Goal: Task Accomplishment & Management: Complete application form

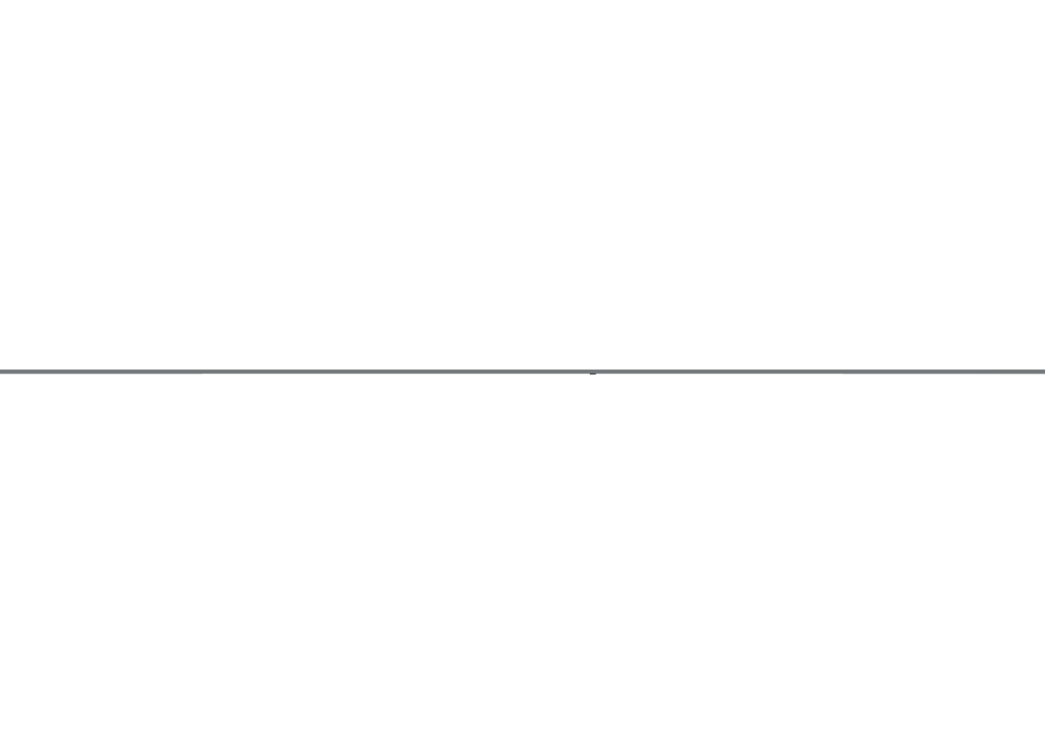
scroll to position [1065, 256]
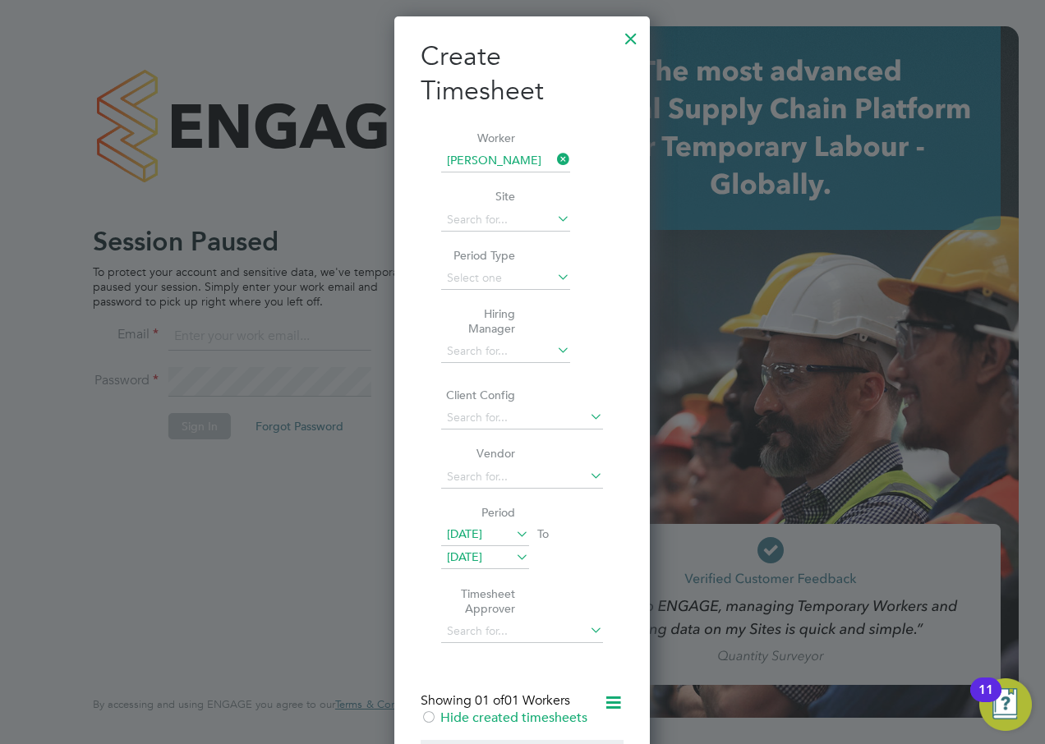
click at [625, 41] on div at bounding box center [631, 35] width 30 height 30
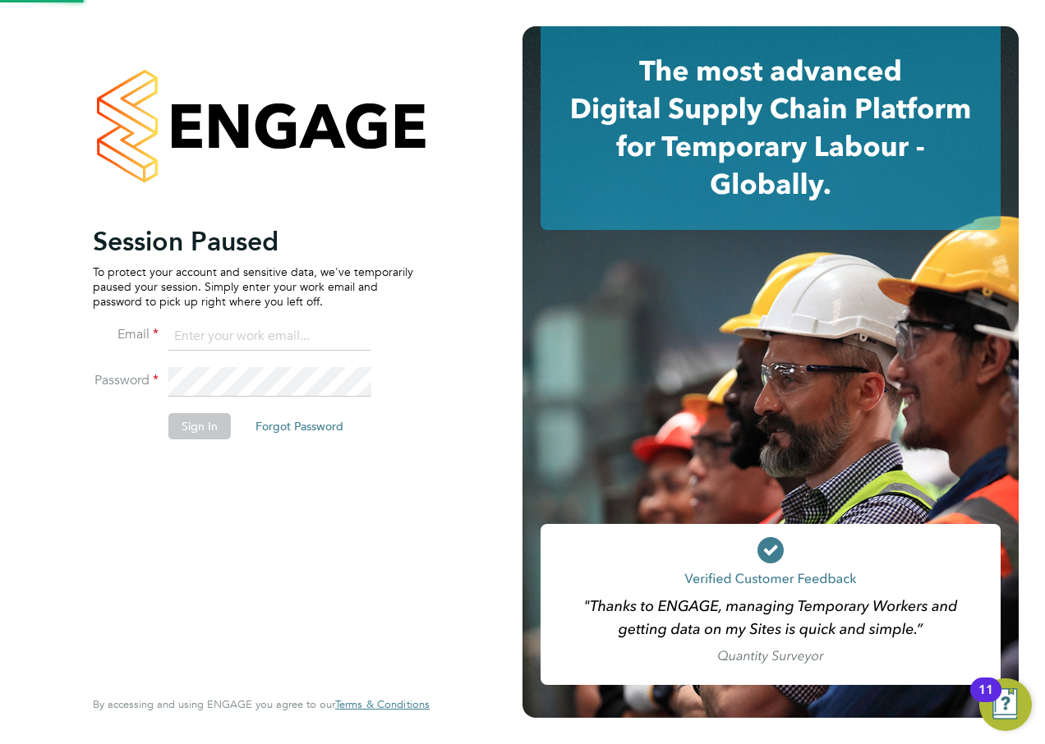
click at [283, 338] on input at bounding box center [269, 337] width 203 height 30
type input "alan.watts@hays.com"
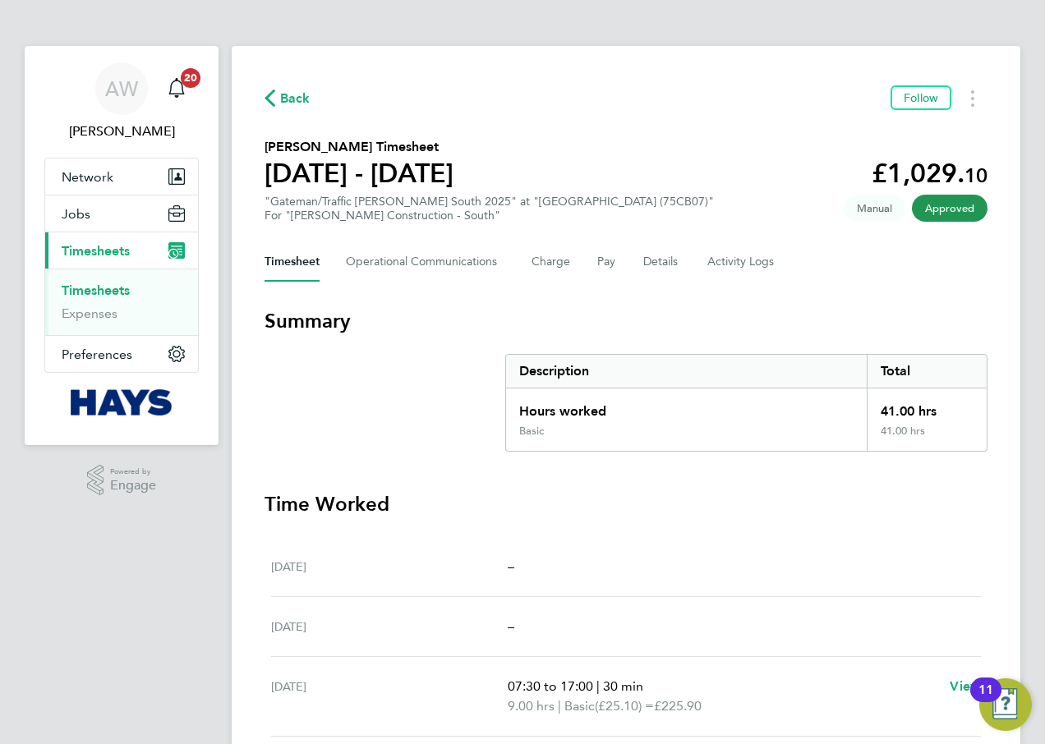
click at [85, 289] on link "Timesheets" at bounding box center [96, 291] width 68 height 16
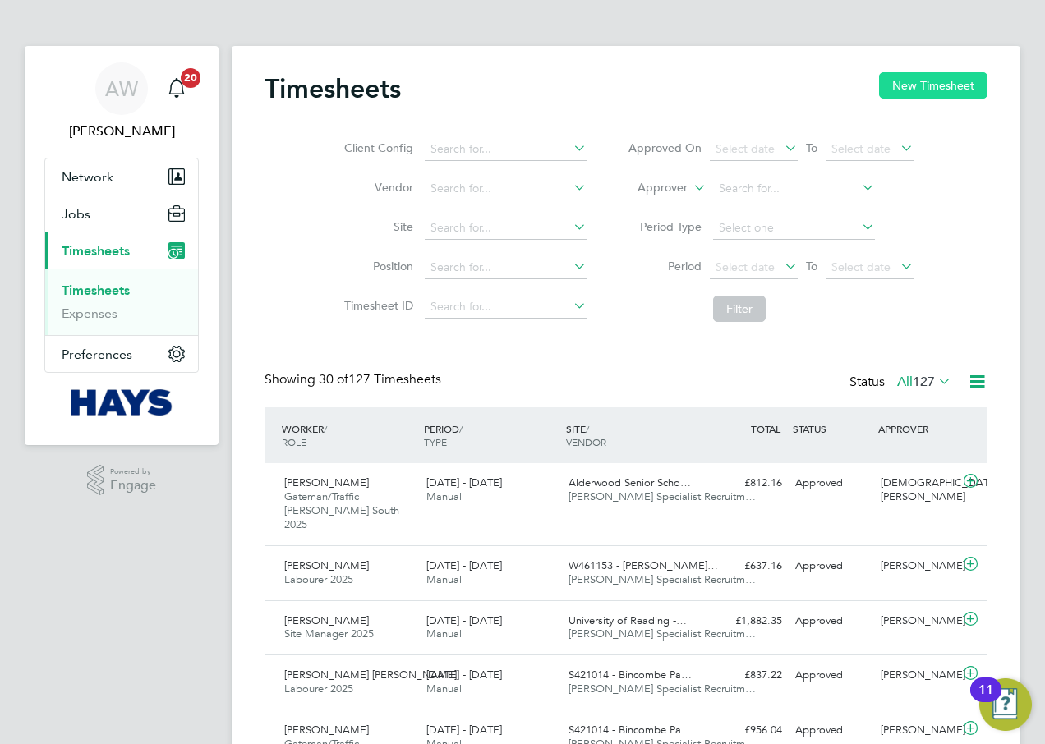
click at [954, 92] on button "New Timesheet" at bounding box center [933, 85] width 108 height 26
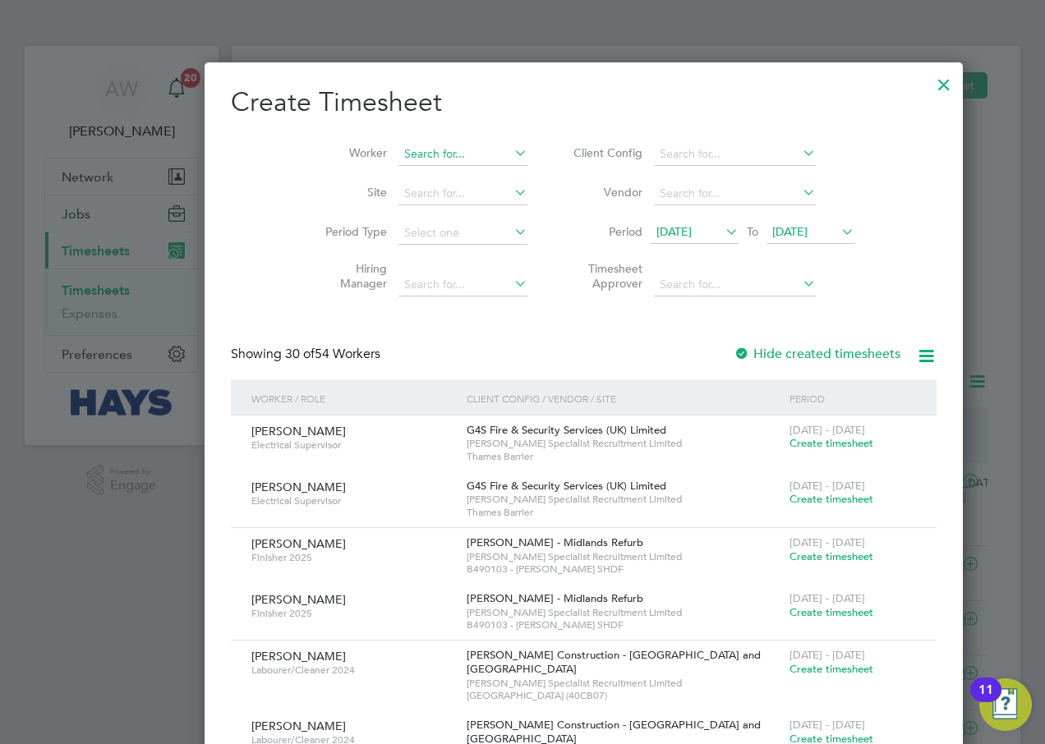
click at [398, 150] on input at bounding box center [462, 154] width 129 height 23
click at [406, 175] on li "Timothy A soore" at bounding box center [410, 176] width 149 height 22
type input "[PERSON_NAME]"
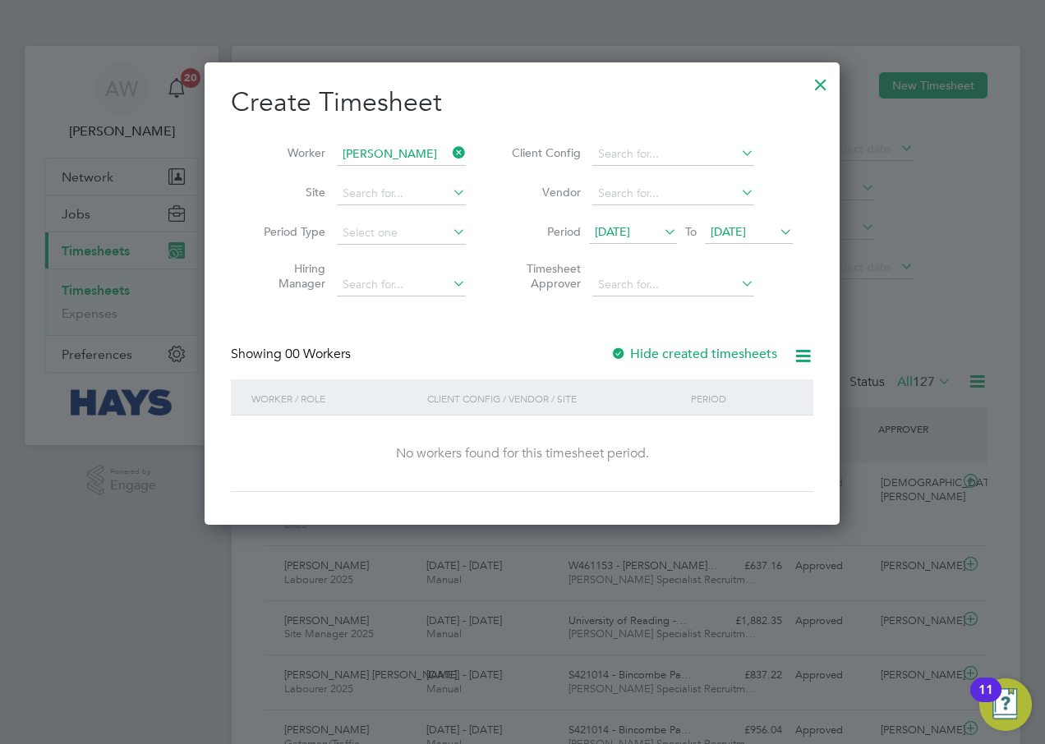
click at [617, 353] on div at bounding box center [618, 355] width 16 height 16
click at [776, 229] on icon at bounding box center [776, 231] width 0 height 23
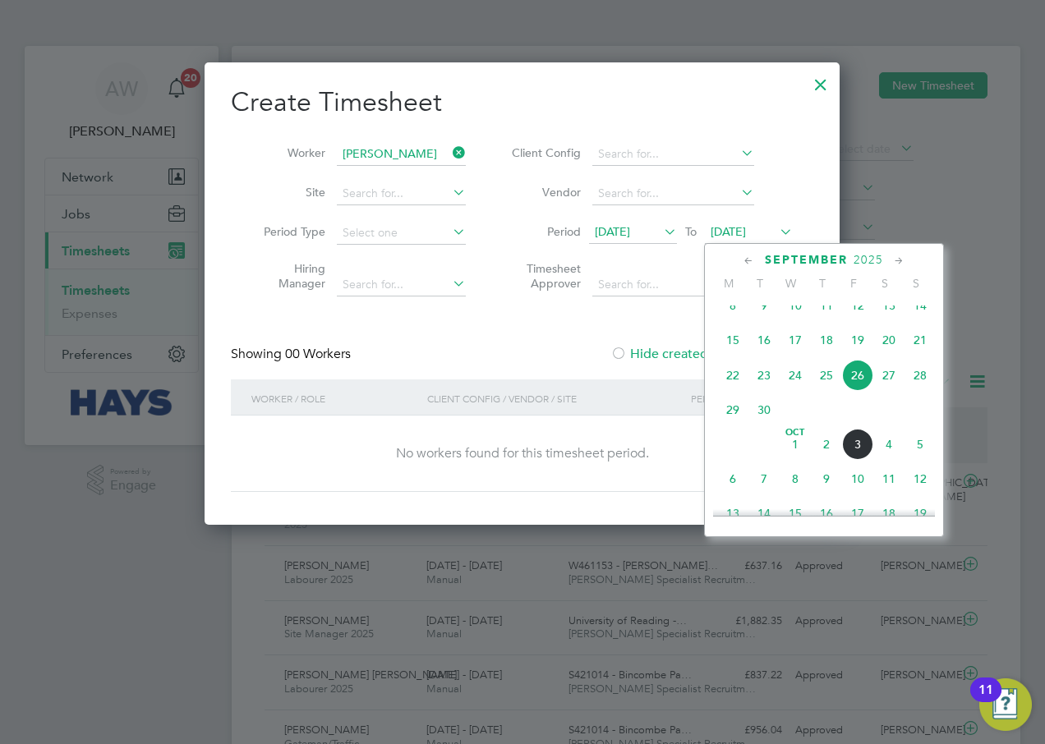
click at [855, 460] on span "3" at bounding box center [857, 444] width 31 height 31
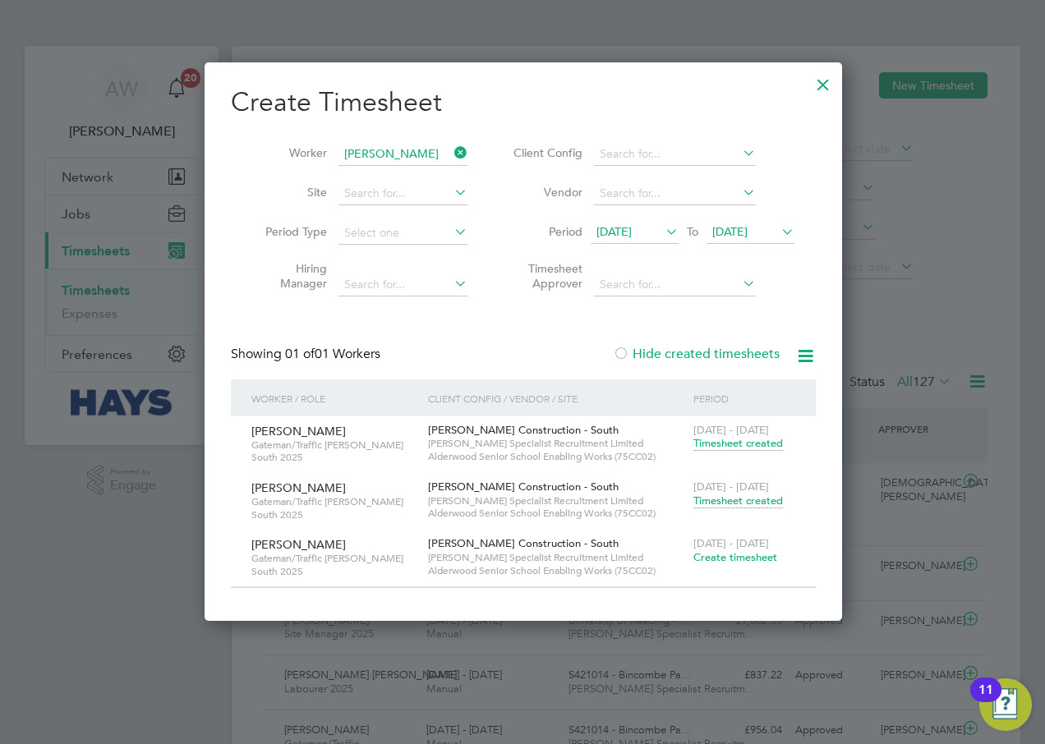
click at [746, 559] on span "Create timesheet" at bounding box center [735, 557] width 84 height 14
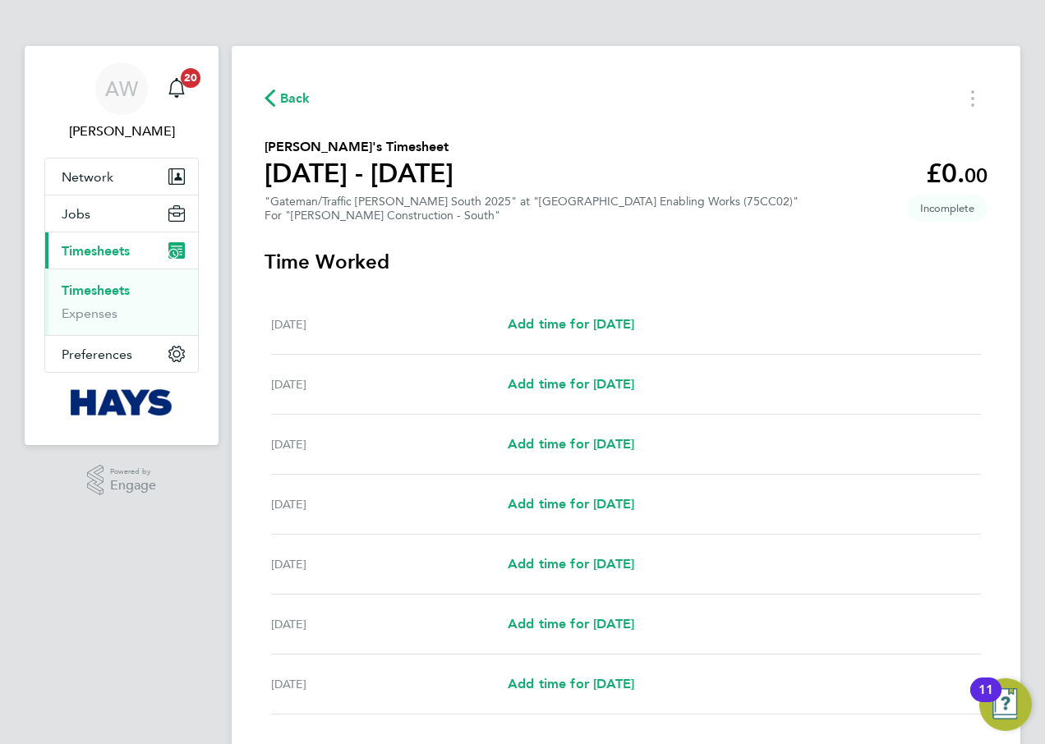
click at [639, 313] on div "Sat 27 Sep Add time for Sat 27 Sep Add time for Sat 27 Sep" at bounding box center [626, 325] width 710 height 60
click at [634, 323] on span "Add time for Sat 27 Sep" at bounding box center [571, 324] width 127 height 16
select select "60"
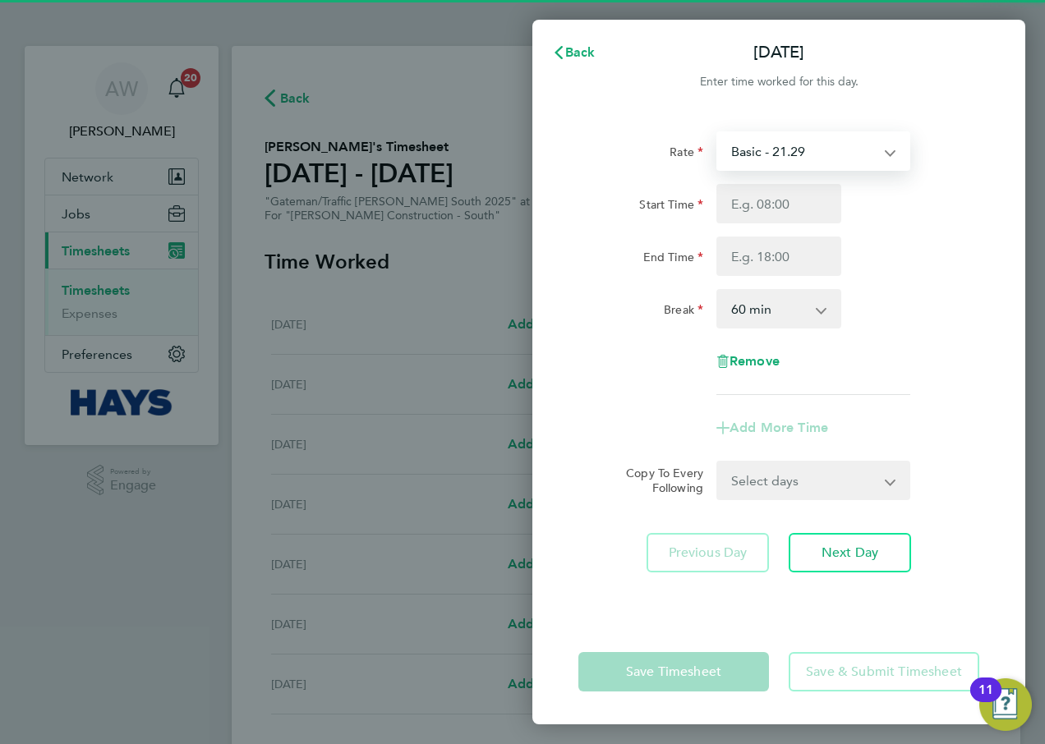
click at [807, 164] on select "Basic - 21.29 Weekday OT 45h+ - 31.01 Sat first 4h - 31.01 Sat after 4h - 40.48…" at bounding box center [803, 151] width 171 height 36
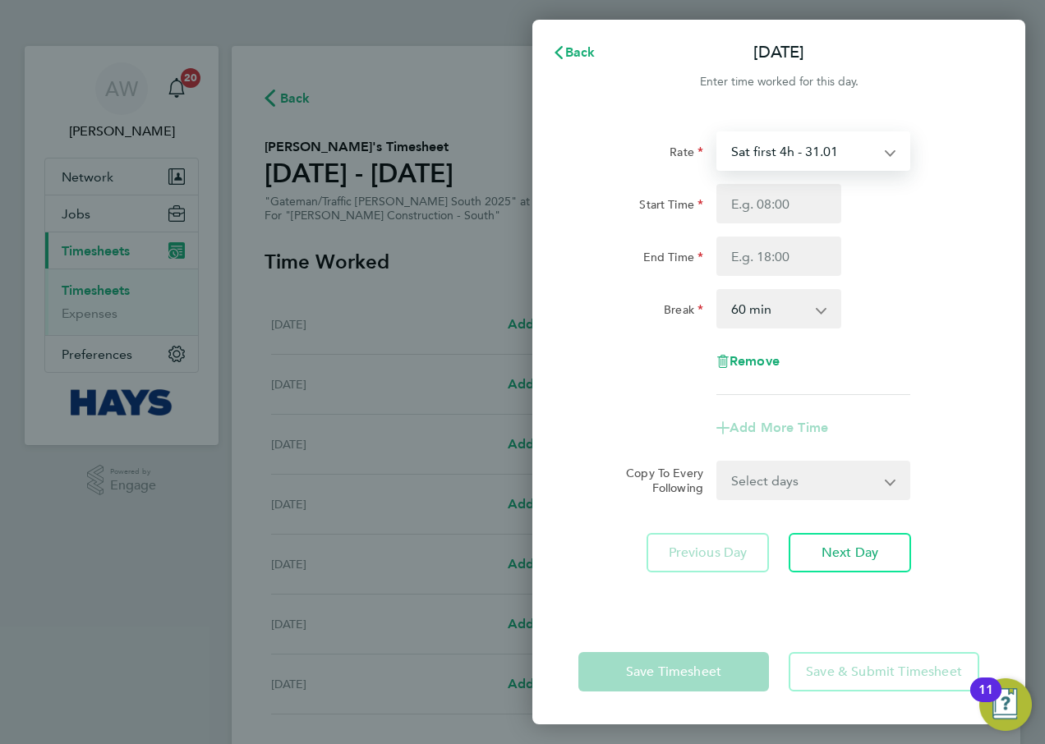
select select "60"
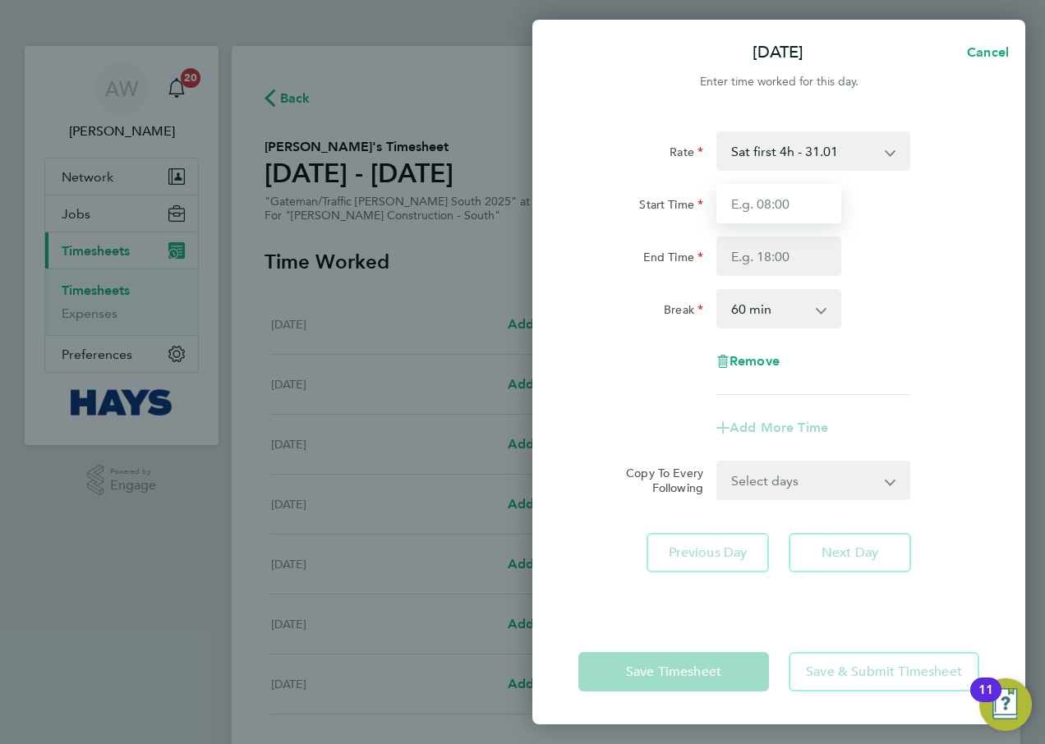
click at [807, 214] on input "Start Time" at bounding box center [778, 203] width 125 height 39
type input "07:30"
click at [808, 233] on div "Start Time 07:30 End Time" at bounding box center [779, 230] width 414 height 92
click at [812, 269] on input "End Time" at bounding box center [778, 256] width 125 height 39
type input "12:00"
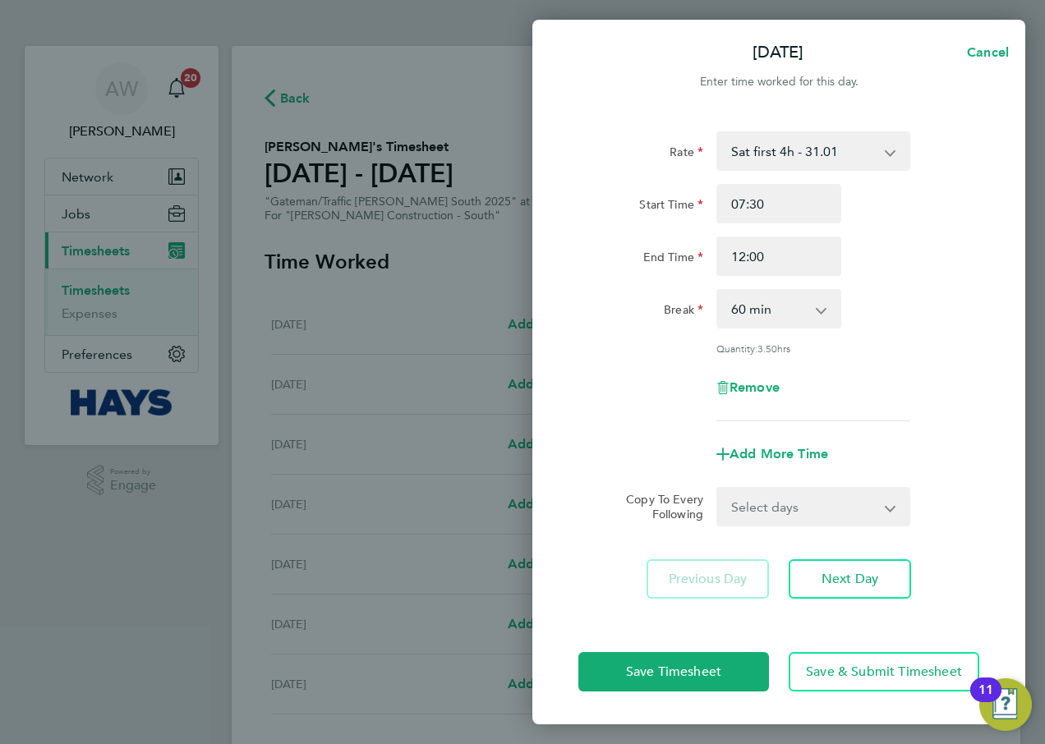
drag, startPoint x: 797, startPoint y: 317, endPoint x: 793, endPoint y: 329, distance: 12.2
click at [797, 317] on select "0 min 15 min 30 min 45 min 60 min 75 min 90 min" at bounding box center [769, 309] width 102 height 36
select select "30"
click at [718, 291] on select "0 min 15 min 30 min 45 min 60 min 75 min 90 min" at bounding box center [769, 309] width 102 height 36
click at [929, 291] on div "Break 0 min 15 min 30 min 45 min 60 min 75 min 90 min" at bounding box center [779, 308] width 414 height 39
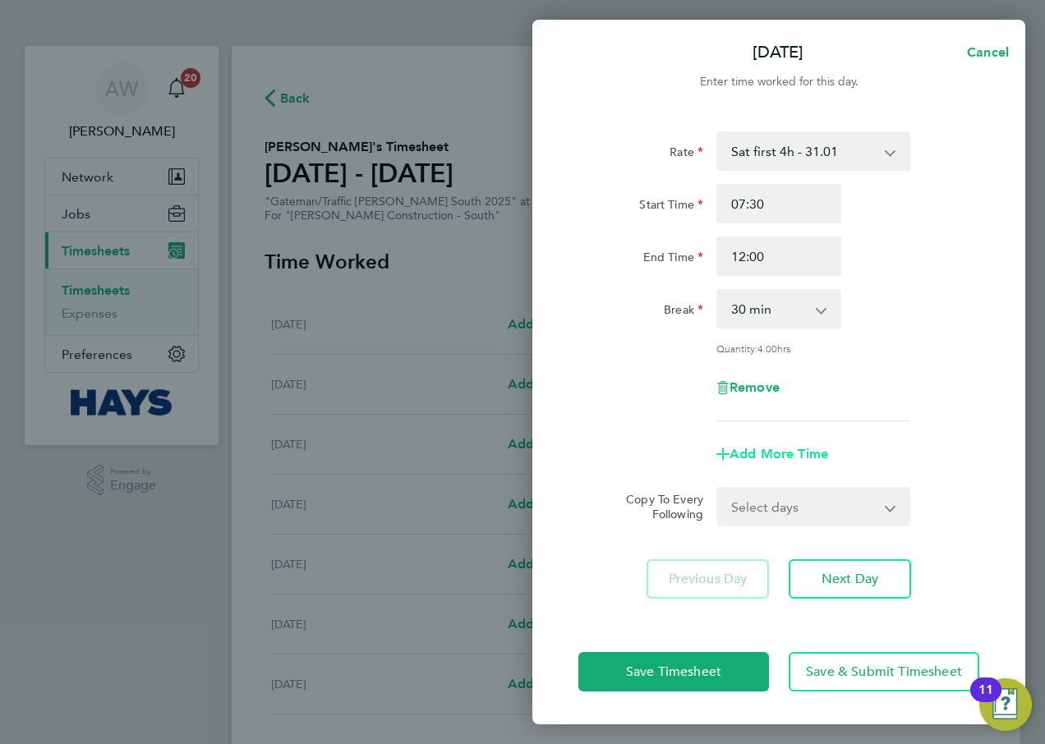
click at [789, 452] on span "Add More Time" at bounding box center [779, 454] width 99 height 16
select select "null"
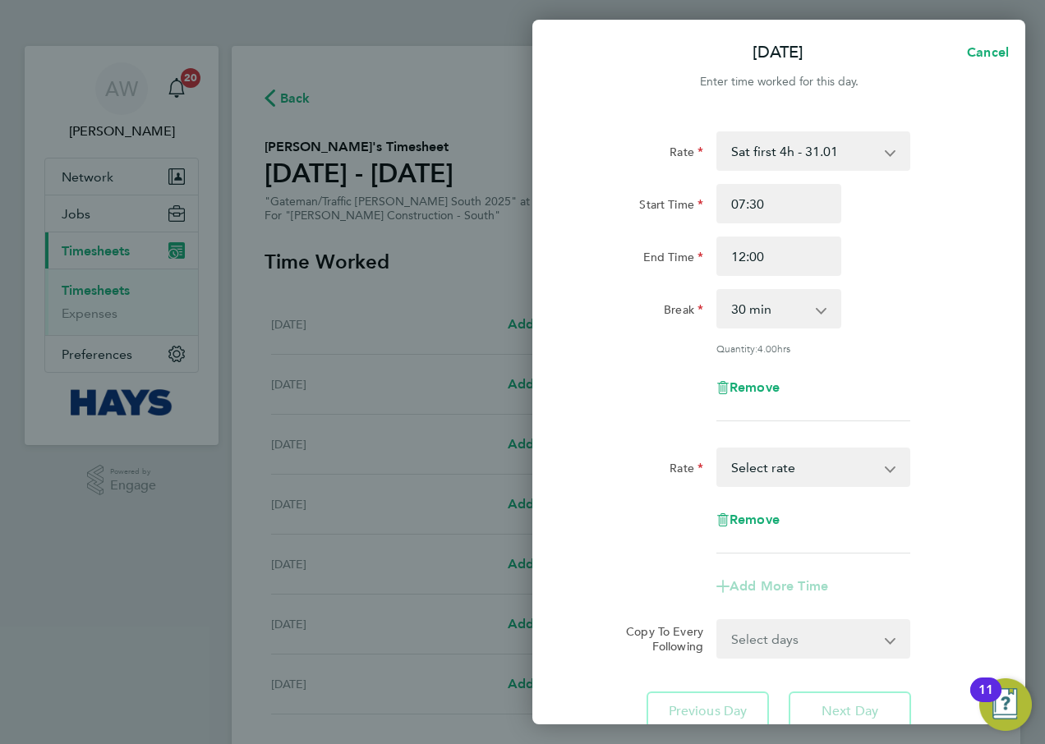
click at [789, 461] on select "Basic - 21.29 Weekday OT 45h+ - 31.01 Sat first 4h - 31.01 Sat after 4h - 40.48…" at bounding box center [803, 467] width 171 height 36
select select "60"
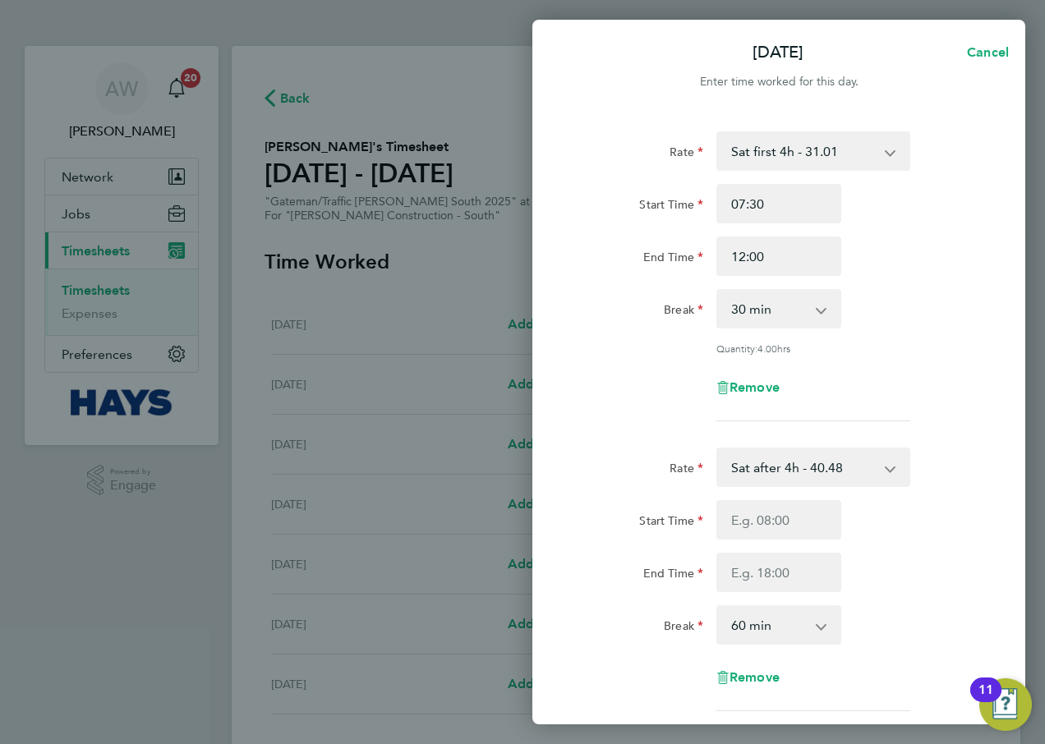
click at [947, 420] on app-timesheet-line-form-group "Rate Sat first 4h - 31.01 Basic - 21.29 Weekday OT 45h+ - 31.01 Sat after 4h - …" at bounding box center [778, 282] width 401 height 303
click at [825, 518] on input "Start Time" at bounding box center [778, 519] width 125 height 39
type input "12:00"
click at [922, 512] on div "Start Time 12:00" at bounding box center [779, 519] width 414 height 39
click at [822, 566] on input "End Time" at bounding box center [778, 572] width 125 height 39
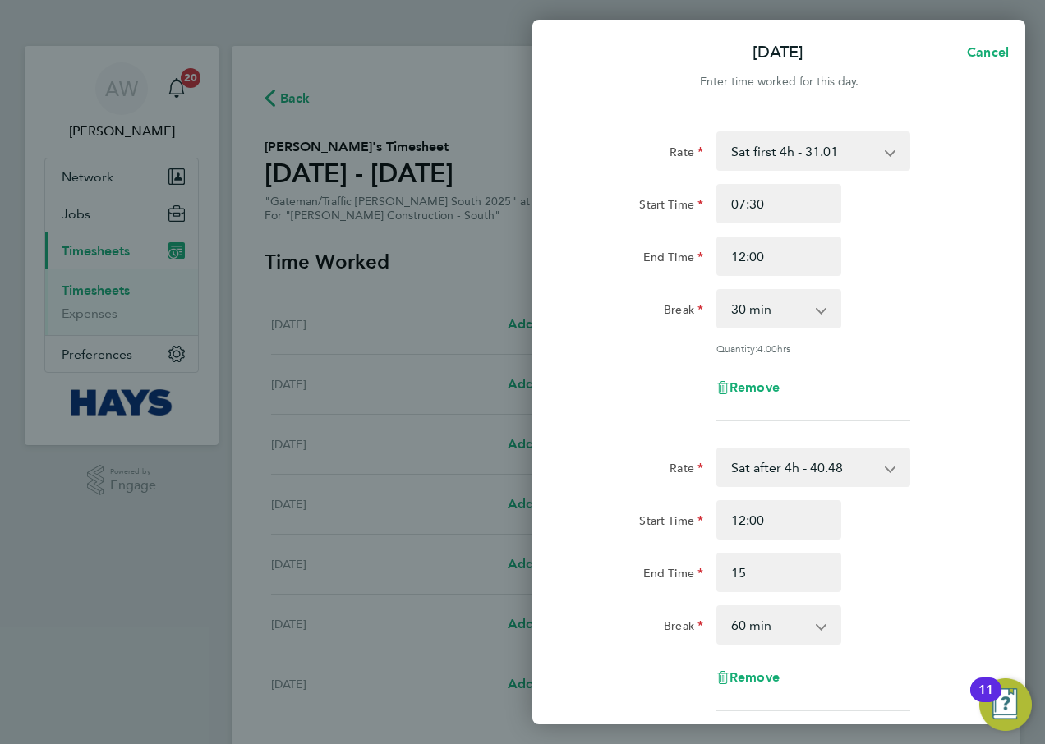
type input "15:00"
drag, startPoint x: 860, startPoint y: 535, endPoint x: 852, endPoint y: 542, distance: 11.1
click at [860, 535] on div "Start Time 12:00" at bounding box center [779, 519] width 414 height 39
click at [815, 630] on select "0 min 15 min 30 min 45 min 60 min 75 min 90 min" at bounding box center [769, 625] width 102 height 36
select select "0"
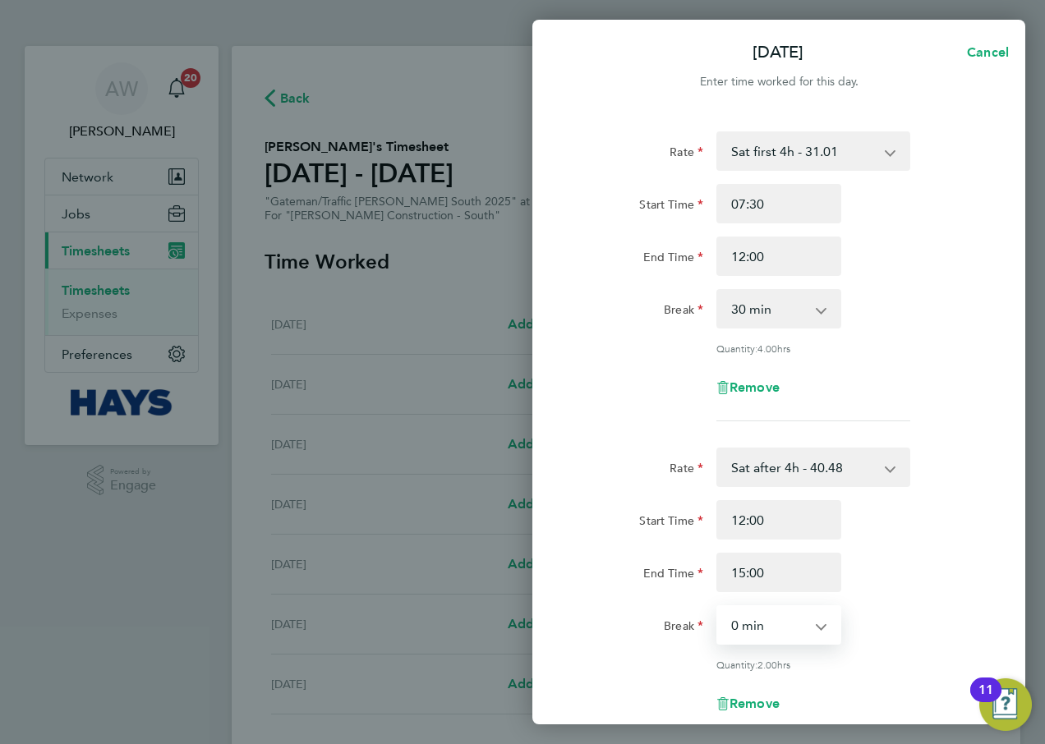
click at [718, 607] on select "0 min 15 min 30 min 45 min 60 min 75 min 90 min" at bounding box center [769, 625] width 102 height 36
click at [903, 550] on div "Start Time 12:00 End Time 15:00" at bounding box center [779, 546] width 414 height 92
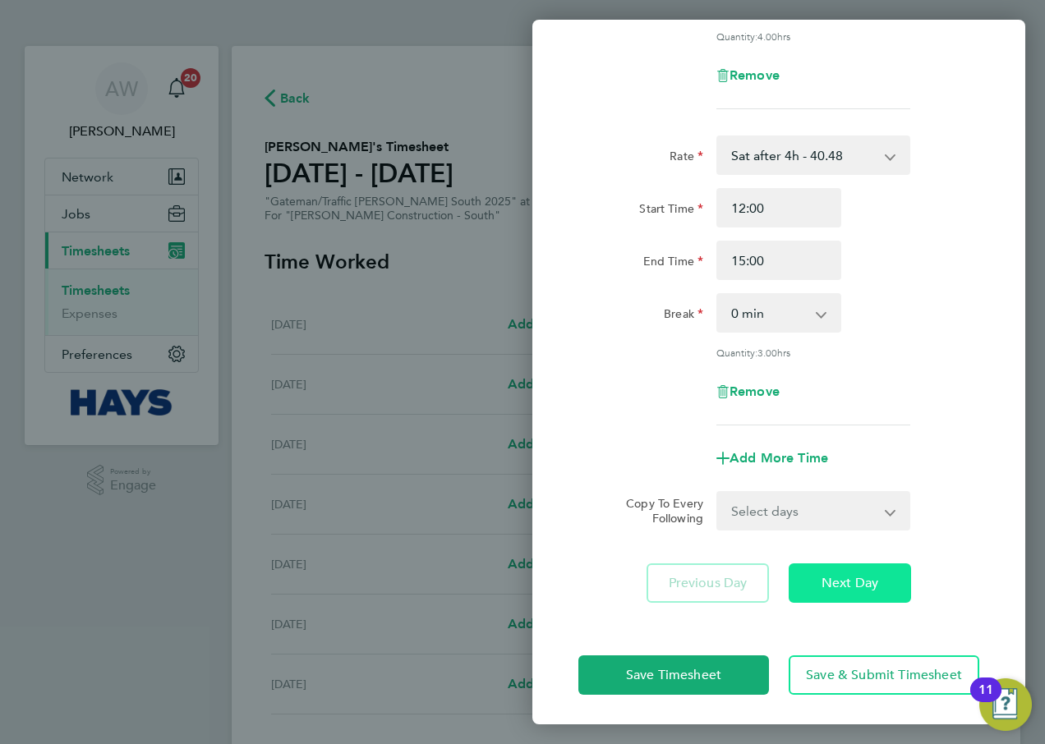
click at [858, 597] on button "Next Day" at bounding box center [850, 583] width 122 height 39
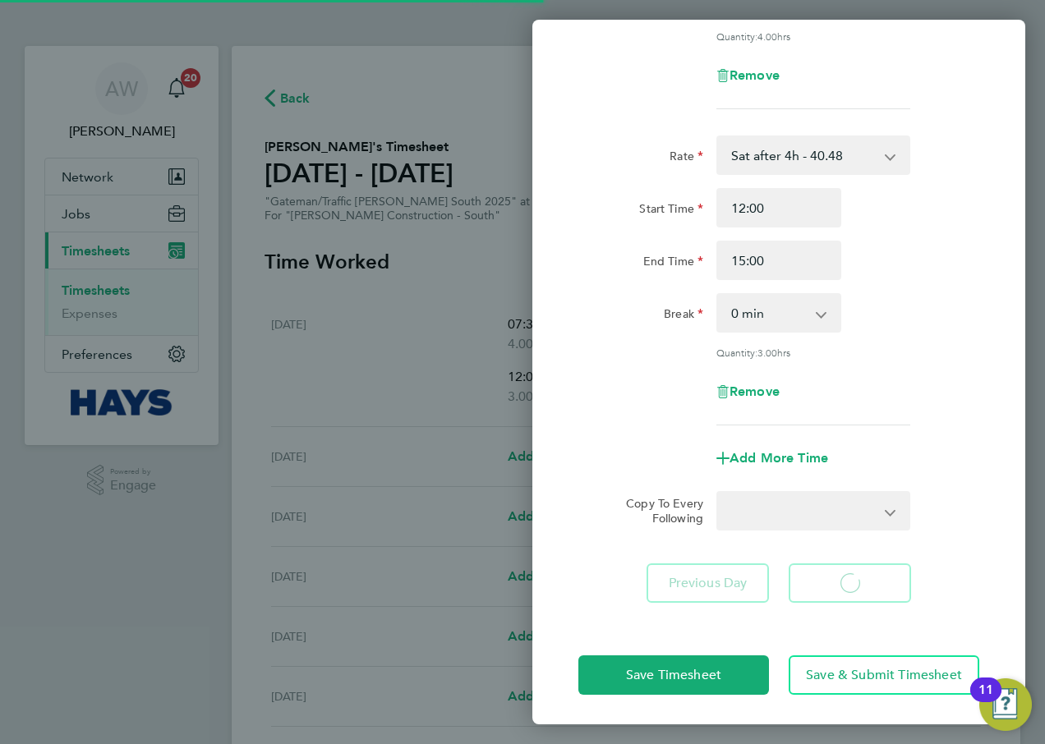
select select "60"
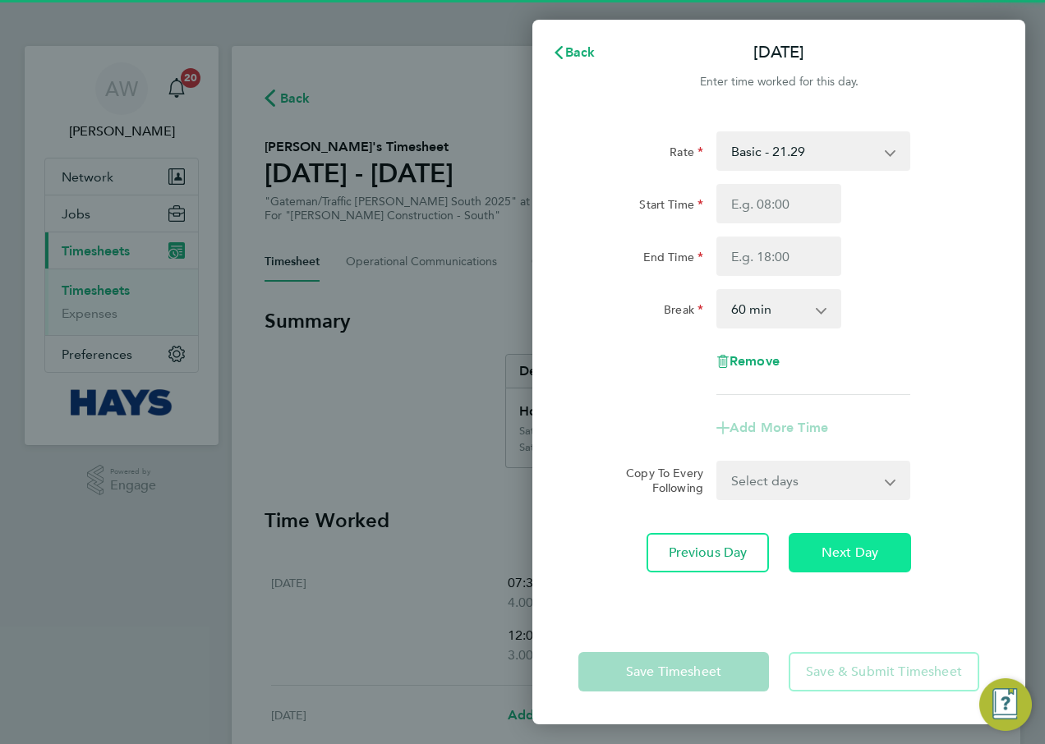
click at [887, 548] on button "Next Day" at bounding box center [850, 552] width 122 height 39
select select "60"
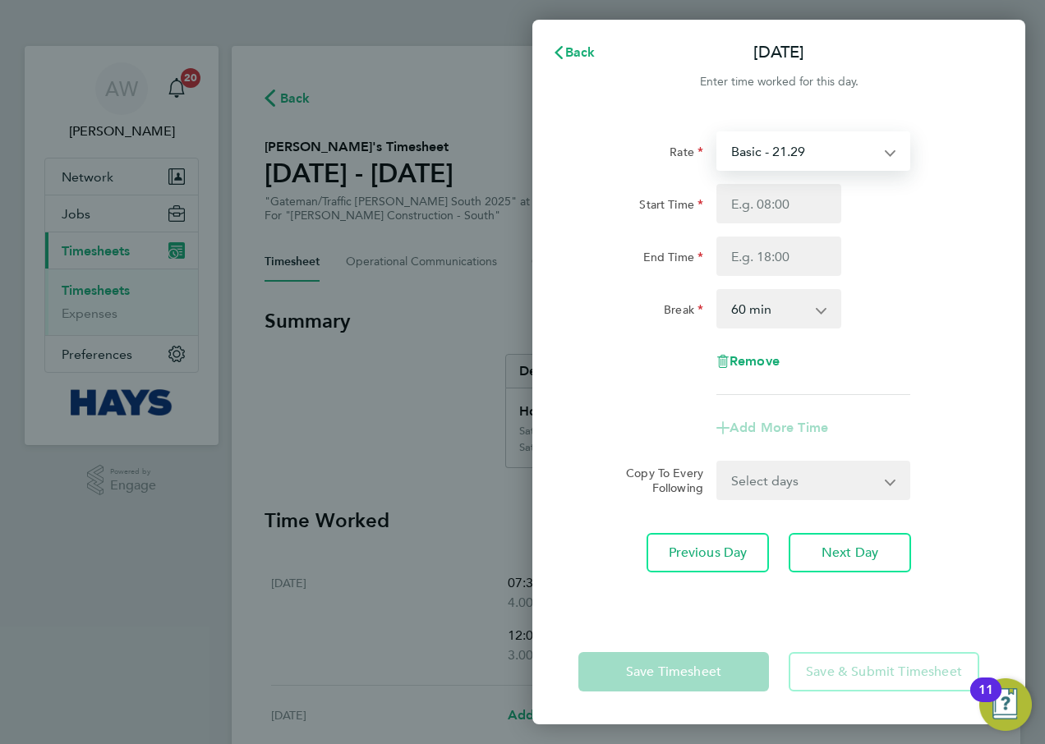
click at [845, 155] on select "Basic - 21.29 Weekday OT 45h+ - 31.01 Sat first 4h - 31.01 Sat after 4h - 40.48…" at bounding box center [803, 151] width 171 height 36
click at [933, 154] on div "Rate Basic - 21.29 Weekday OT 45h+ - 31.01 Sat first 4h - 31.01 Sat after 4h - …" at bounding box center [779, 150] width 414 height 39
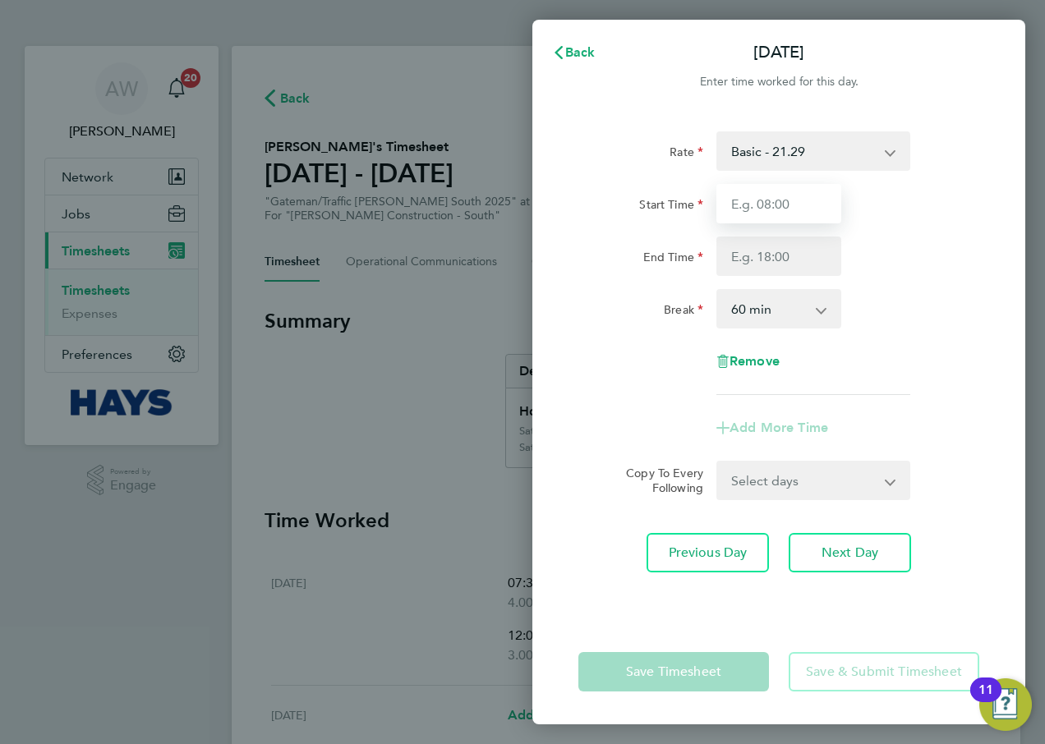
click at [817, 198] on input "Start Time" at bounding box center [778, 203] width 125 height 39
type input "07:30"
click at [783, 228] on div "Start Time 07:30 End Time" at bounding box center [779, 230] width 414 height 92
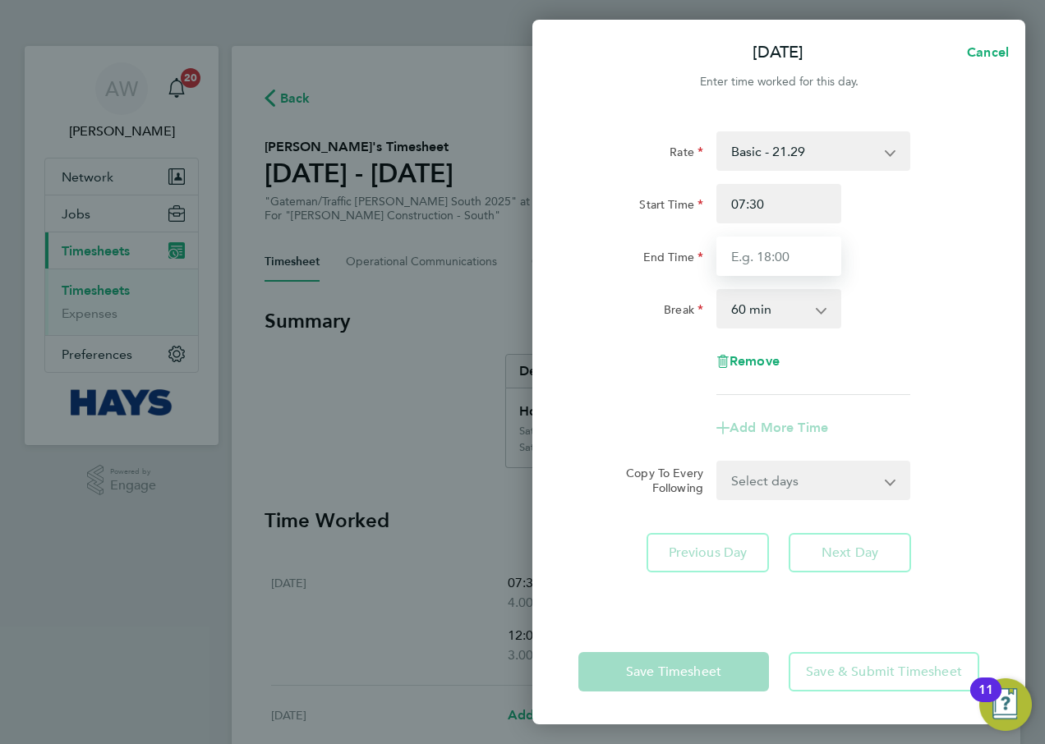
click at [786, 255] on input "End Time" at bounding box center [778, 256] width 125 height 39
type input "17:00"
click at [795, 314] on select "0 min 15 min 30 min 45 min 60 min 75 min 90 min" at bounding box center [769, 309] width 102 height 36
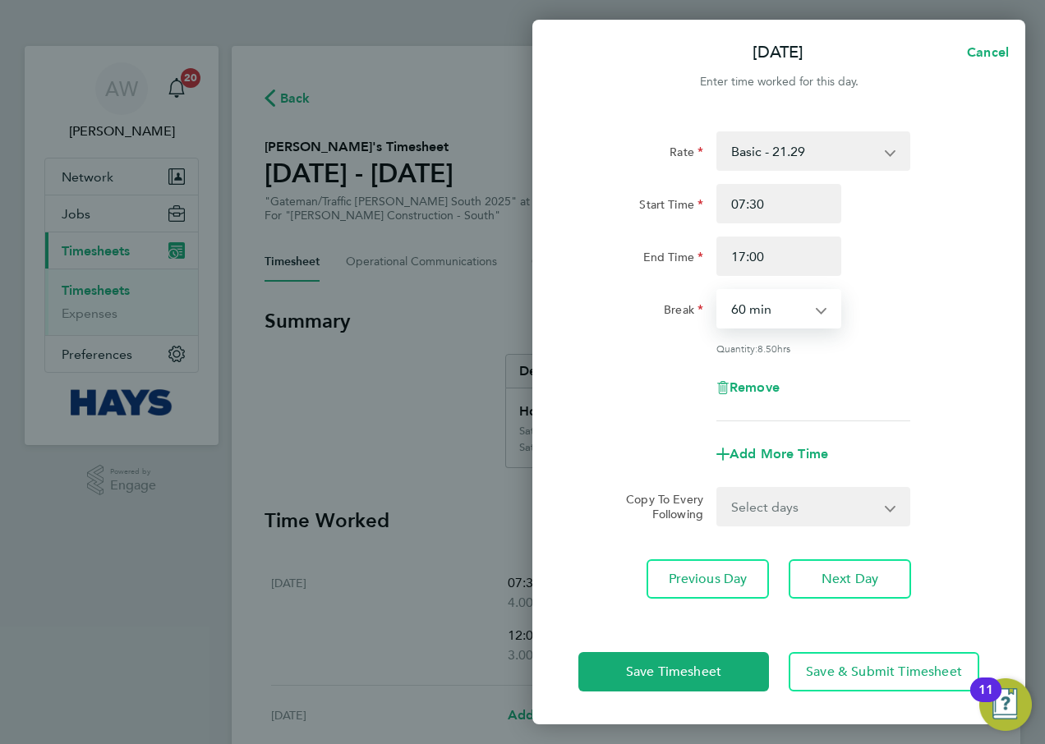
select select "30"
click at [718, 291] on select "0 min 15 min 30 min 45 min 60 min 75 min 90 min" at bounding box center [769, 309] width 102 height 36
click at [884, 290] on div "Break 0 min 15 min 30 min 45 min 60 min 75 min 90 min" at bounding box center [779, 308] width 414 height 39
click at [815, 447] on span "Add More Time" at bounding box center [779, 454] width 99 height 16
select select "null"
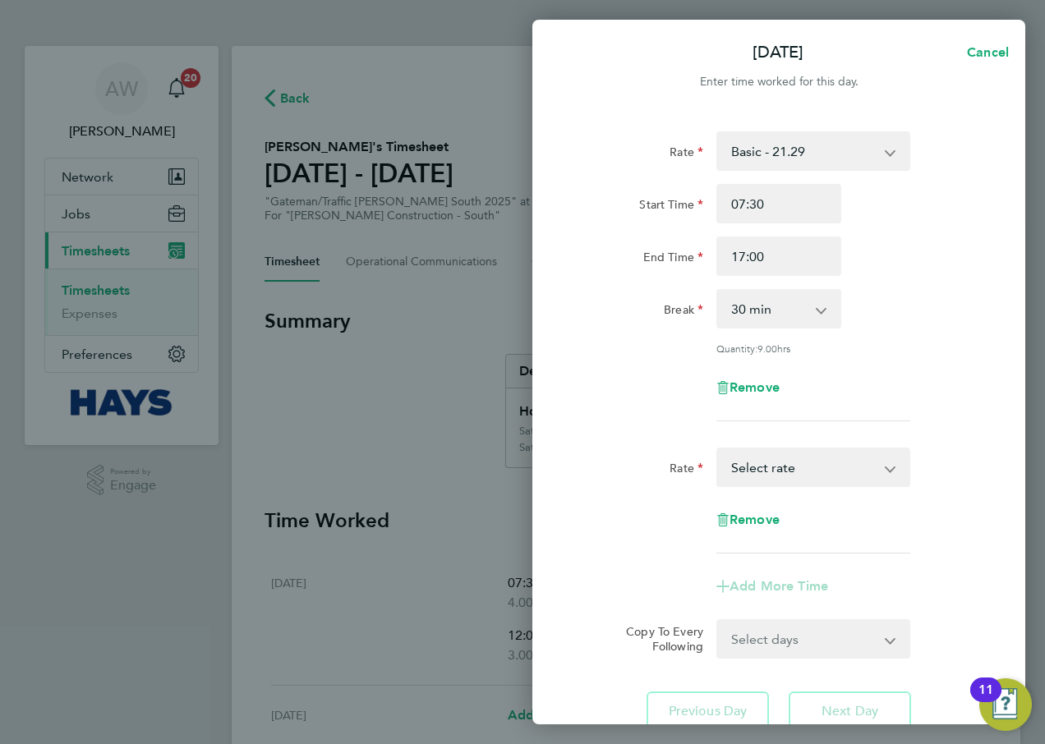
click at [806, 473] on select "Basic - 21.29 Weekday OT 45h+ - 31.01 Sat first 4h - 31.01 Sat after 4h - 40.48…" at bounding box center [803, 467] width 171 height 36
select select "60"
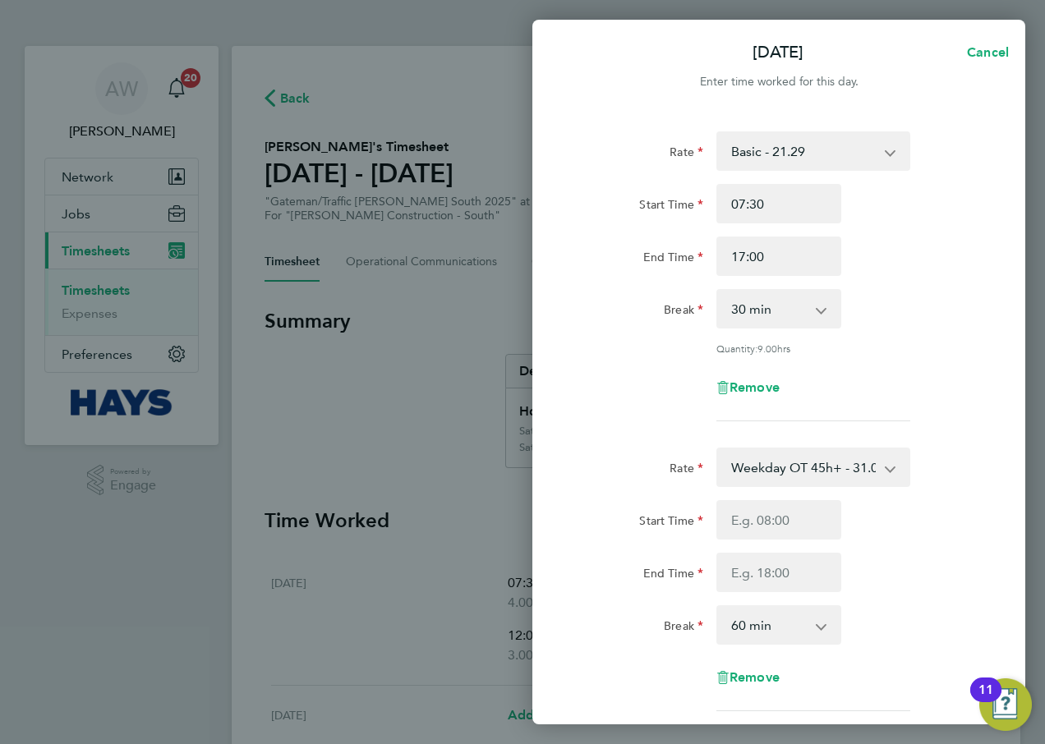
click at [889, 390] on div "Remove" at bounding box center [779, 387] width 414 height 39
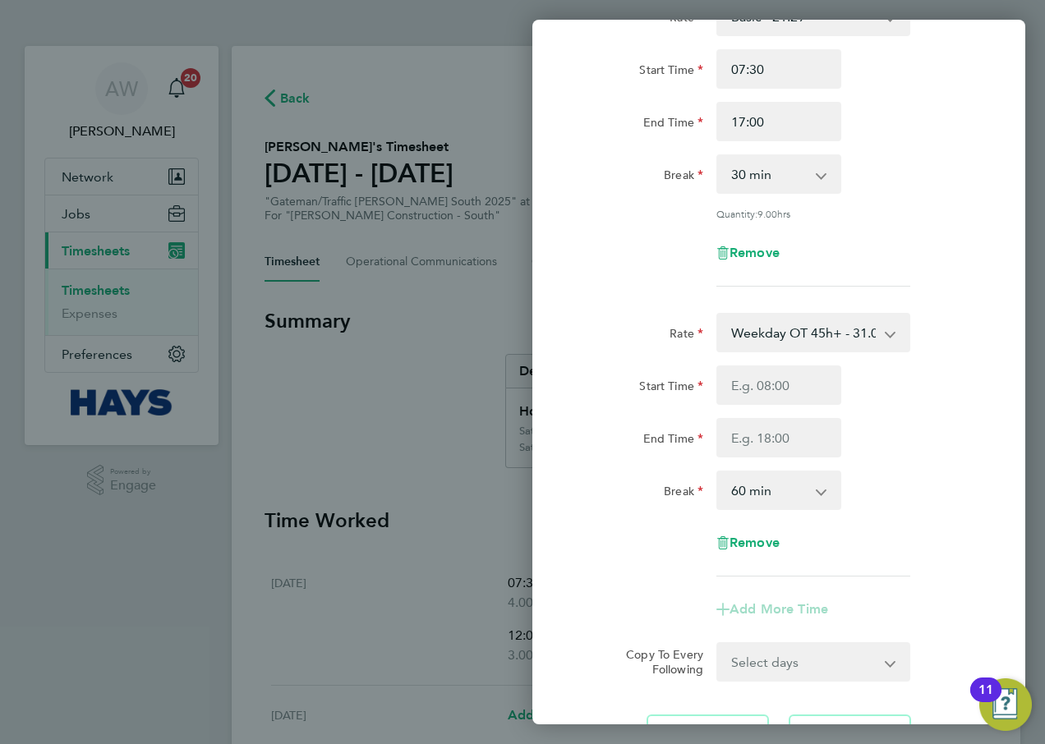
scroll to position [164, 0]
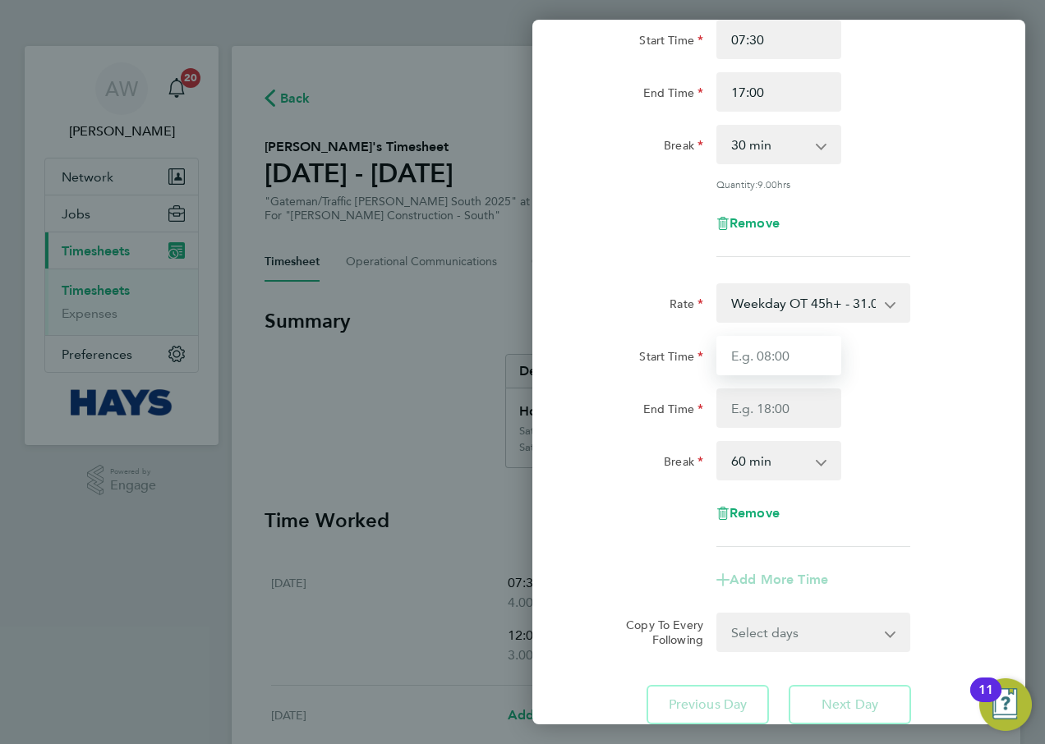
click at [833, 362] on input "Start Time" at bounding box center [778, 355] width 125 height 39
type input "17:00"
click at [905, 357] on div "Start Time 17:00" at bounding box center [779, 355] width 414 height 39
click at [827, 408] on input "End Time" at bounding box center [778, 408] width 125 height 39
type input "18:00"
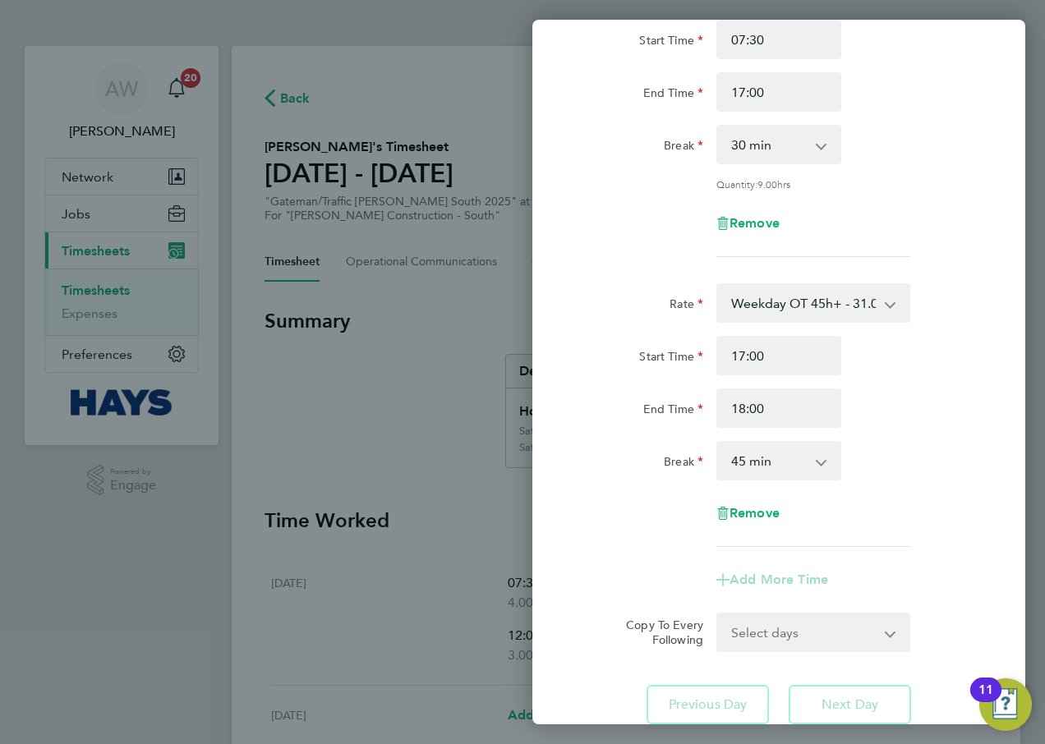
click at [918, 397] on div "End Time 18:00" at bounding box center [779, 408] width 414 height 39
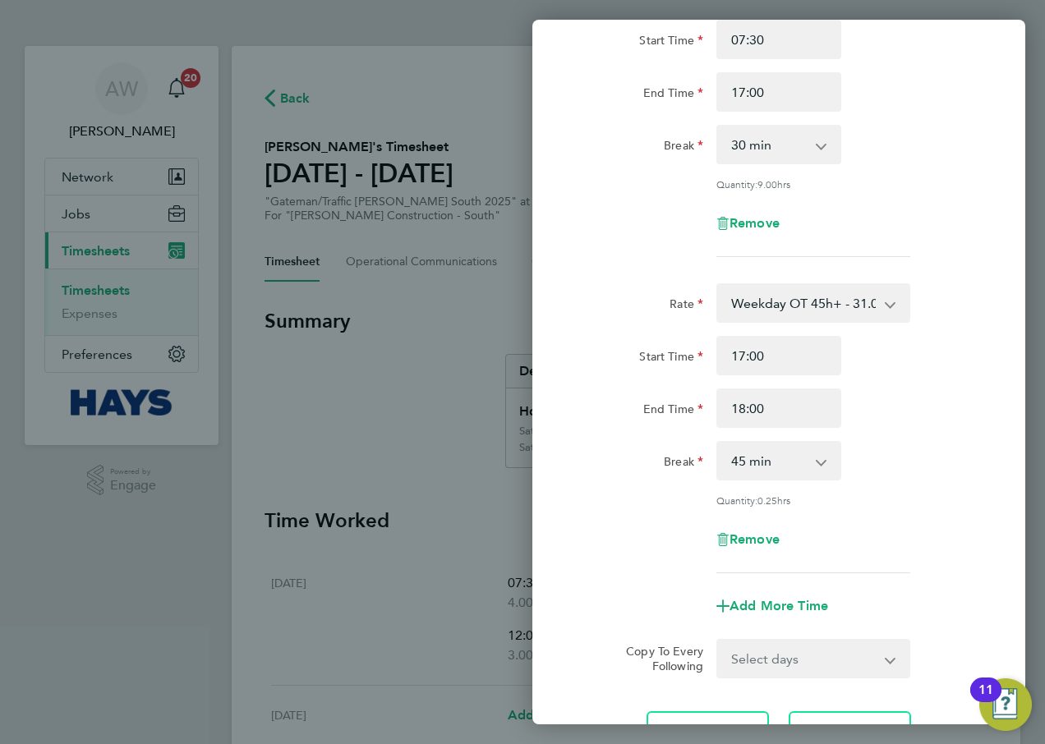
click at [808, 457] on select "0 min 15 min 30 min 45 min" at bounding box center [769, 461] width 102 height 36
select select "0"
click at [718, 443] on select "0 min 15 min 30 min 45 min" at bounding box center [769, 461] width 102 height 36
click at [917, 432] on div "Rate Weekday OT 45h+ - 31.01 Basic - 21.29 Sat first 4h - 31.01 Sat after 4h - …" at bounding box center [778, 428] width 401 height 290
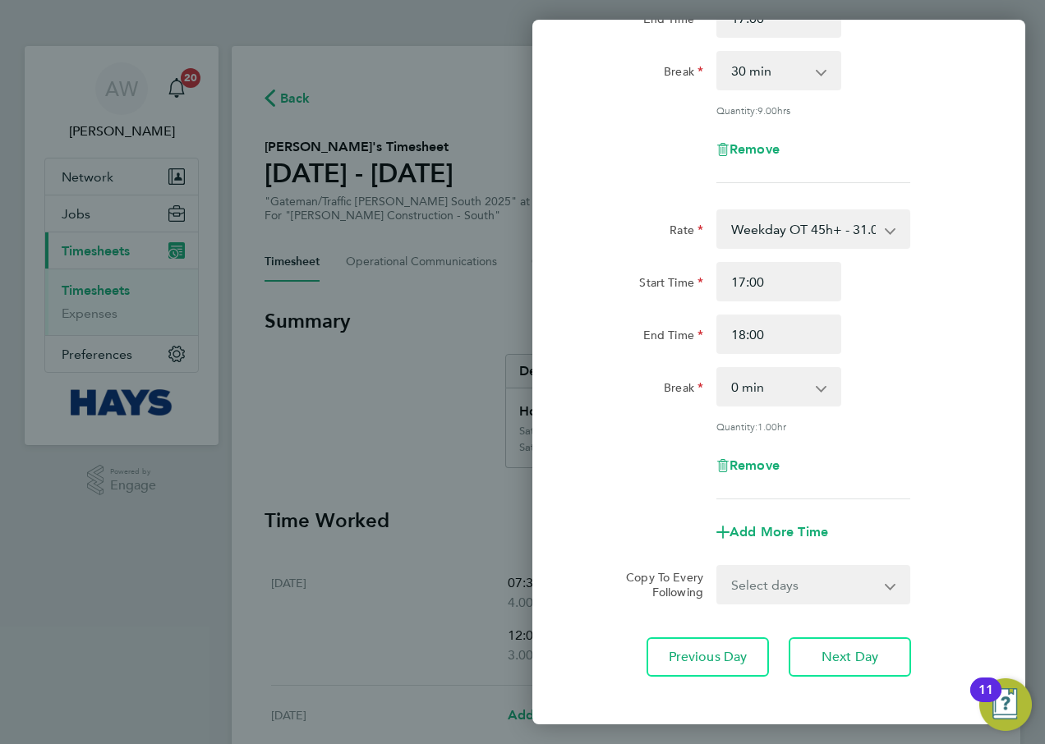
scroll to position [312, 0]
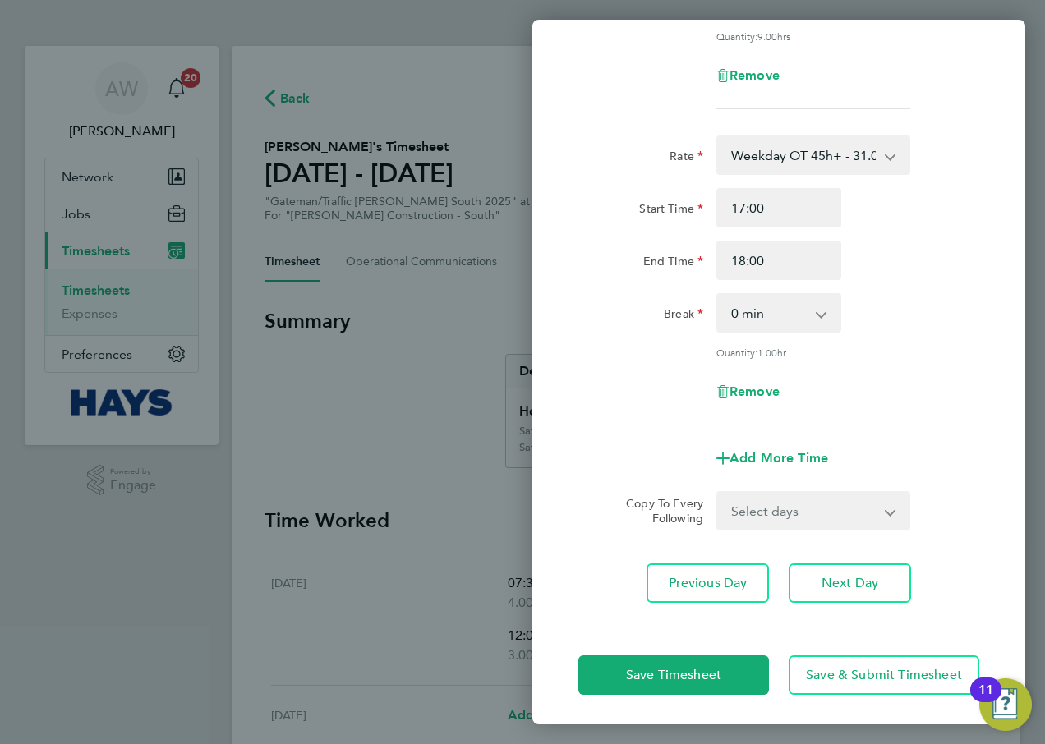
click at [807, 509] on select "Select days Day Tuesday Wednesday Thursday Friday" at bounding box center [804, 511] width 173 height 36
select select "DAY"
click at [718, 493] on select "Select days Day Tuesday Wednesday Thursday Friday" at bounding box center [804, 511] width 173 height 36
select select "2025-10-03"
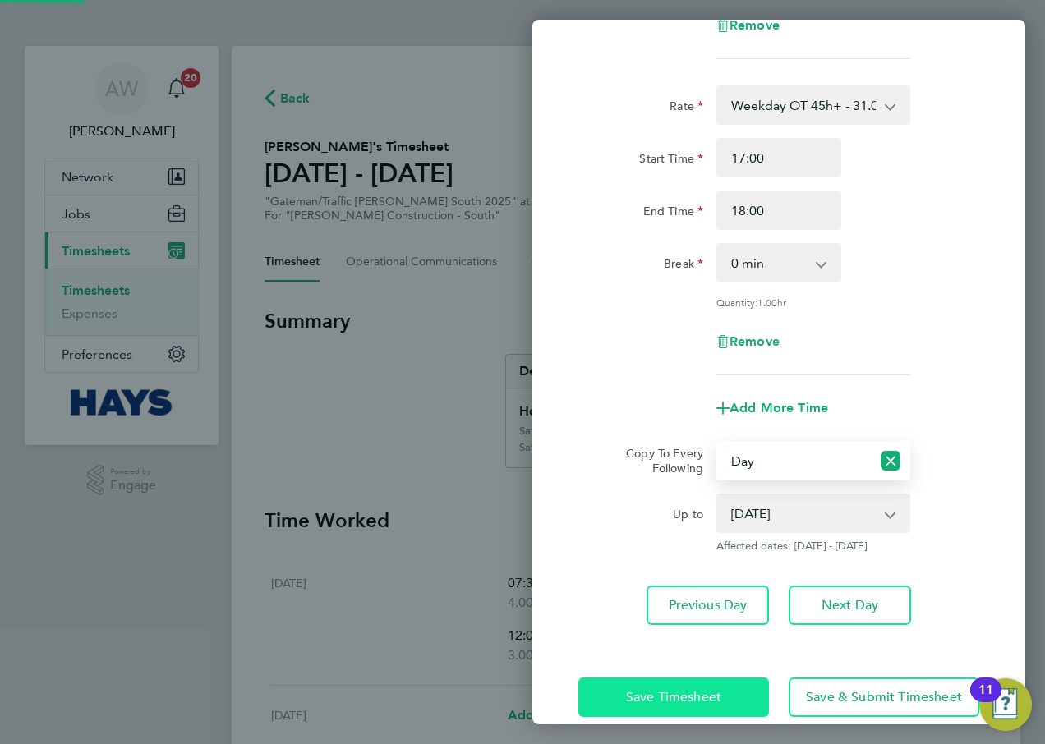
scroll to position [385, 0]
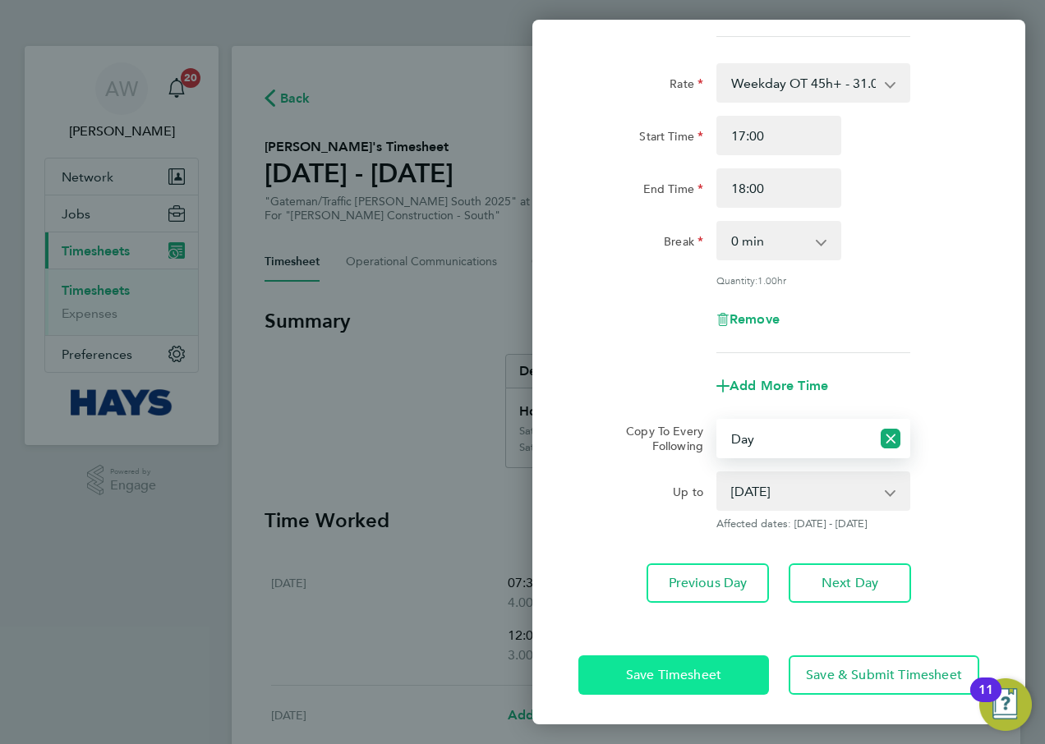
click at [693, 678] on span "Save Timesheet" at bounding box center [673, 675] width 95 height 16
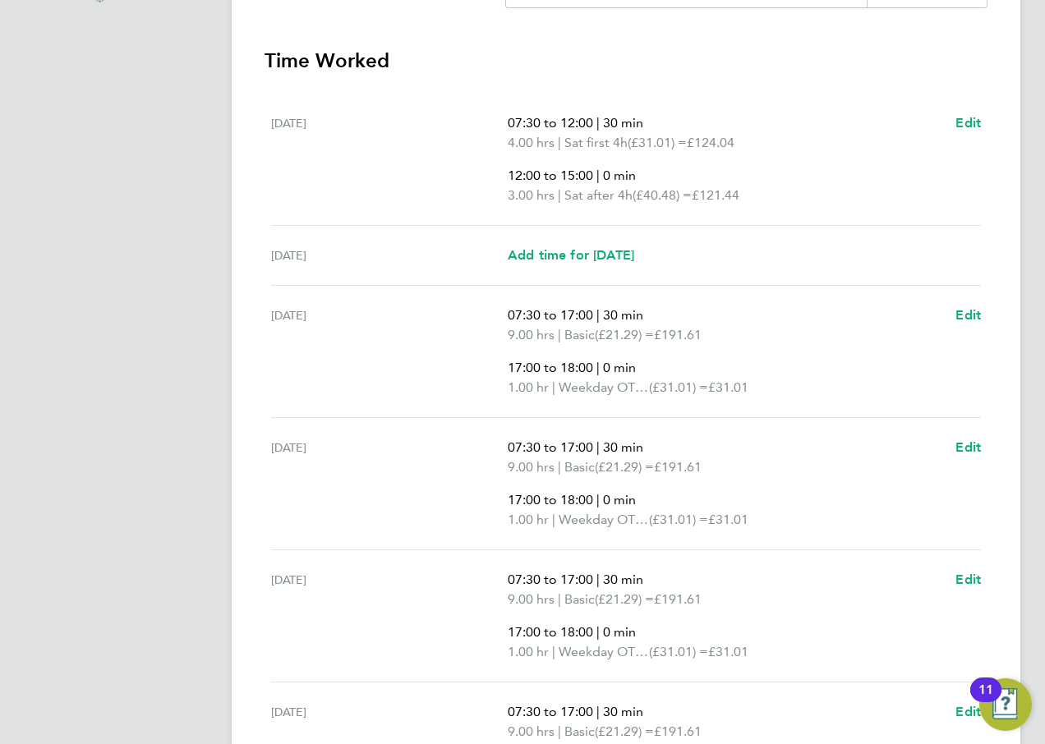
scroll to position [841, 0]
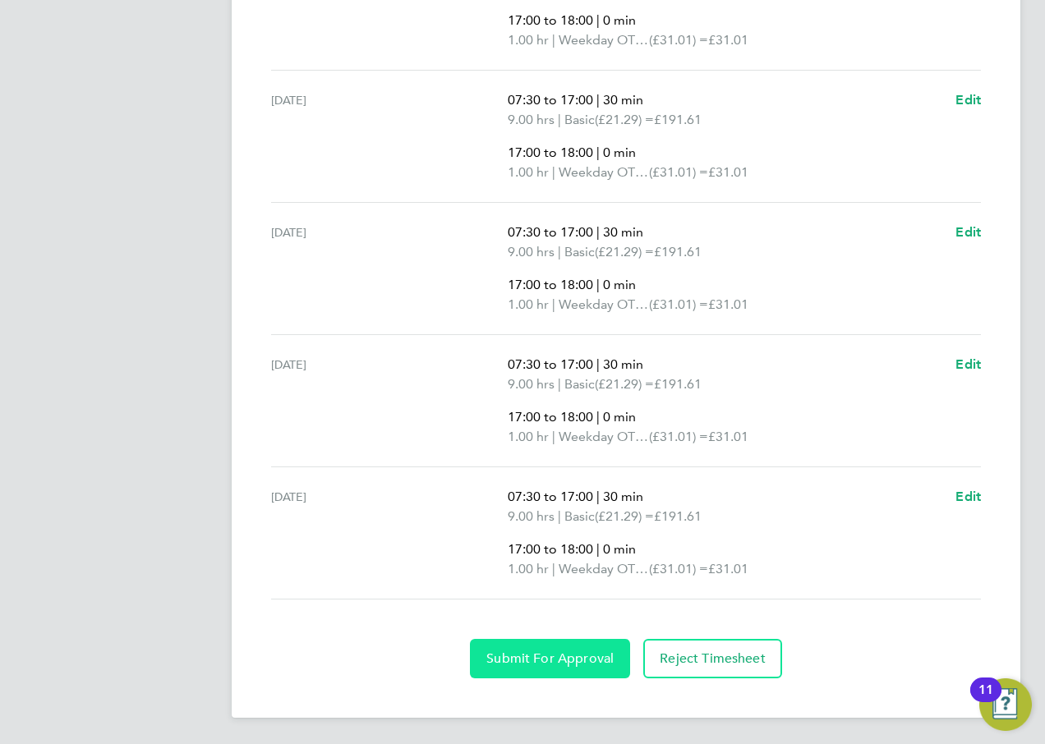
click at [535, 652] on span "Submit For Approval" at bounding box center [549, 659] width 127 height 16
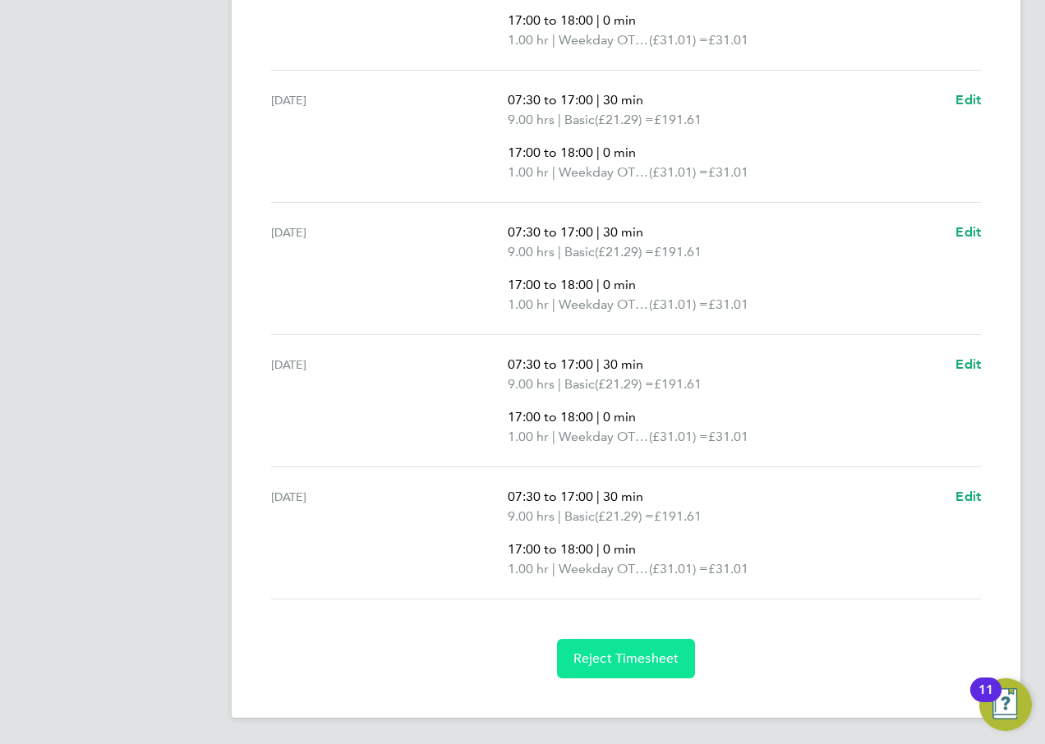
click at [674, 657] on span "Reject Timesheet" at bounding box center [627, 659] width 106 height 16
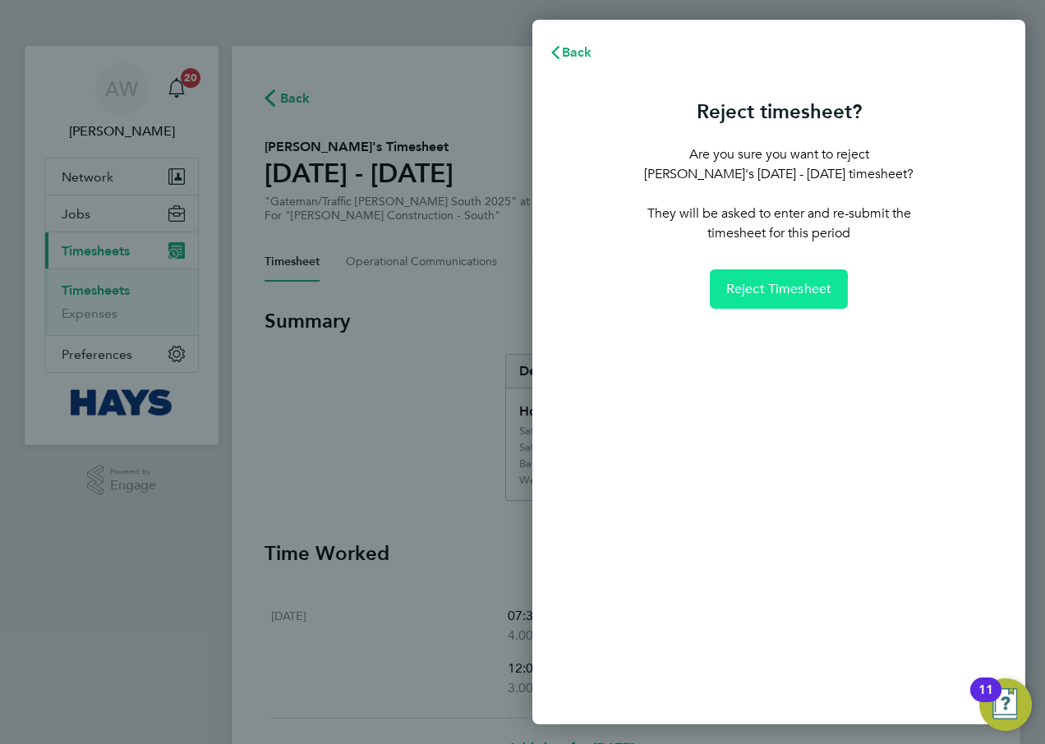
click at [761, 295] on span "Reject Timesheet" at bounding box center [779, 289] width 106 height 16
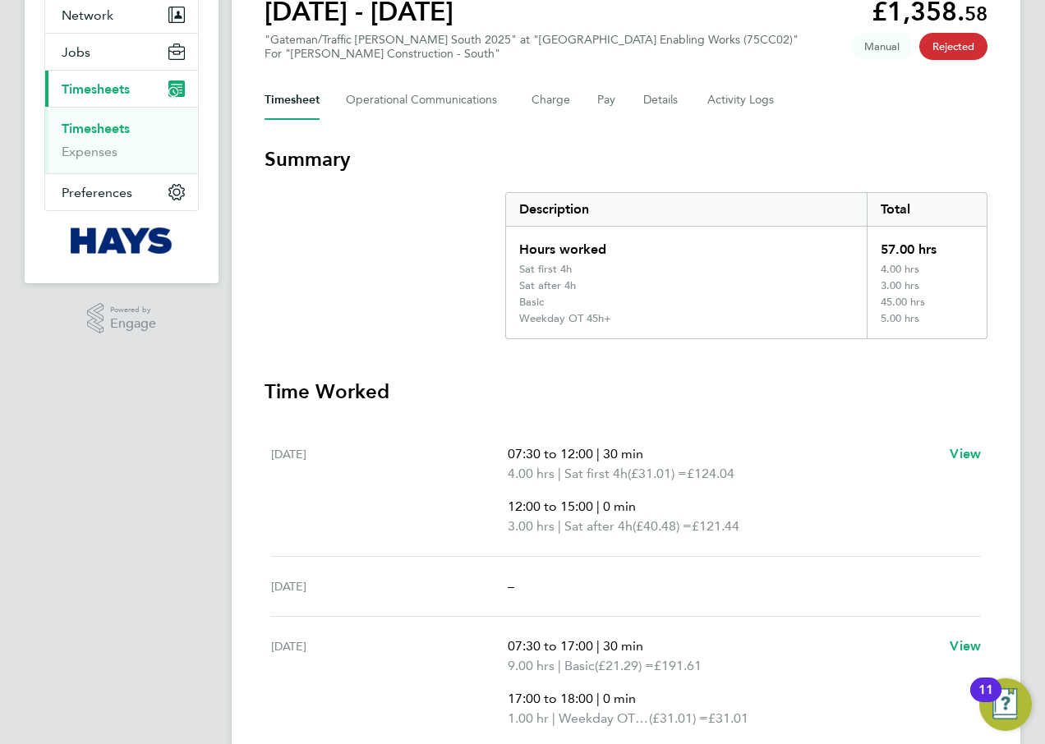
scroll to position [22, 0]
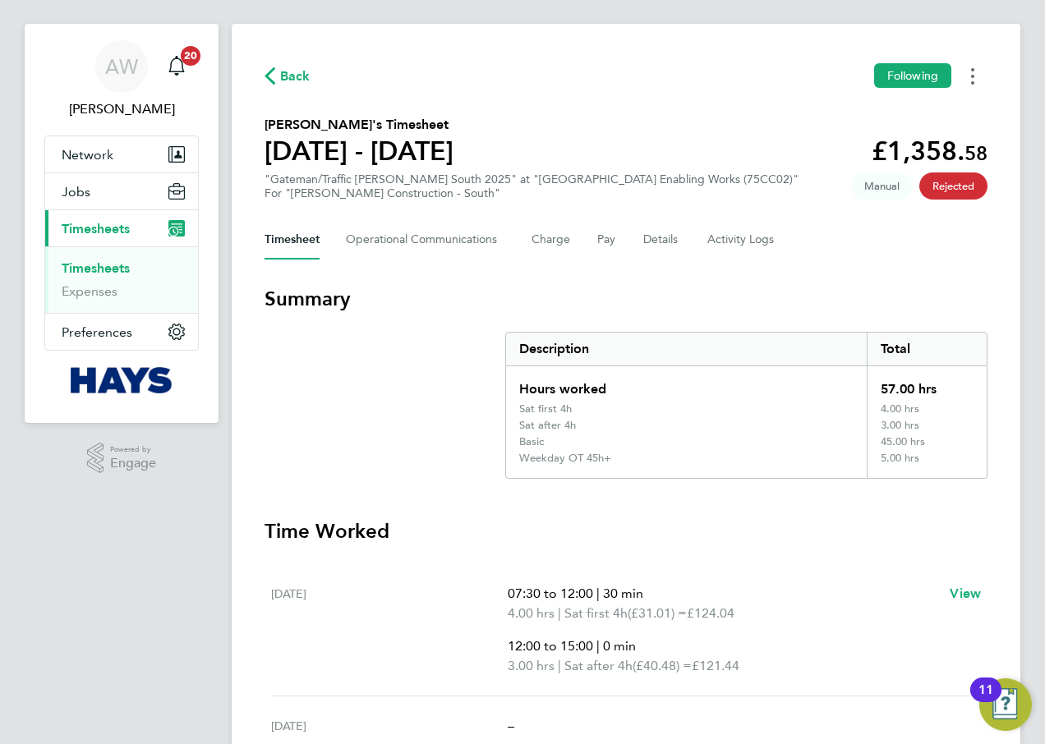
click at [970, 81] on button "Timesheets Menu" at bounding box center [973, 75] width 30 height 25
click at [681, 635] on ul "07:30 to 12:00 | 30 min 4.00 hrs | Sat first 4h (£31.01) = £124.04 12:00 to 15:…" at bounding box center [722, 630] width 429 height 92
click at [556, 238] on button "Charge" at bounding box center [551, 239] width 39 height 39
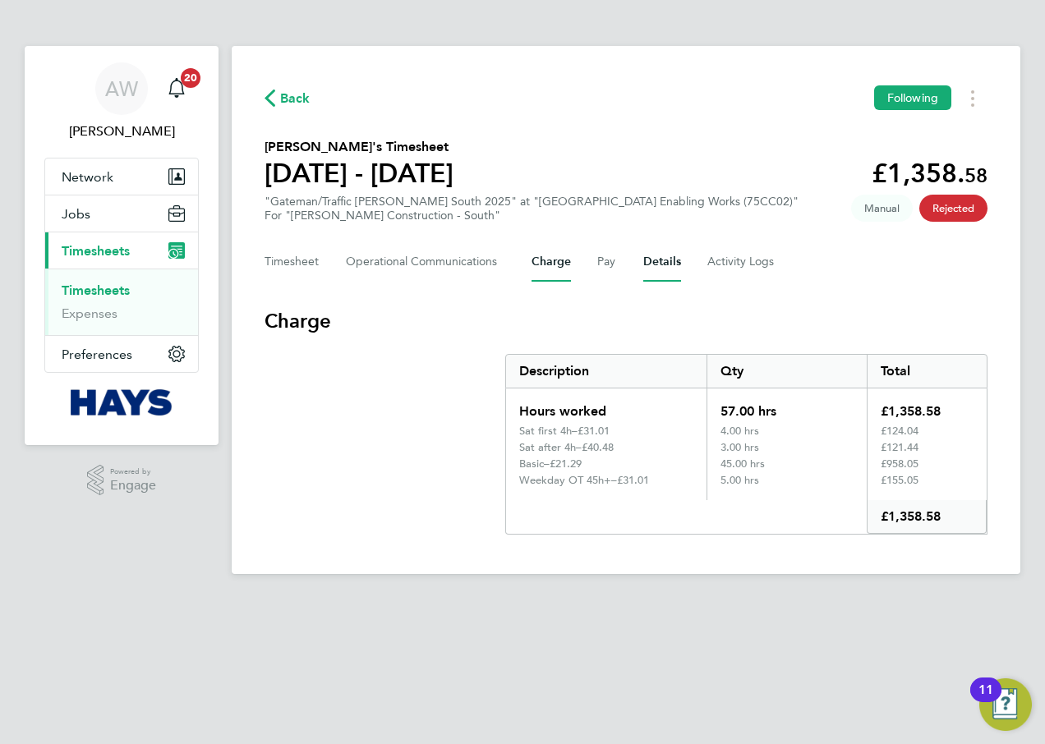
click at [662, 246] on button "Details" at bounding box center [662, 261] width 38 height 39
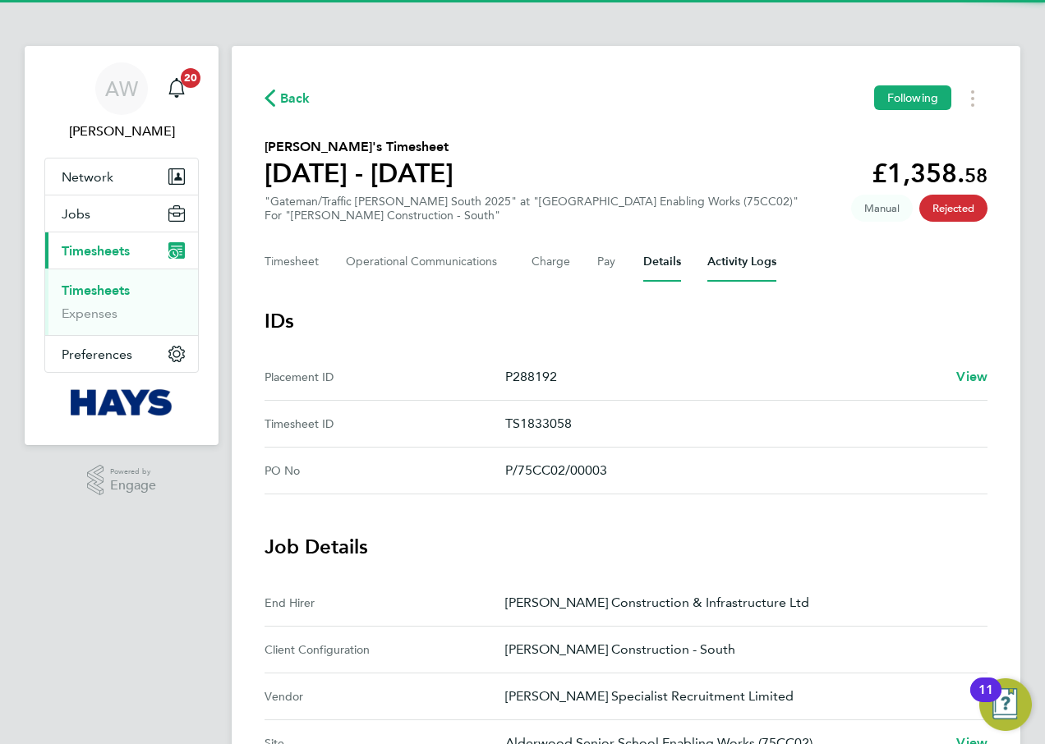
click at [717, 259] on Logs-tab "Activity Logs" at bounding box center [741, 261] width 69 height 39
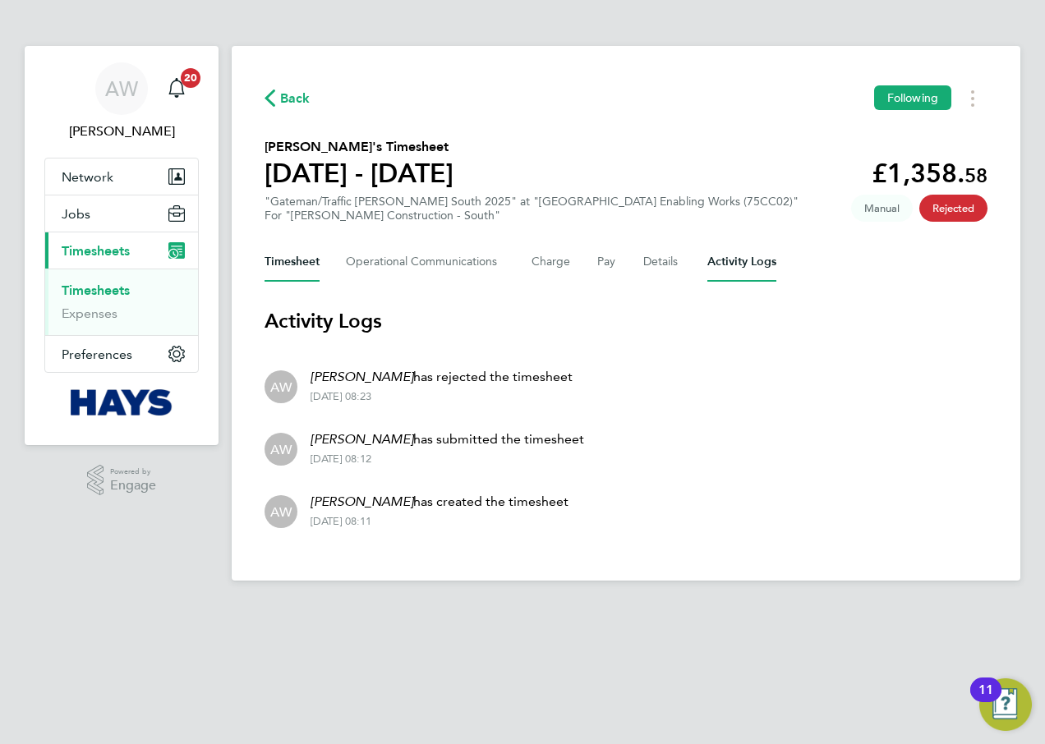
click at [318, 264] on button "Timesheet" at bounding box center [292, 261] width 55 height 39
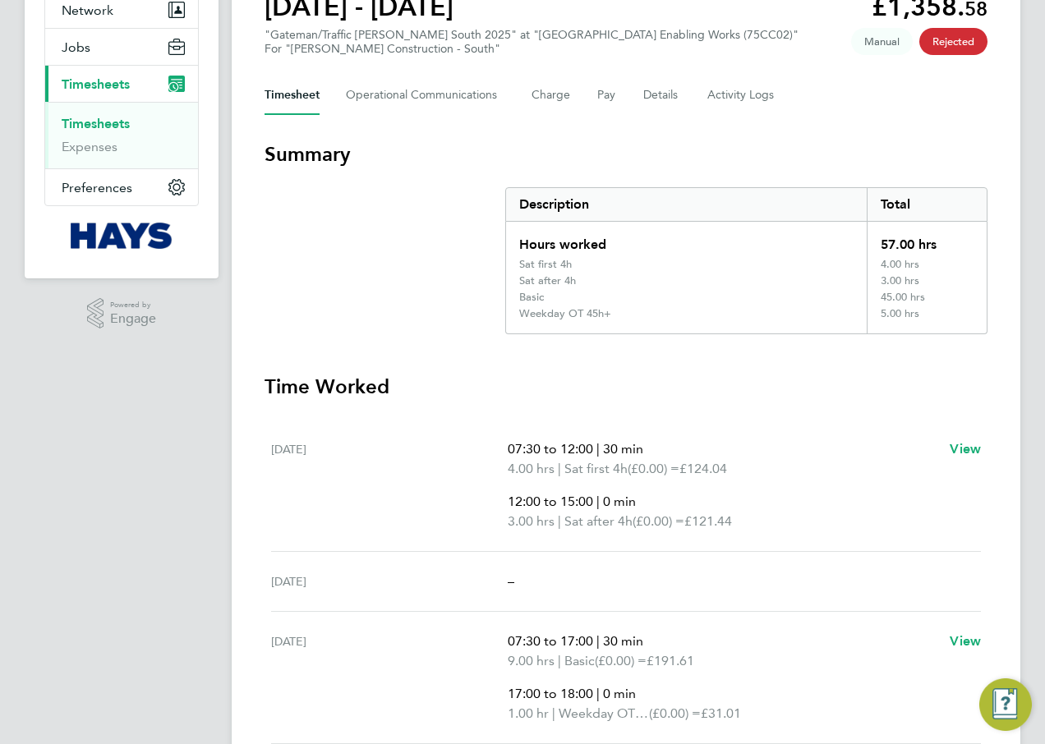
scroll to position [411, 0]
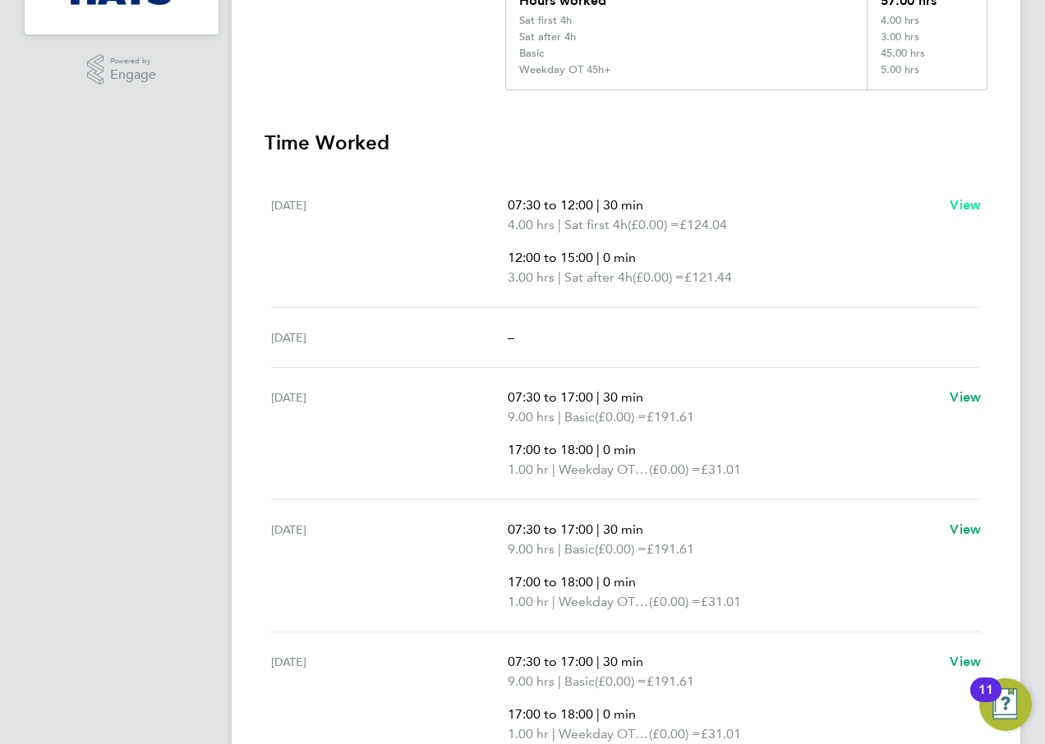
click at [951, 206] on span "View" at bounding box center [965, 205] width 31 height 16
select select "30"
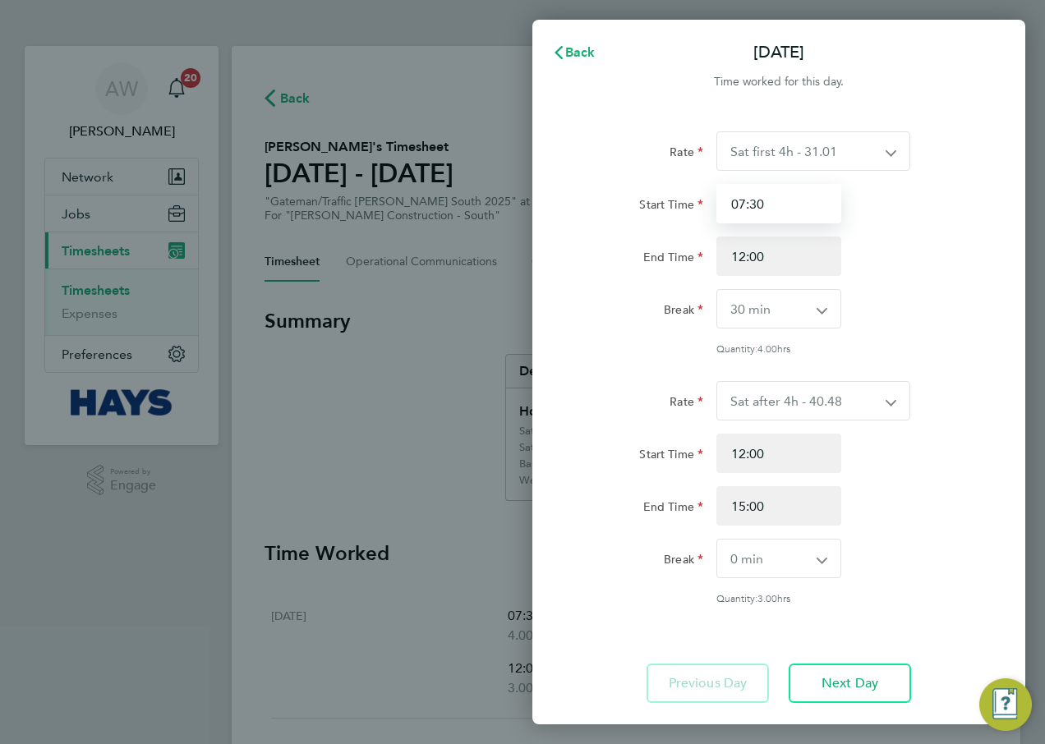
click at [795, 209] on input "07:30" at bounding box center [778, 203] width 125 height 39
click at [817, 139] on select "Sat first 4h - 31.01 Basic - 21.29 Weekday OT 45h+ - 31.01 Sat after 4h - 40.48…" at bounding box center [803, 151] width 173 height 38
click at [960, 279] on div "Rate Sat first 4h - 31.01 Basic - 21.29 Weekday OT 45h+ - 31.01 Sat after 4h - …" at bounding box center [778, 242] width 401 height 223
click at [595, 61] on button "Back" at bounding box center [574, 52] width 76 height 33
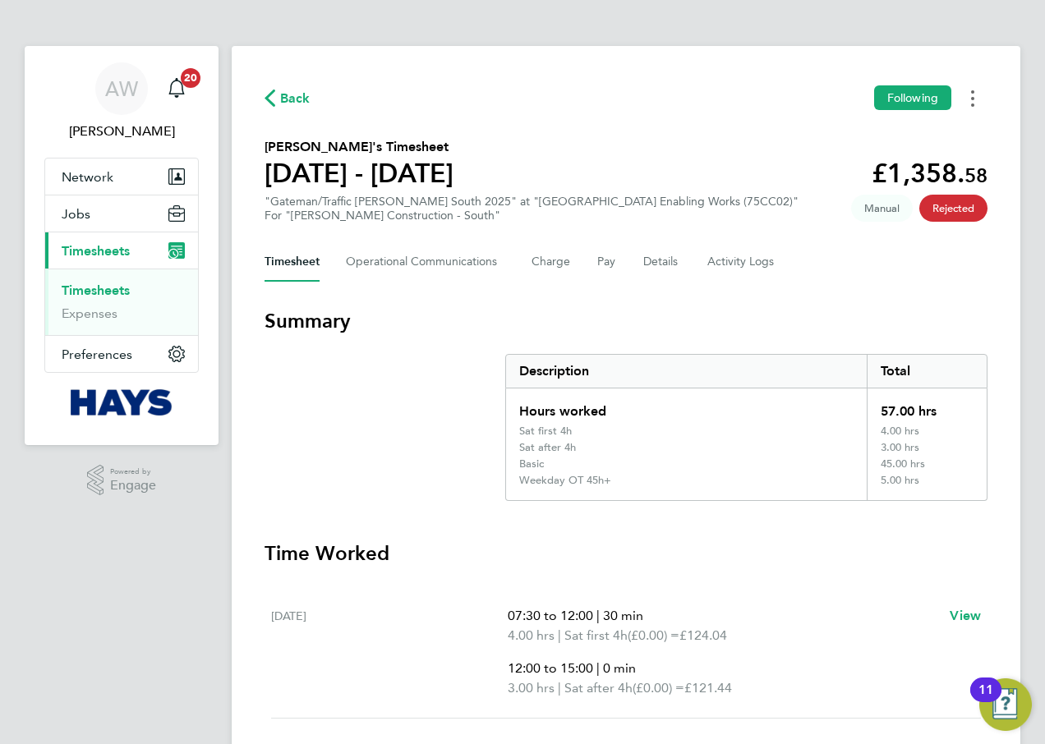
click at [969, 101] on button "Timesheets Menu" at bounding box center [973, 97] width 30 height 25
click at [637, 261] on div "Timesheet Operational Communications Charge Pay Details Activity Logs" at bounding box center [626, 261] width 723 height 39
click at [646, 261] on button "Details" at bounding box center [662, 261] width 38 height 39
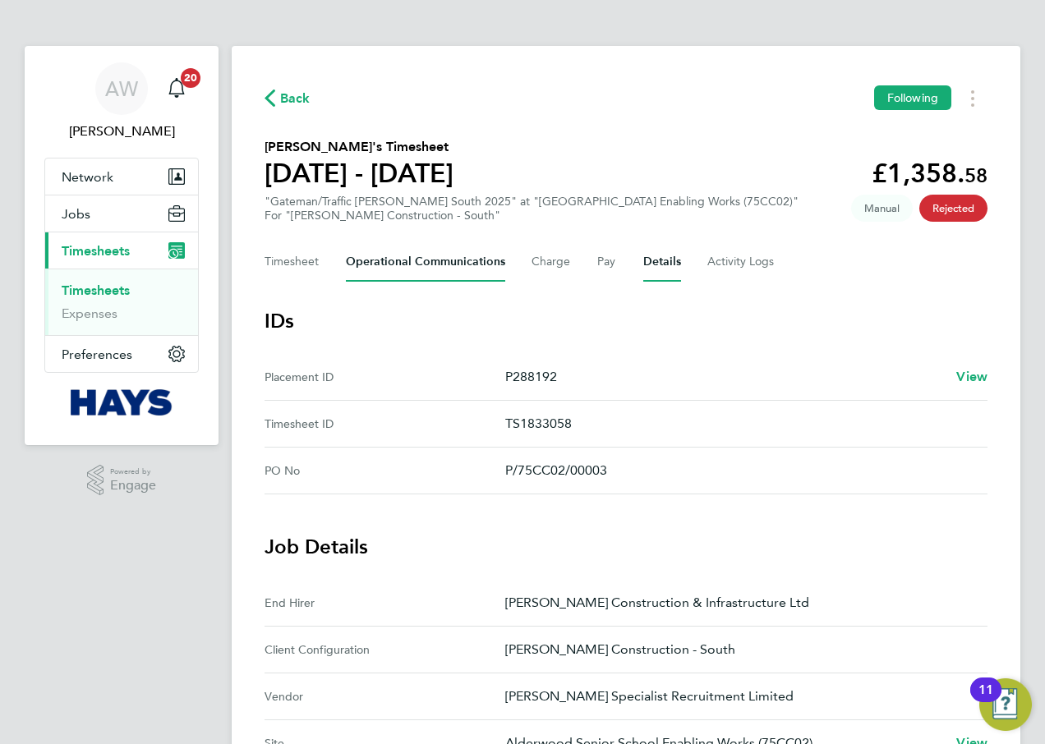
click at [421, 262] on Communications-tab "Operational Communications" at bounding box center [425, 261] width 159 height 39
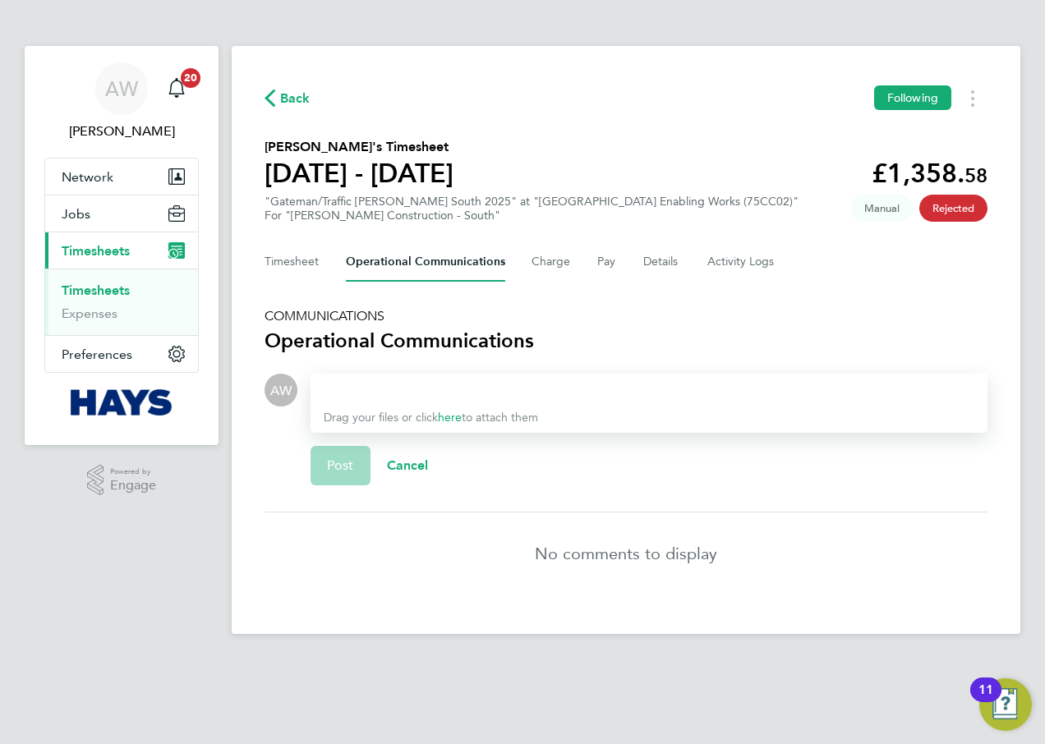
click at [246, 263] on div "Back Following Timothy Asoore's Timesheet 27 Sept - 03 Oct 2025 £1,358. 58 "Gat…" at bounding box center [626, 340] width 789 height 588
click at [275, 257] on button "Timesheet" at bounding box center [292, 261] width 55 height 39
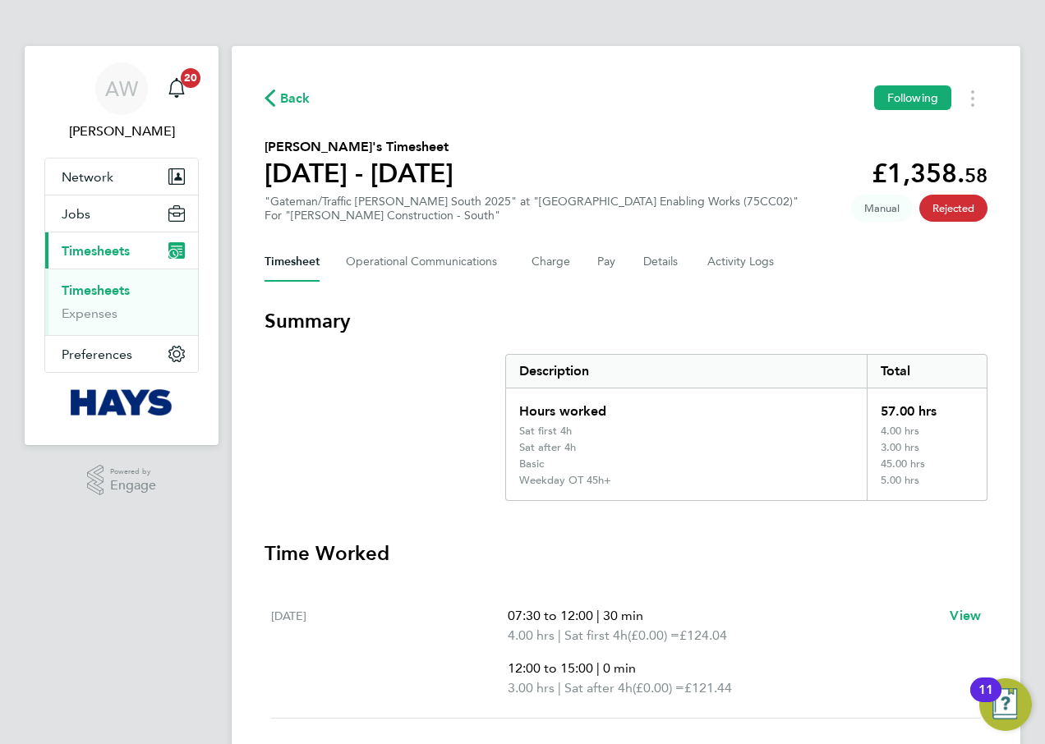
click at [943, 213] on span "Rejected" at bounding box center [953, 208] width 68 height 27
click at [898, 206] on span "Manual" at bounding box center [882, 208] width 62 height 27
click at [970, 93] on button "Timesheets Menu" at bounding box center [973, 97] width 30 height 25
click at [100, 293] on link "Timesheets" at bounding box center [96, 291] width 68 height 16
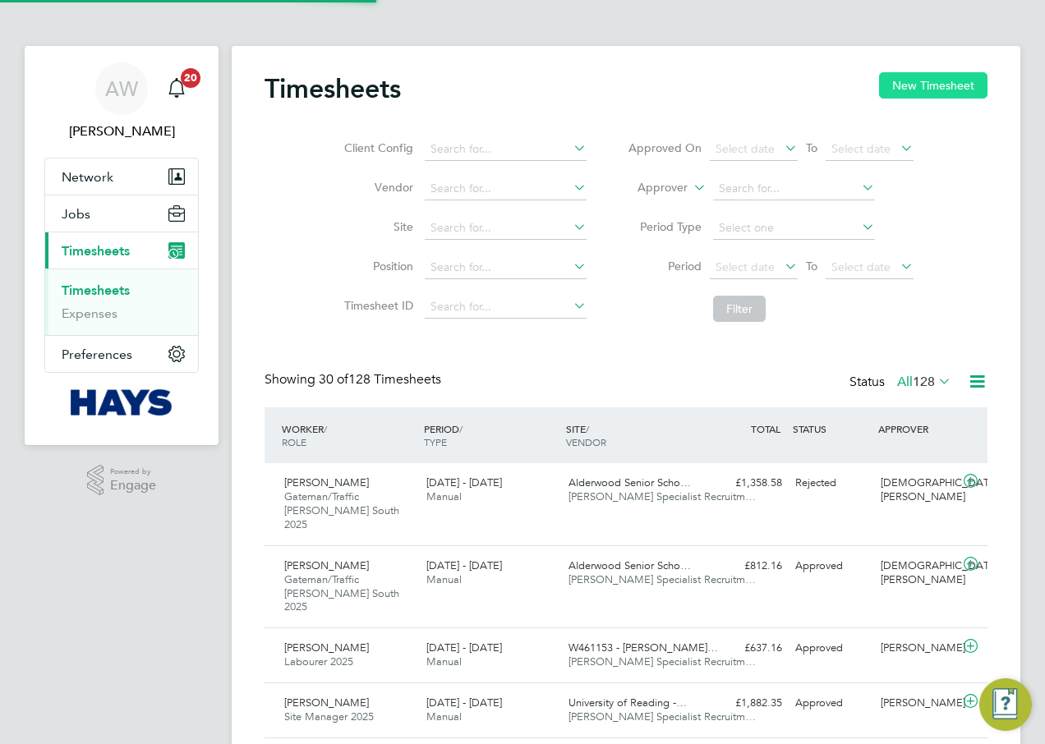
click at [900, 92] on button "New Timesheet" at bounding box center [933, 85] width 108 height 26
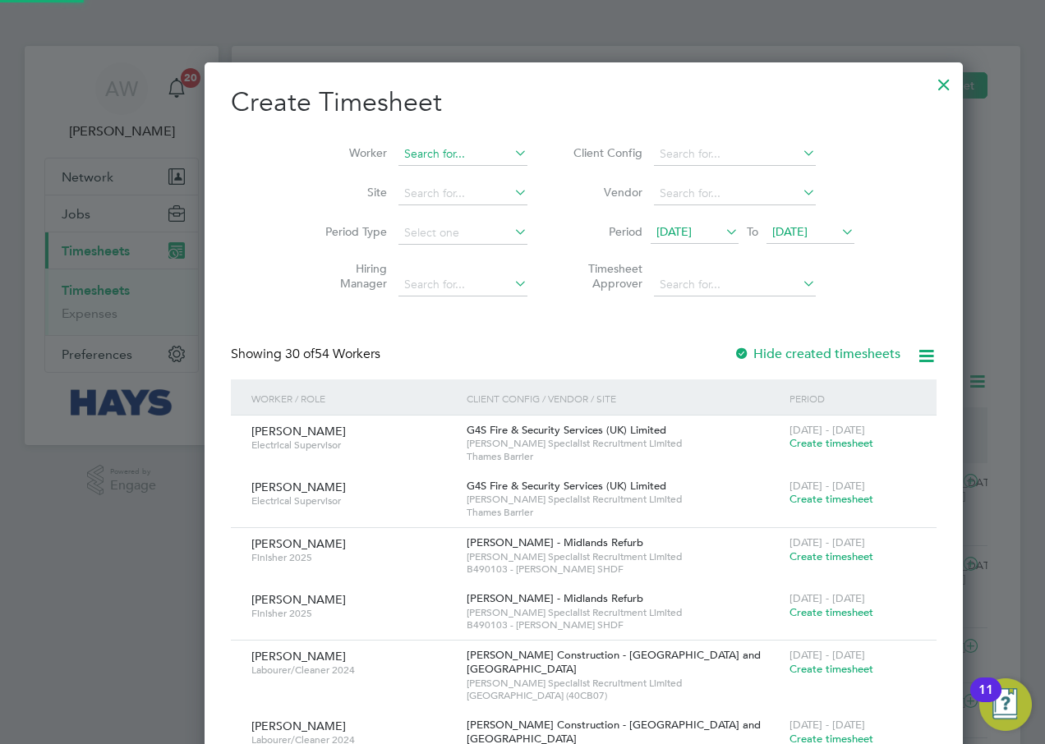
click at [407, 145] on input at bounding box center [462, 154] width 129 height 23
click at [425, 278] on li "Timo thy Asoore" at bounding box center [447, 287] width 223 height 22
type input "[PERSON_NAME]"
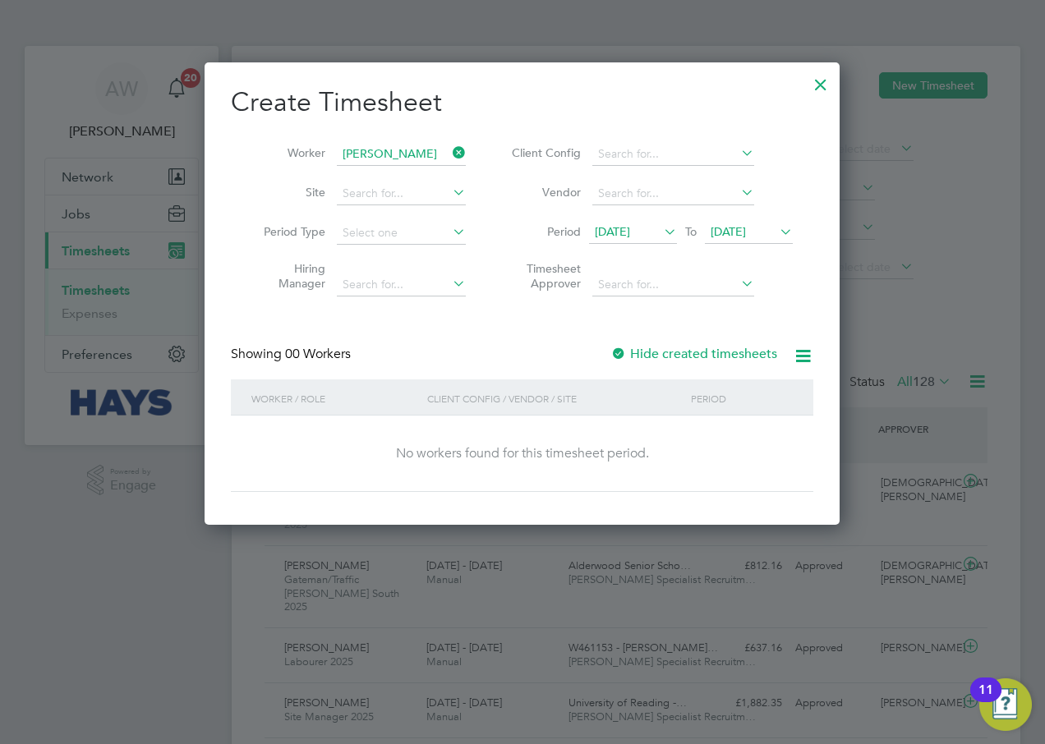
click at [746, 232] on span "[DATE]" at bounding box center [728, 231] width 35 height 15
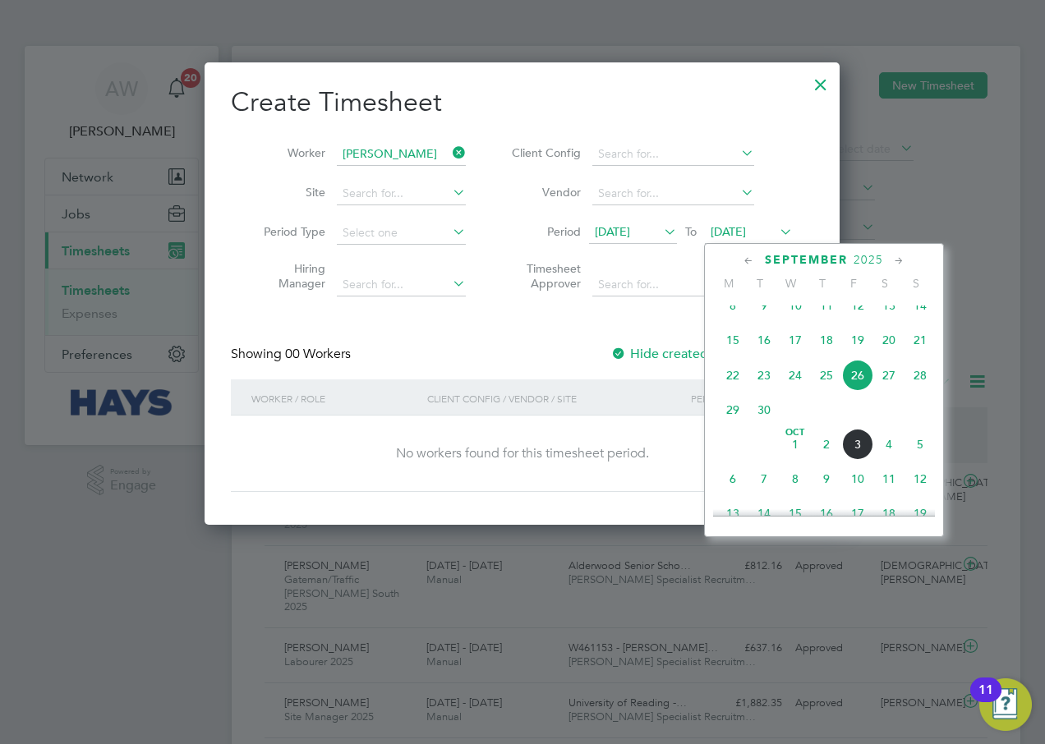
click at [862, 460] on span "3" at bounding box center [857, 444] width 31 height 31
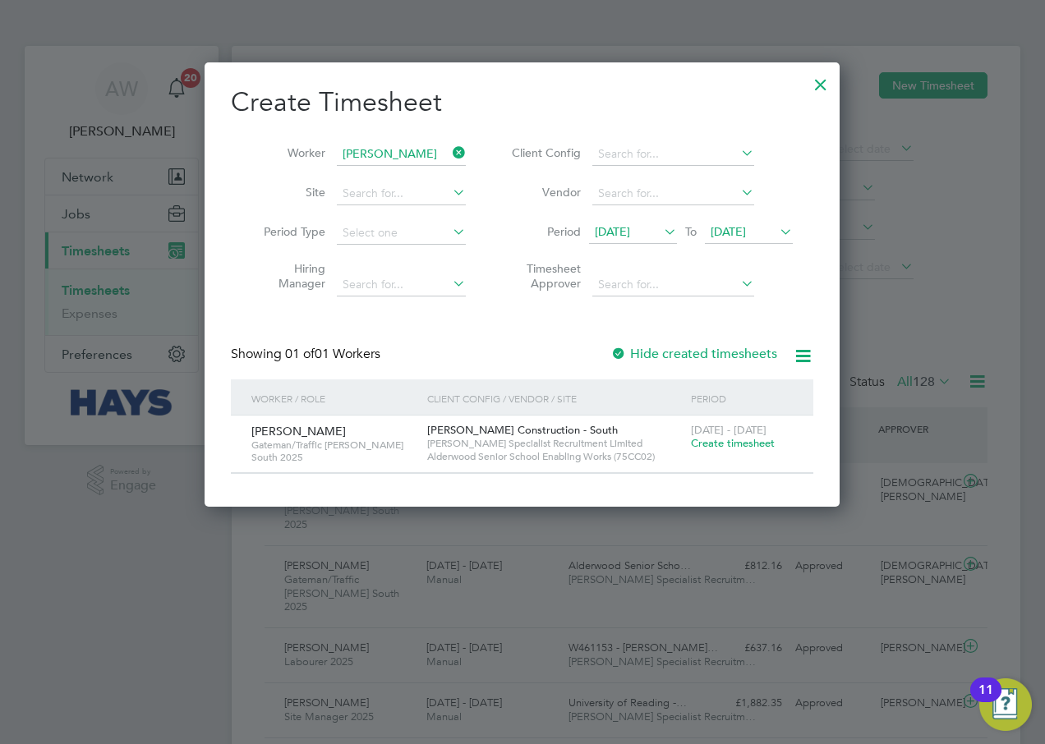
click at [703, 444] on span "Create timesheet" at bounding box center [733, 443] width 84 height 14
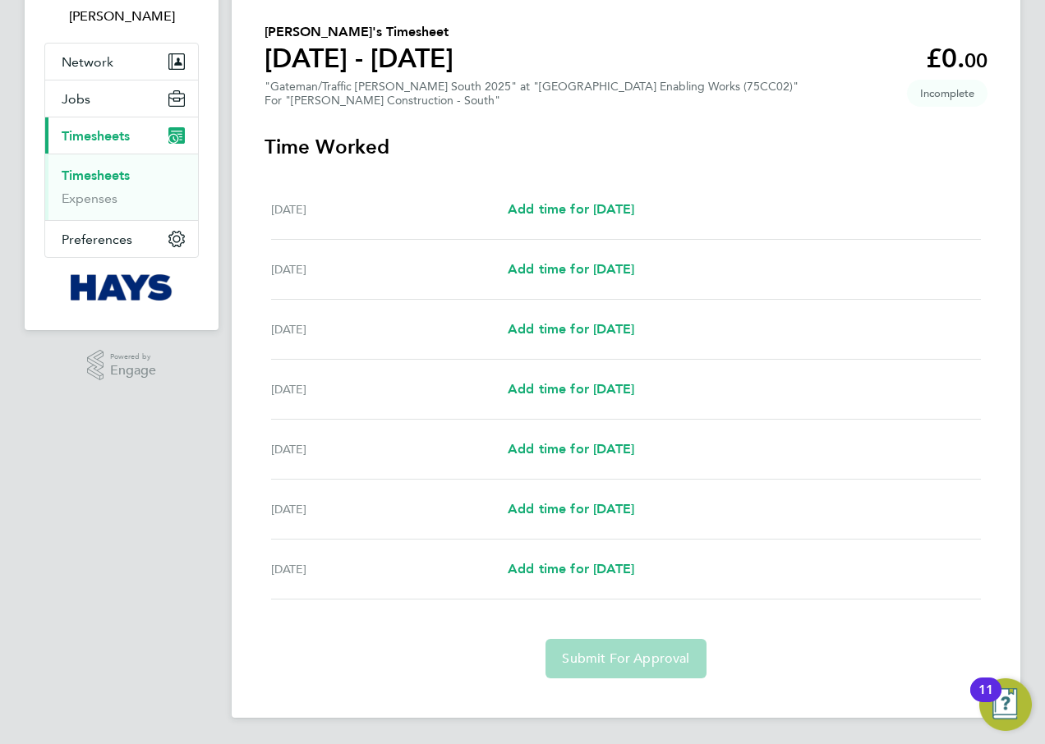
click at [104, 169] on link "Timesheets" at bounding box center [96, 176] width 68 height 16
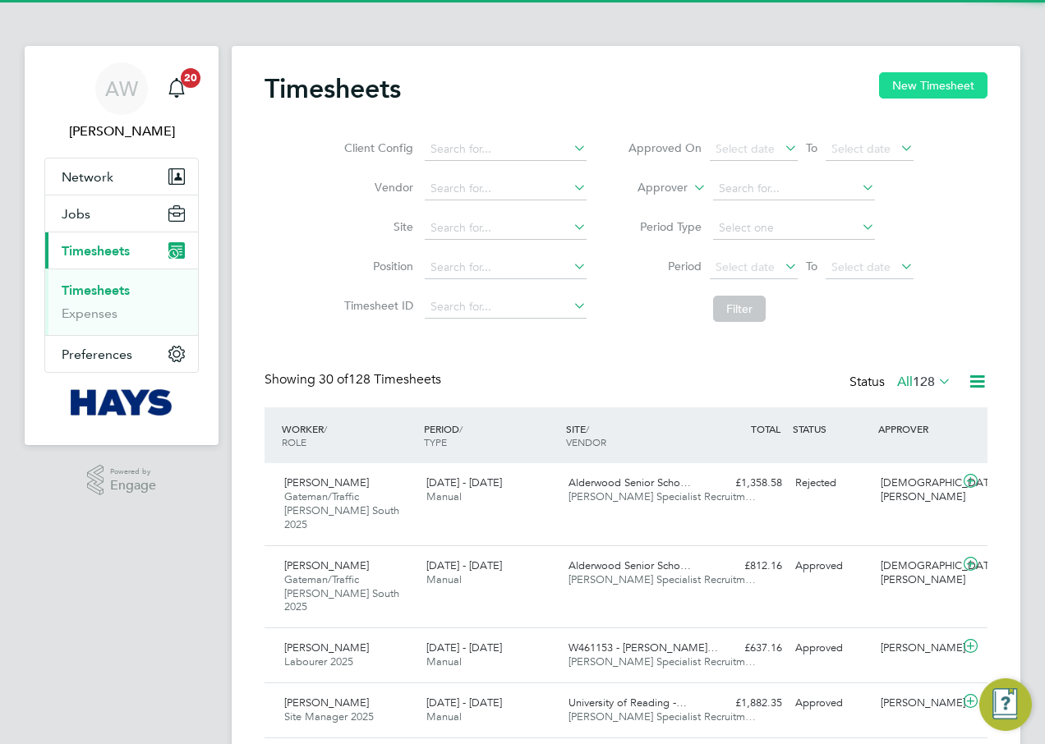
scroll to position [42, 143]
click at [922, 88] on button "New Timesheet" at bounding box center [933, 85] width 108 height 26
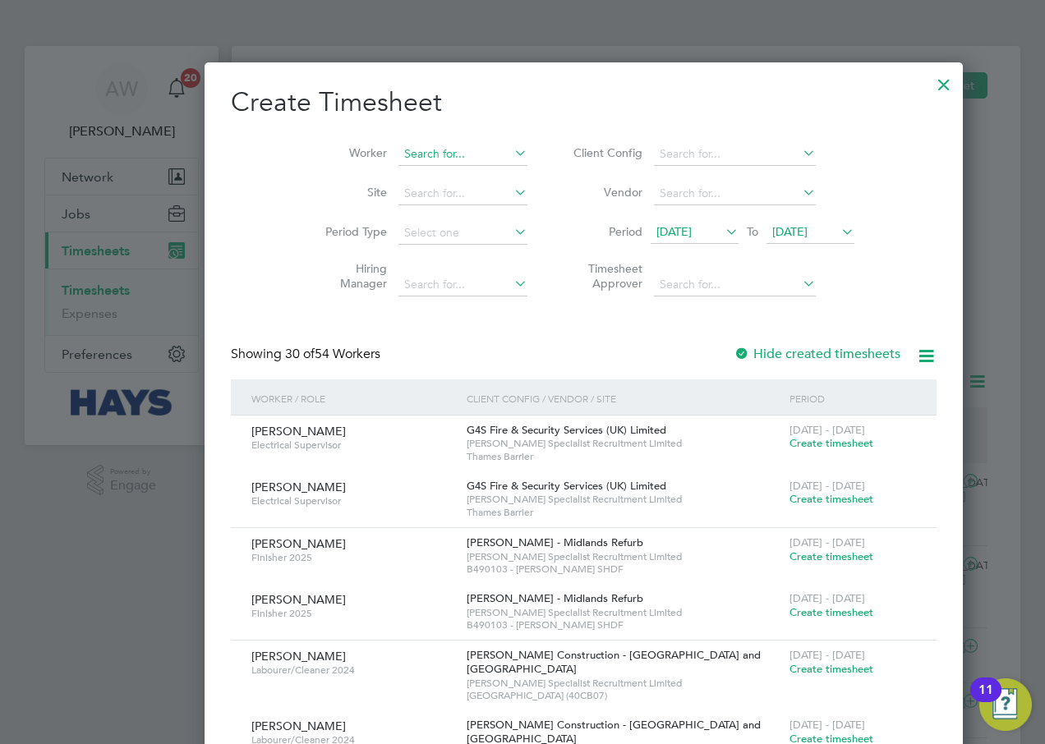
click at [404, 150] on input at bounding box center [462, 154] width 129 height 23
click at [408, 172] on li "Alieu Touray" at bounding box center [437, 176] width 203 height 22
type input "[PERSON_NAME]"
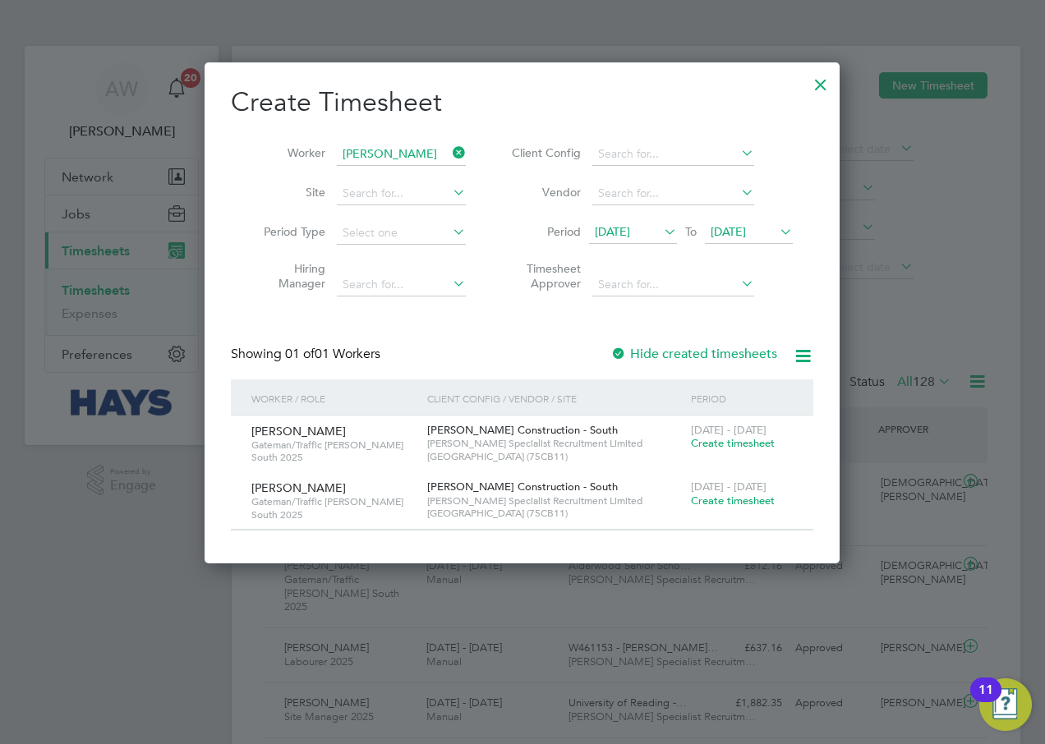
click at [742, 237] on span "[DATE]" at bounding box center [728, 231] width 35 height 15
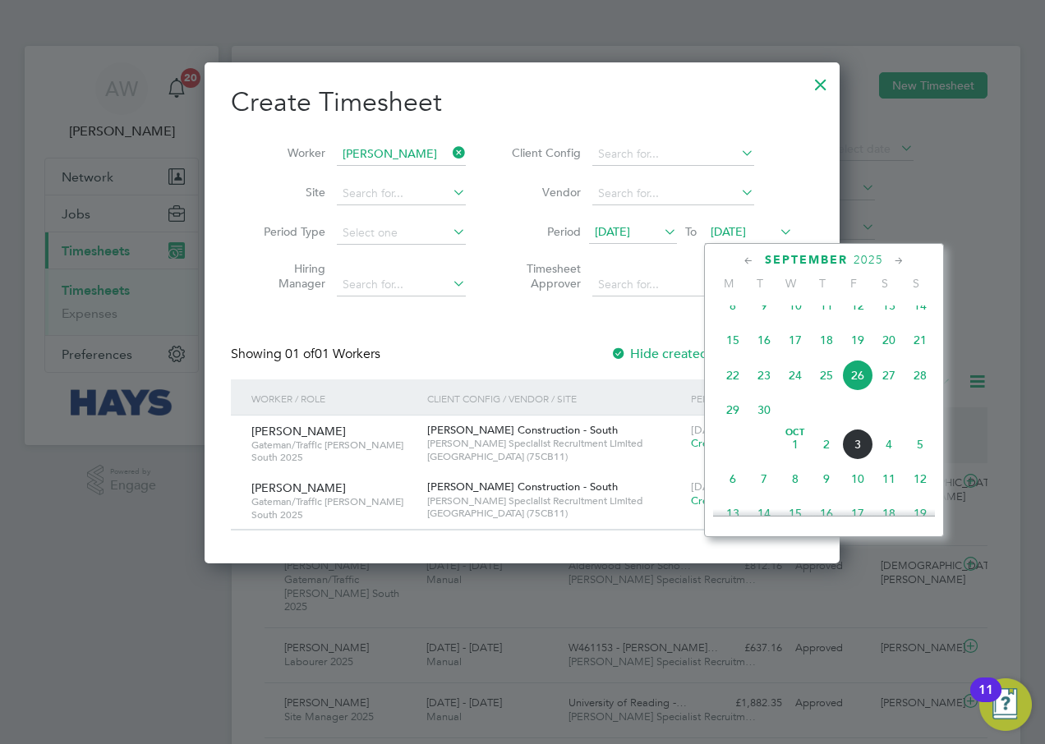
click at [857, 454] on span "3" at bounding box center [857, 444] width 31 height 31
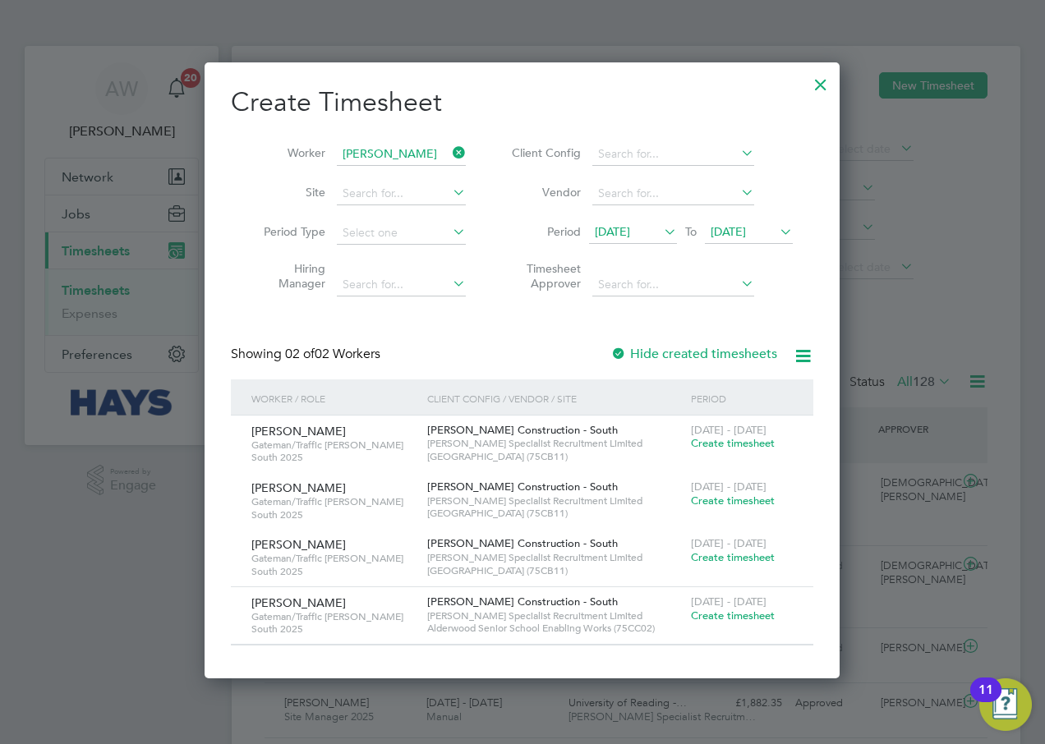
click at [721, 615] on span "Create timesheet" at bounding box center [733, 616] width 84 height 14
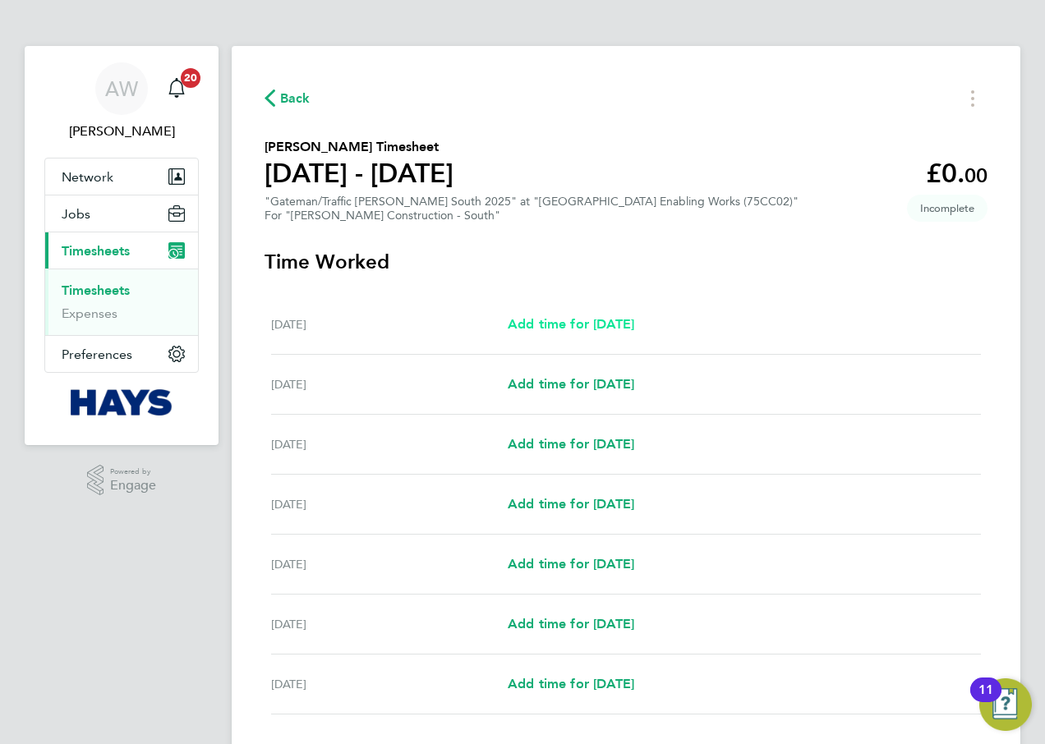
click at [539, 329] on span "Add time for Sat 27 Sep" at bounding box center [571, 324] width 127 height 16
select select "60"
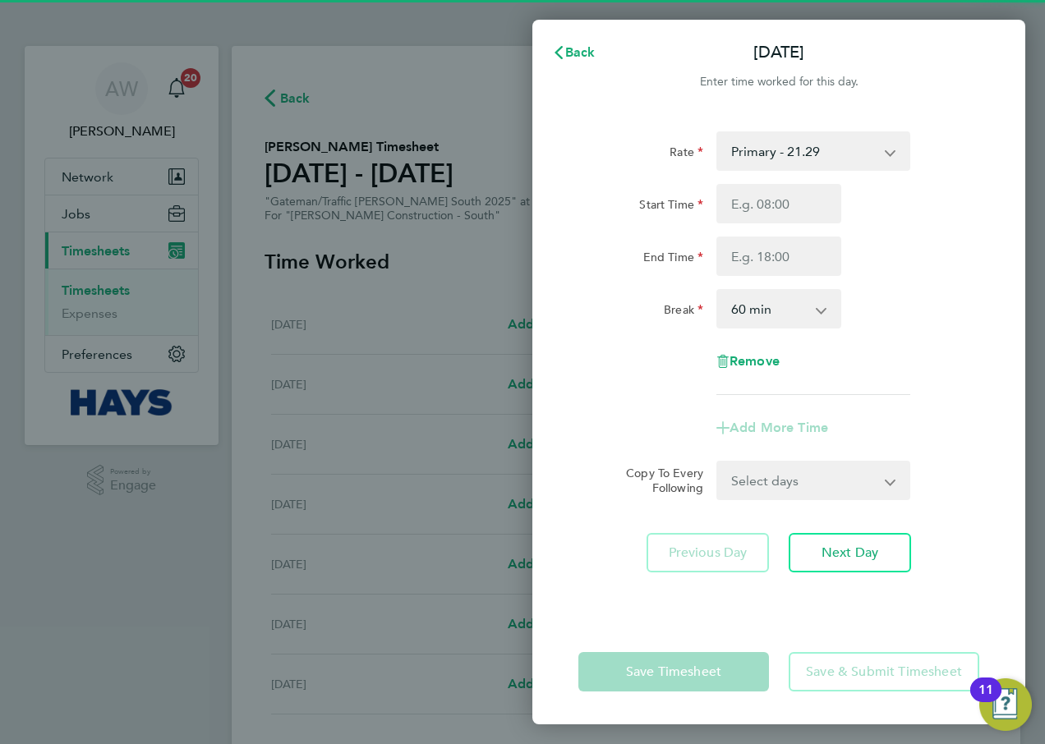
click at [763, 136] on select "Primary - 21.29 Overtime - 30.63" at bounding box center [803, 151] width 171 height 36
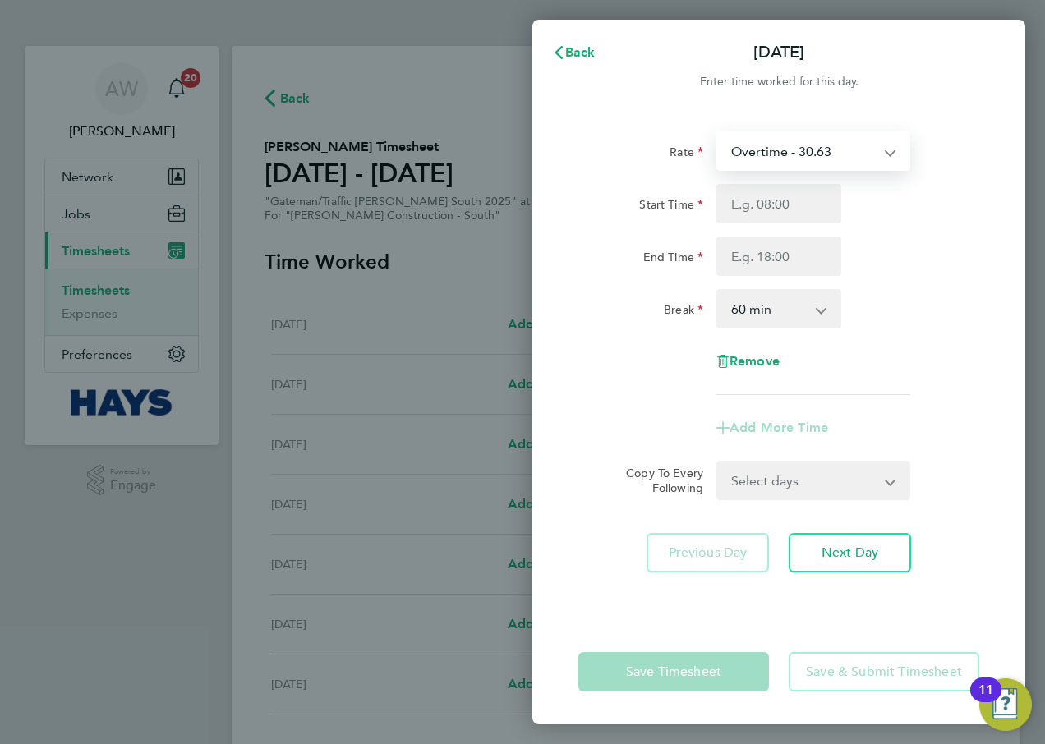
select select "60"
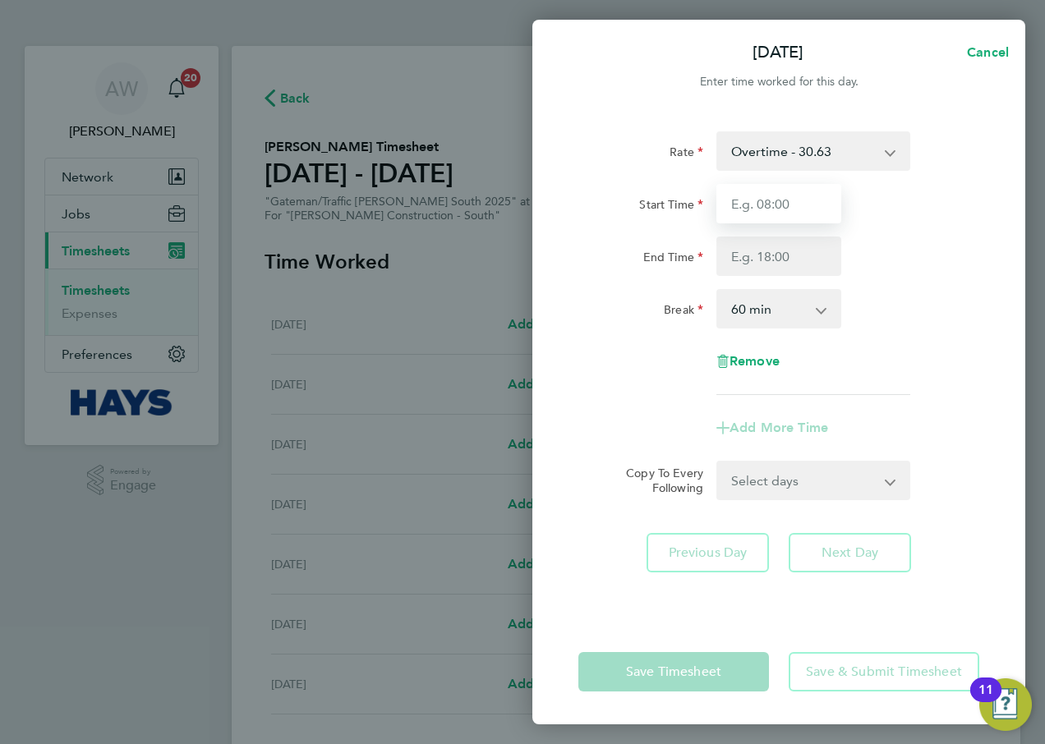
drag, startPoint x: 785, startPoint y: 172, endPoint x: 799, endPoint y: 196, distance: 27.9
click at [799, 196] on input "Start Time" at bounding box center [778, 203] width 125 height 39
type input "07:30"
click at [821, 261] on input "End Time" at bounding box center [778, 256] width 125 height 39
type input "15:00"
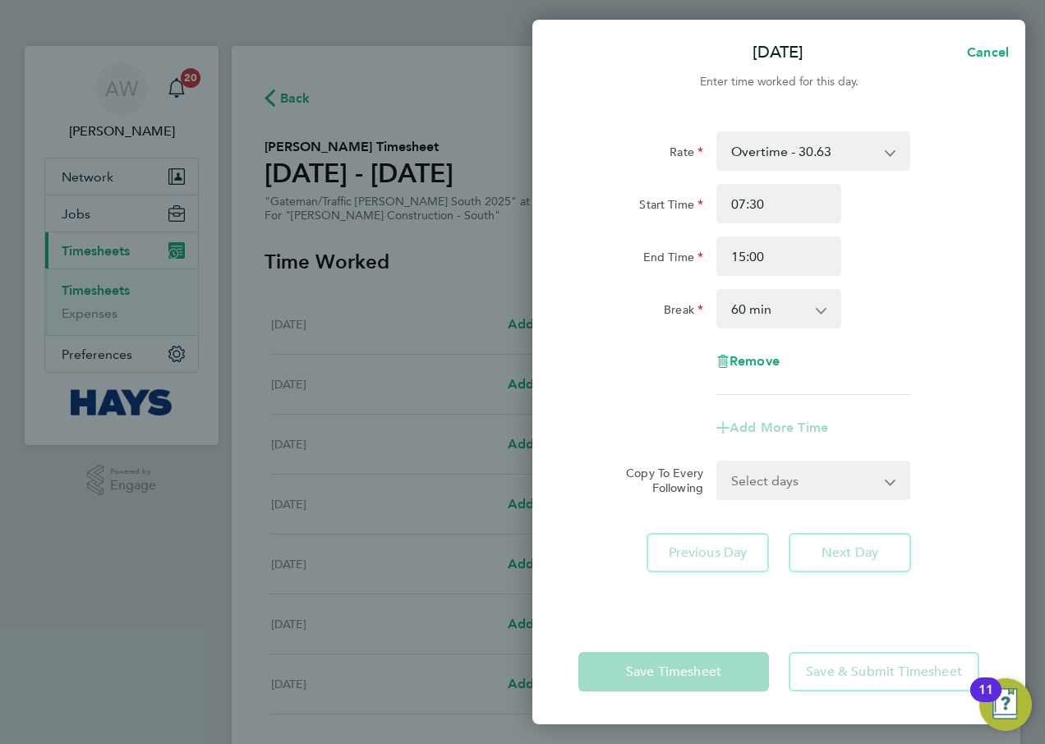
click at [906, 235] on div "Start Time 07:30 End Time 15:00" at bounding box center [779, 230] width 414 height 92
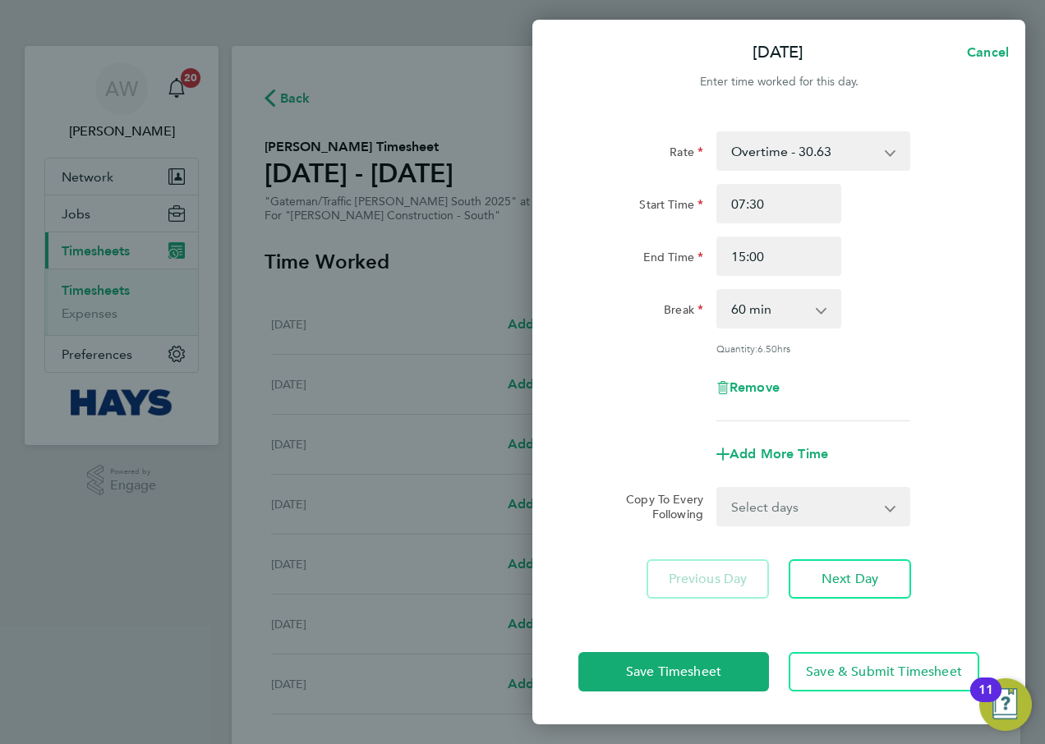
click at [823, 302] on app-icon-cross-button at bounding box center [830, 309] width 20 height 36
click at [777, 320] on select "0 min 15 min 30 min 45 min 60 min 75 min 90 min" at bounding box center [769, 309] width 102 height 36
select select "30"
click at [718, 291] on select "0 min 15 min 30 min 45 min 60 min 75 min 90 min" at bounding box center [769, 309] width 102 height 36
click at [928, 302] on div "Break 0 min 15 min 30 min 45 min 60 min 75 min 90 min" at bounding box center [779, 308] width 414 height 39
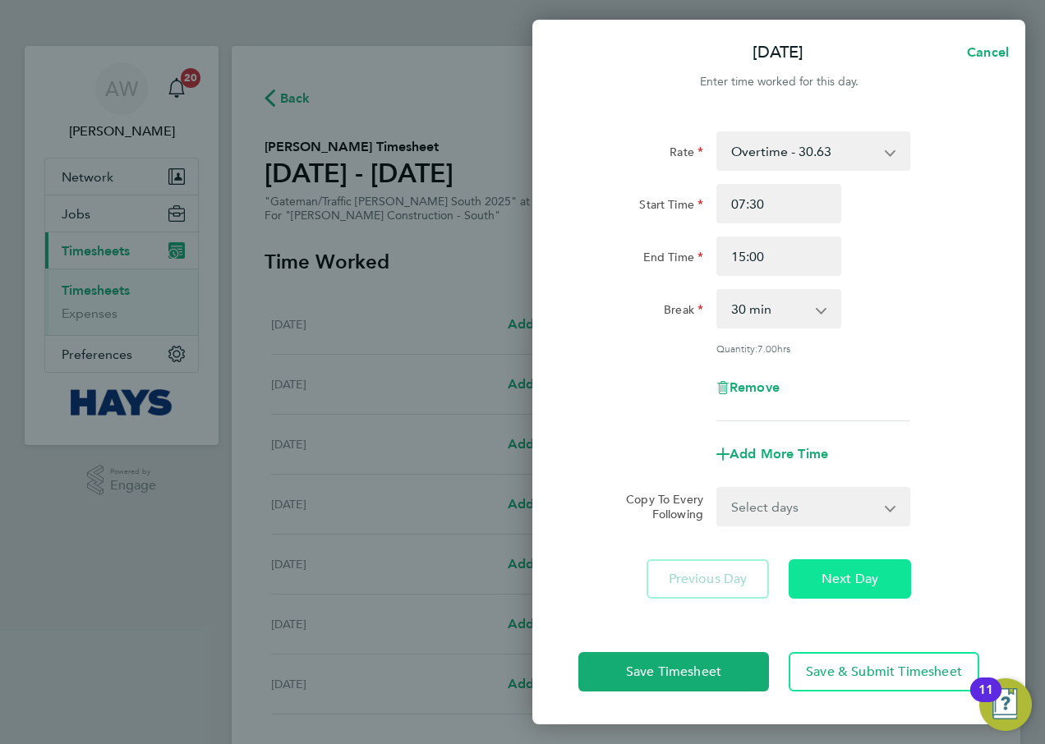
click at [825, 571] on span "Next Day" at bounding box center [850, 579] width 57 height 16
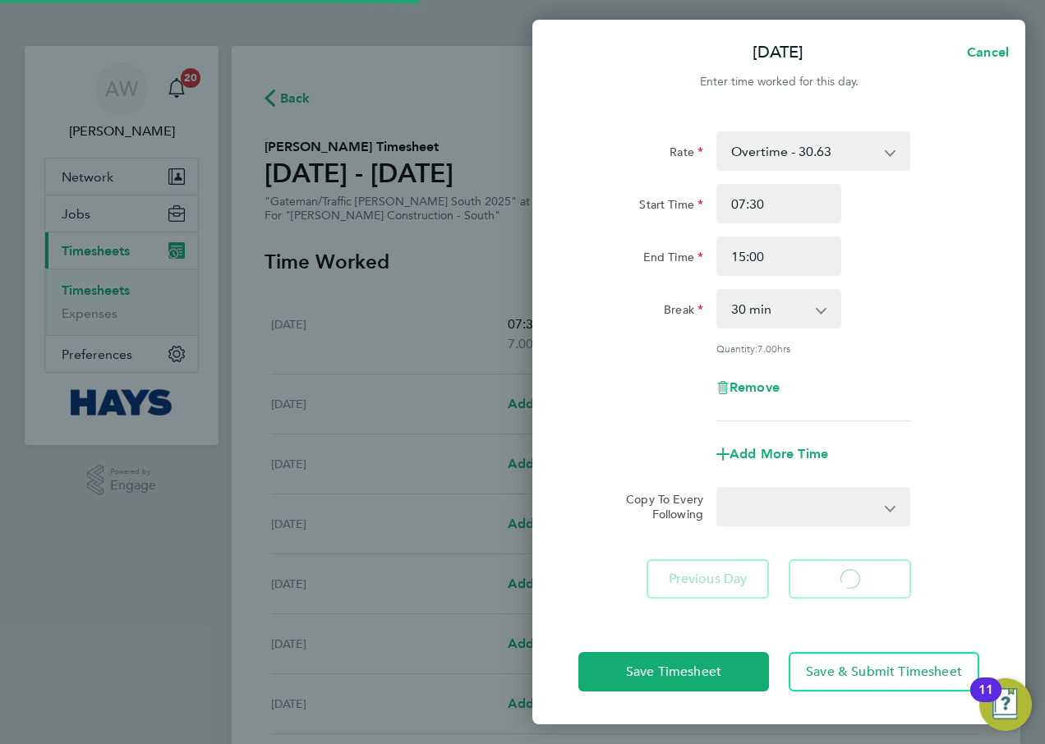
select select "60"
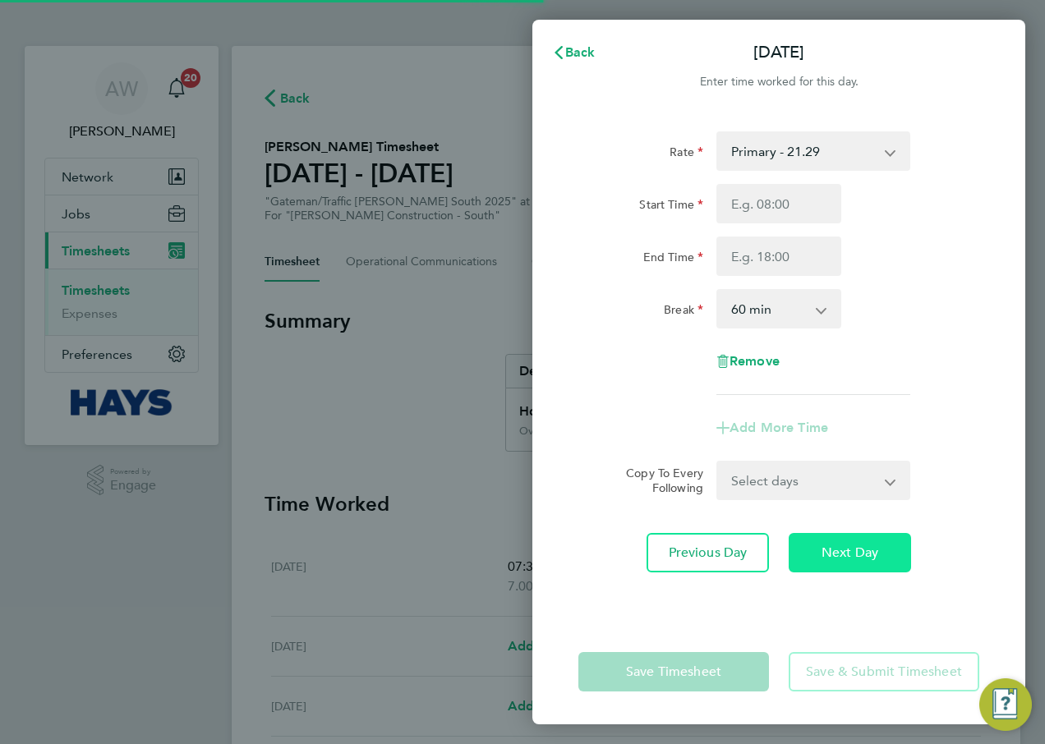
click at [846, 569] on button "Next Day" at bounding box center [850, 552] width 122 height 39
select select "60"
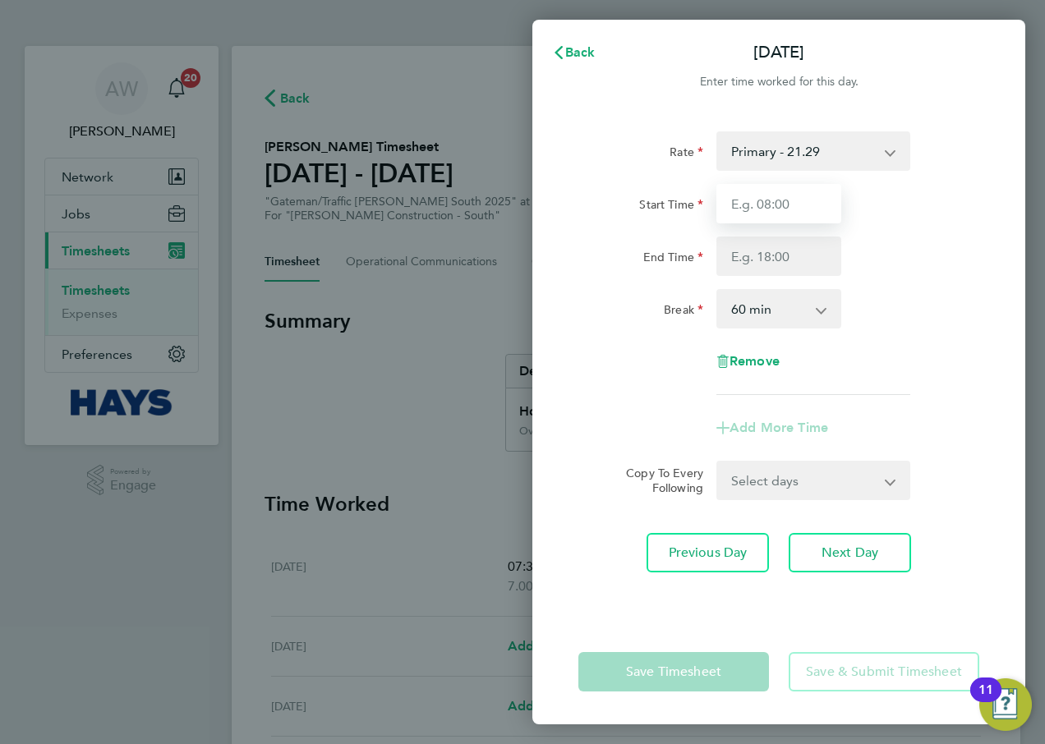
click at [799, 215] on input "Start Time" at bounding box center [778, 203] width 125 height 39
type input "07:30"
click at [784, 259] on input "End Time" at bounding box center [778, 256] width 125 height 39
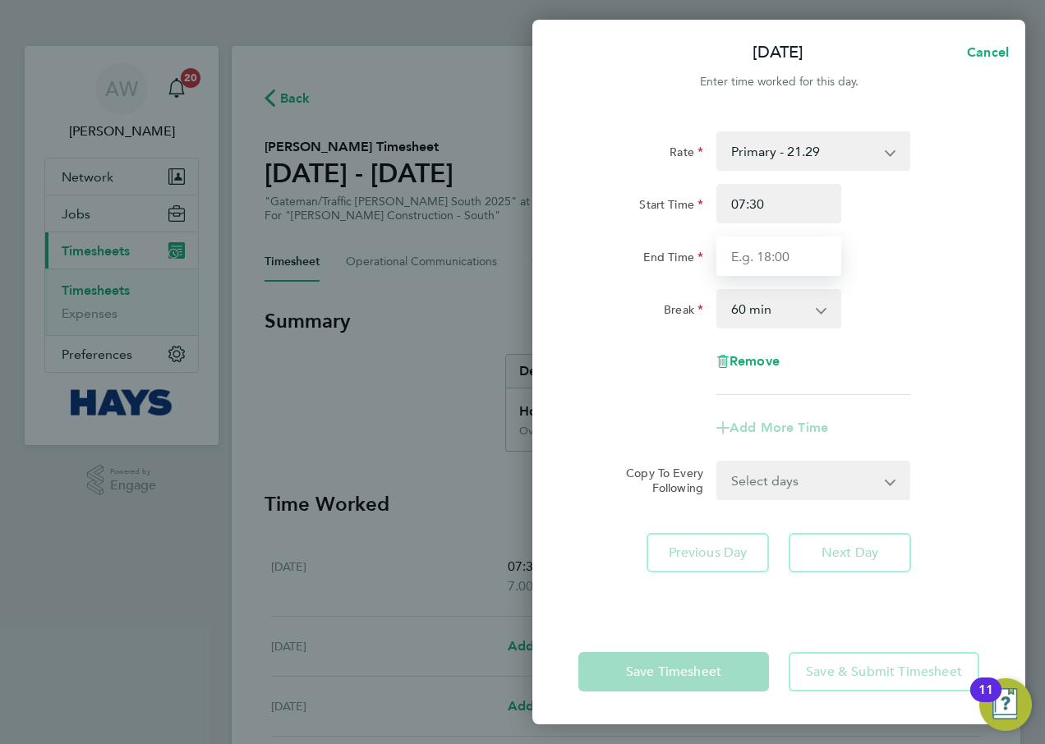
type input "18:00"
click at [808, 321] on select "0 min 15 min 30 min 45 min 60 min 75 min 90 min" at bounding box center [769, 309] width 102 height 36
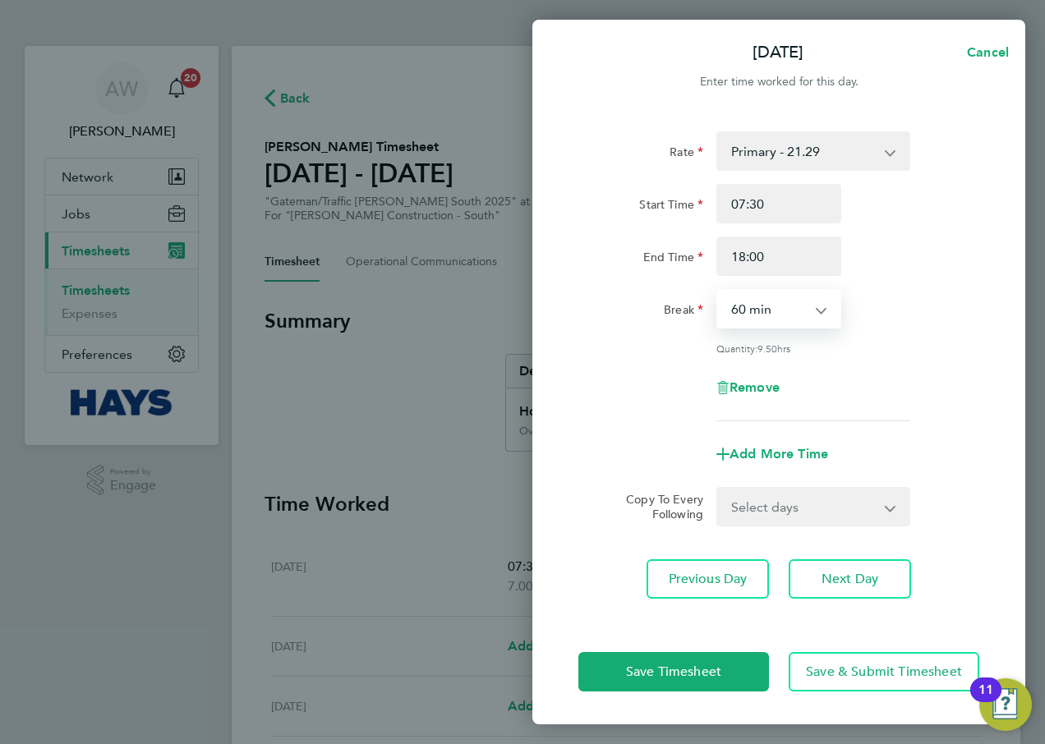
select select "30"
click at [718, 291] on select "0 min 15 min 30 min 45 min 60 min 75 min 90 min" at bounding box center [769, 309] width 102 height 36
click at [879, 308] on div "Break 0 min 15 min 30 min 45 min 60 min 75 min 90 min" at bounding box center [779, 308] width 414 height 39
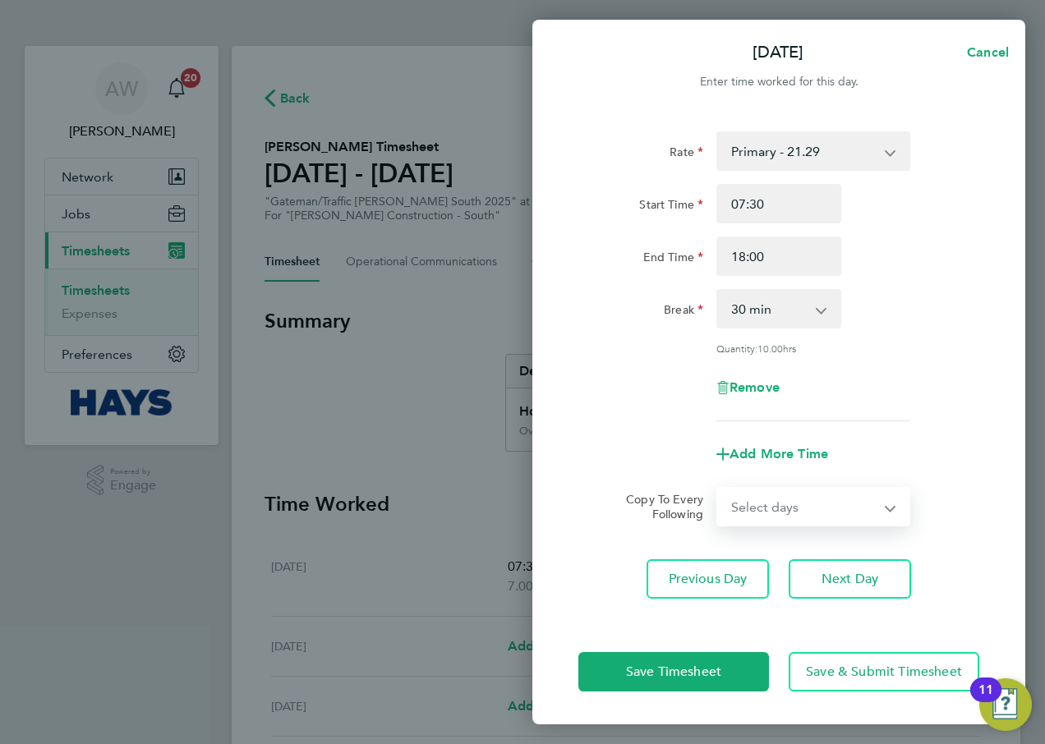
click at [789, 495] on select "Select days Day Tuesday Wednesday Thursday Friday" at bounding box center [804, 507] width 173 height 36
select select "DAY"
click at [718, 489] on select "Select days Day Tuesday Wednesday Thursday Friday" at bounding box center [804, 507] width 173 height 36
select select "2025-10-03"
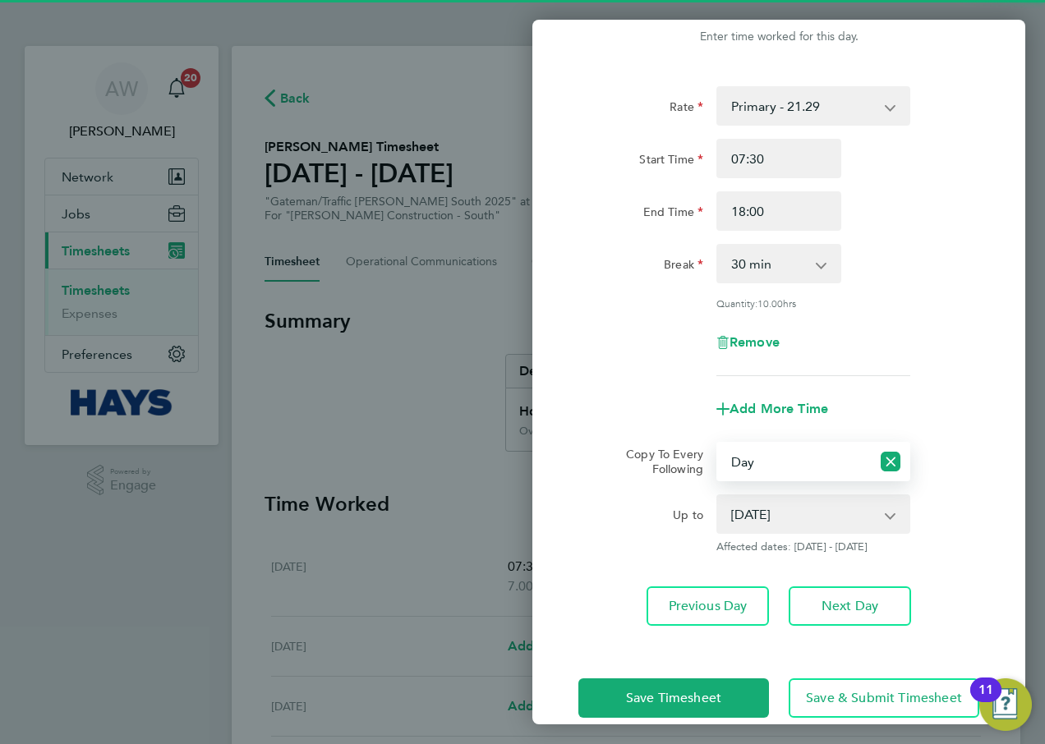
scroll to position [70, 0]
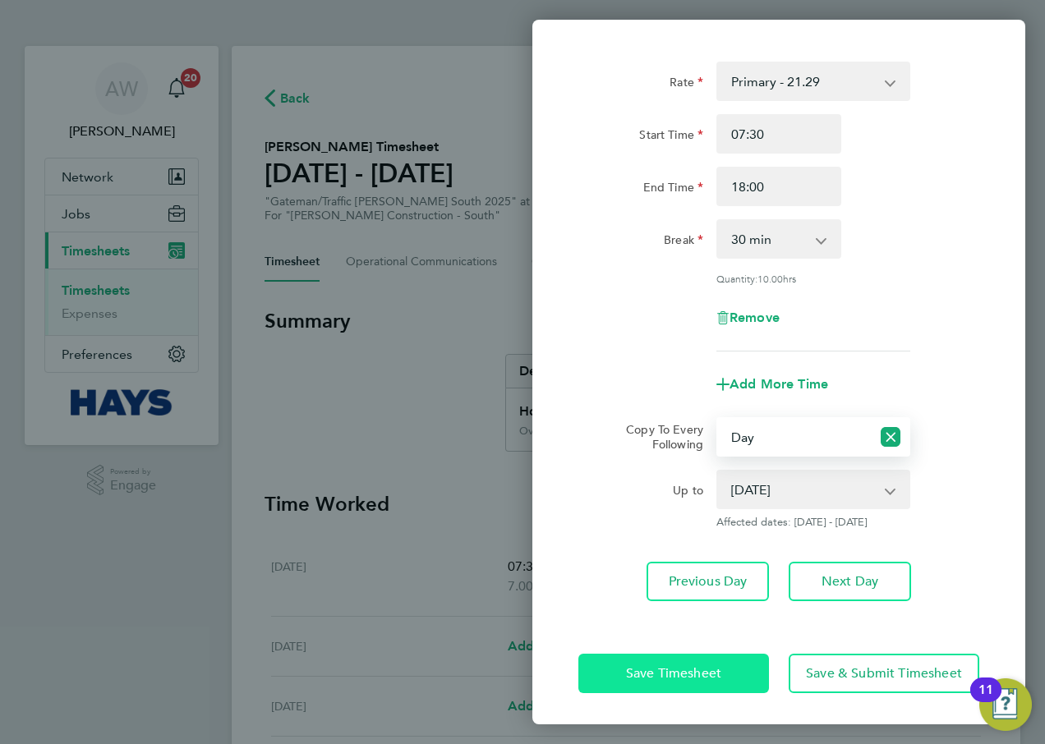
click at [743, 661] on button "Save Timesheet" at bounding box center [673, 673] width 191 height 39
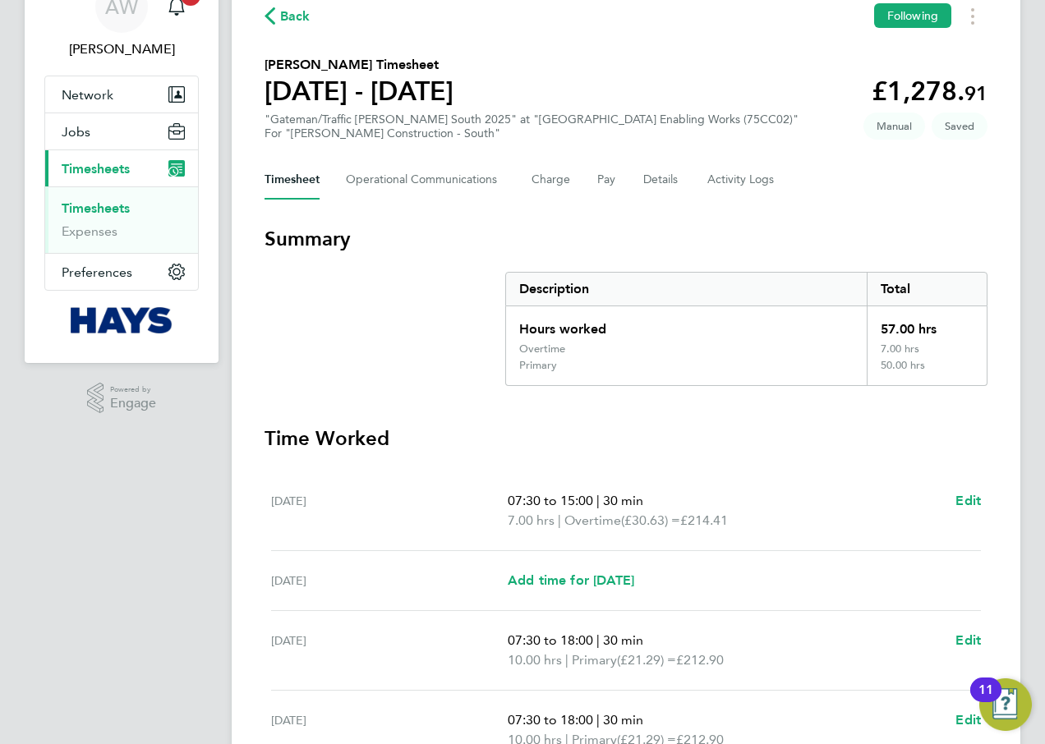
scroll to position [492, 0]
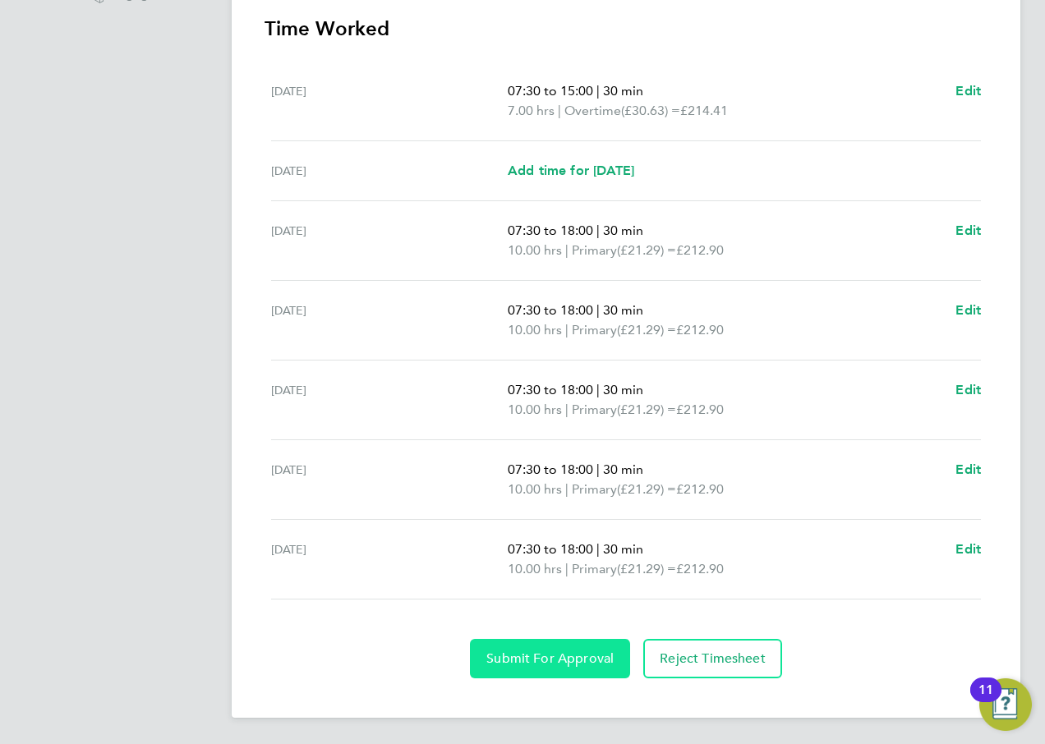
click at [572, 661] on span "Submit For Approval" at bounding box center [549, 659] width 127 height 16
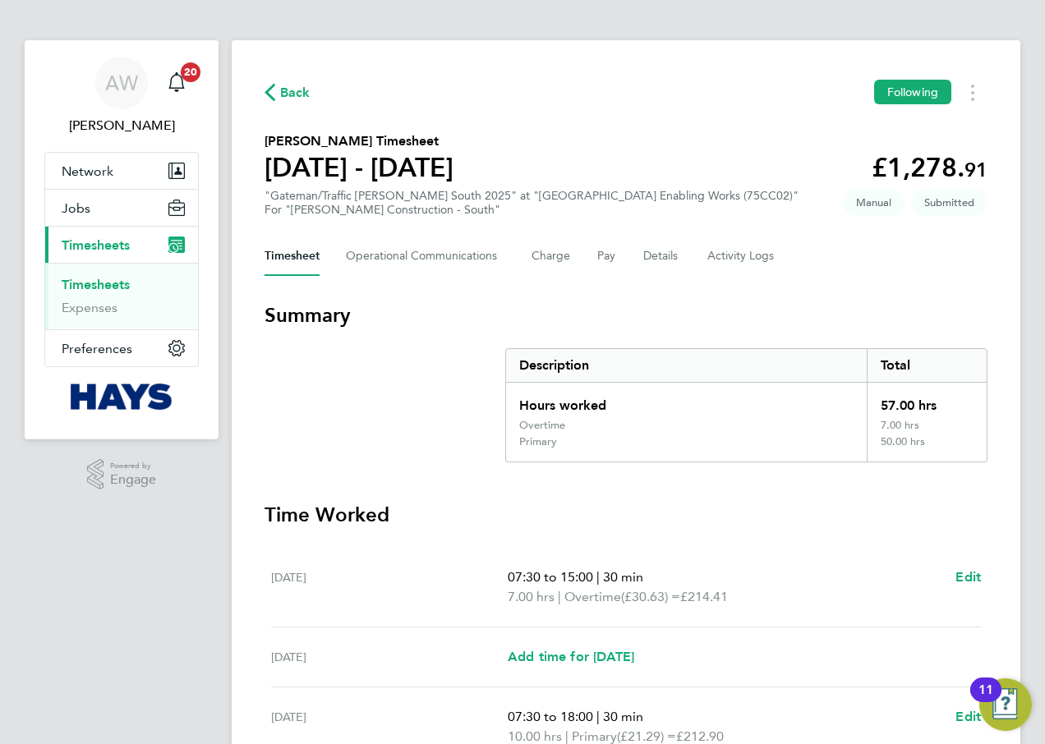
scroll to position [0, 0]
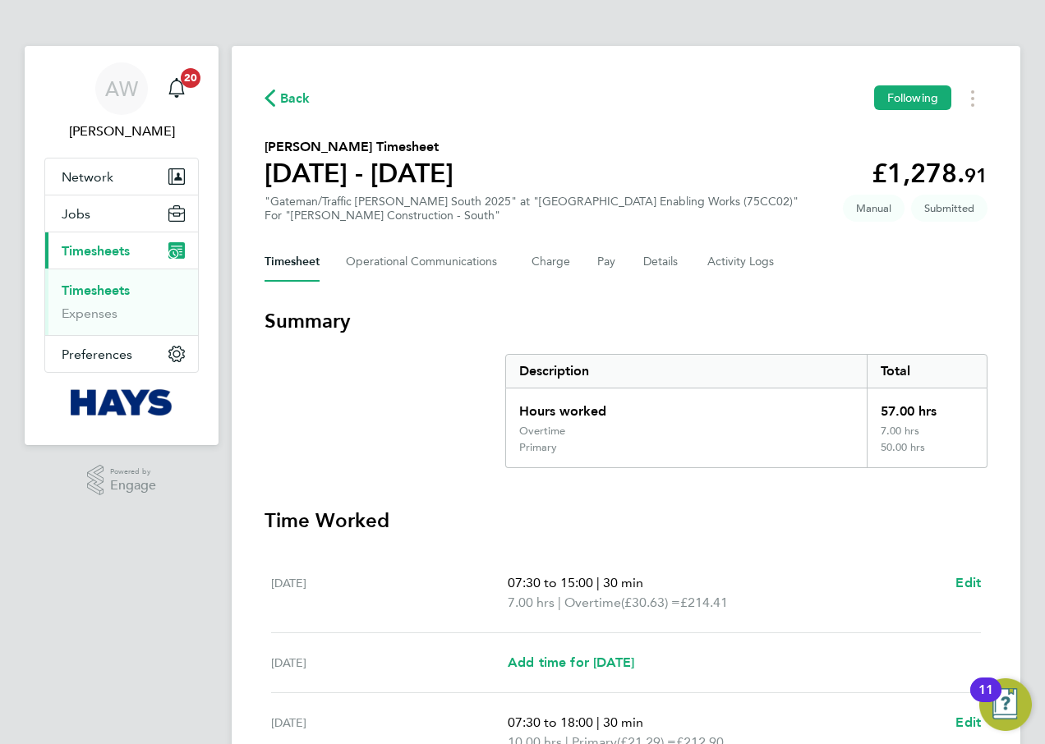
click at [108, 296] on link "Timesheets" at bounding box center [96, 291] width 68 height 16
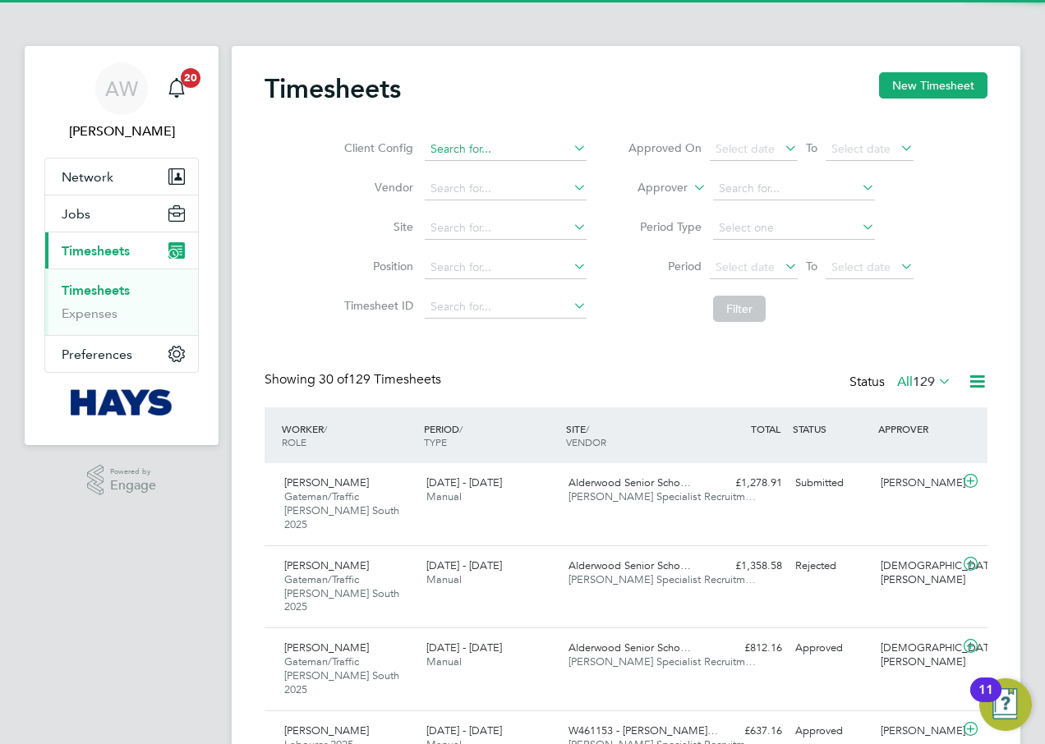
scroll to position [55, 143]
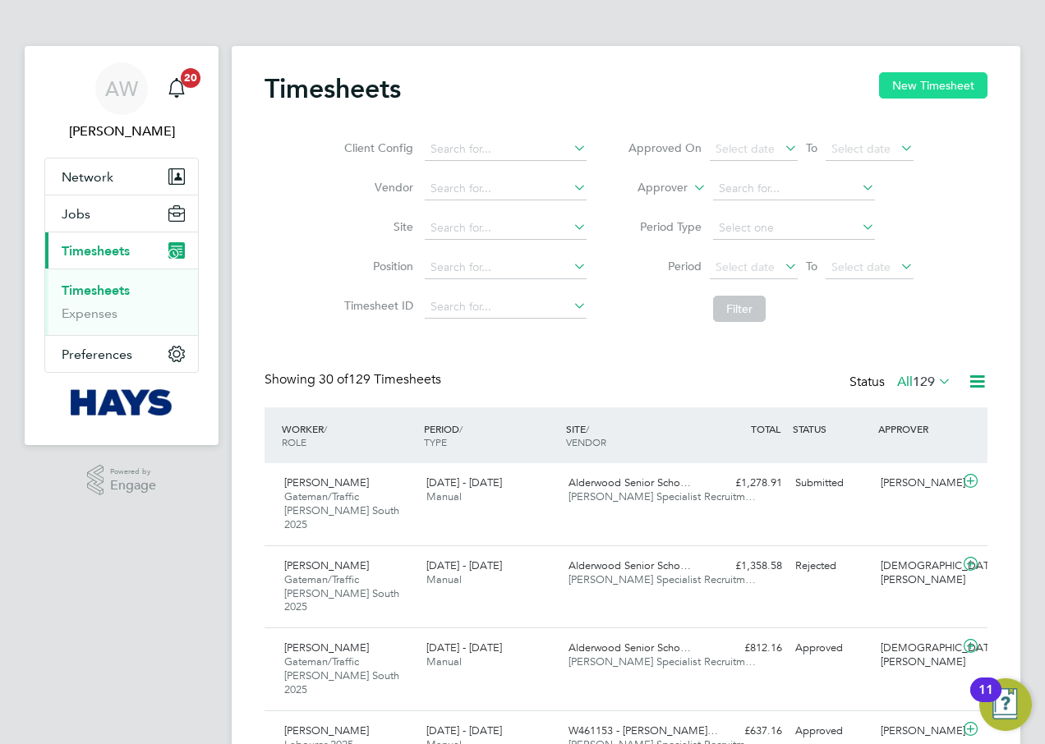
click at [893, 81] on button "New Timesheet" at bounding box center [933, 85] width 108 height 26
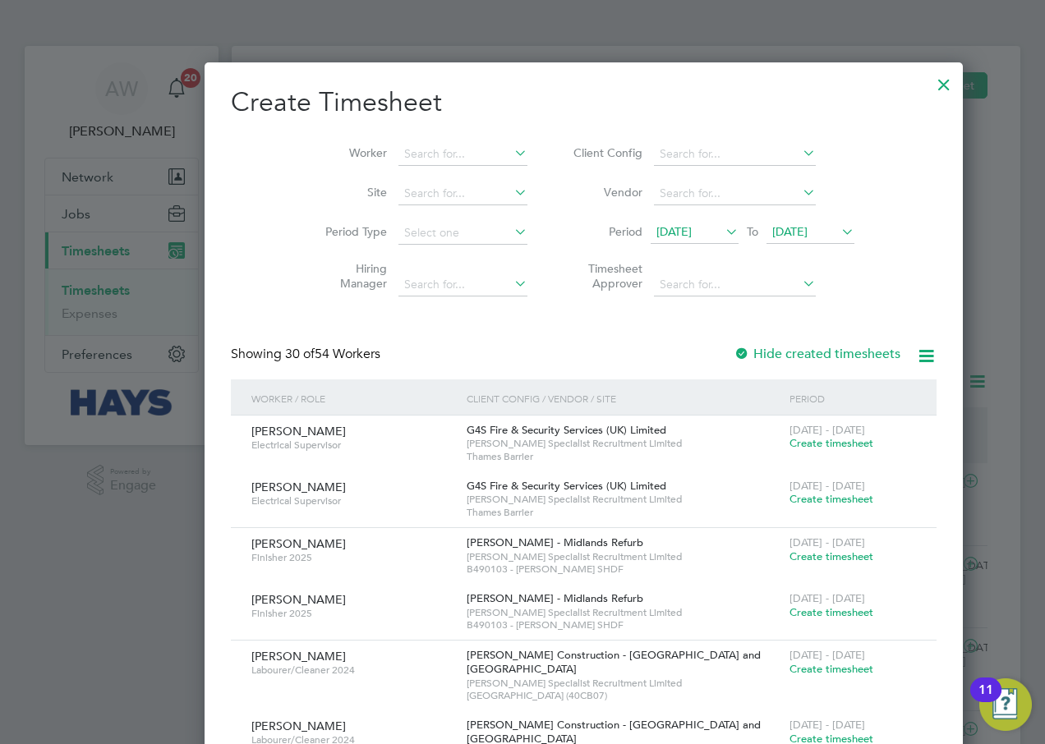
click at [387, 140] on li "Worker" at bounding box center [421, 154] width 256 height 39
click at [398, 149] on input at bounding box center [462, 154] width 129 height 23
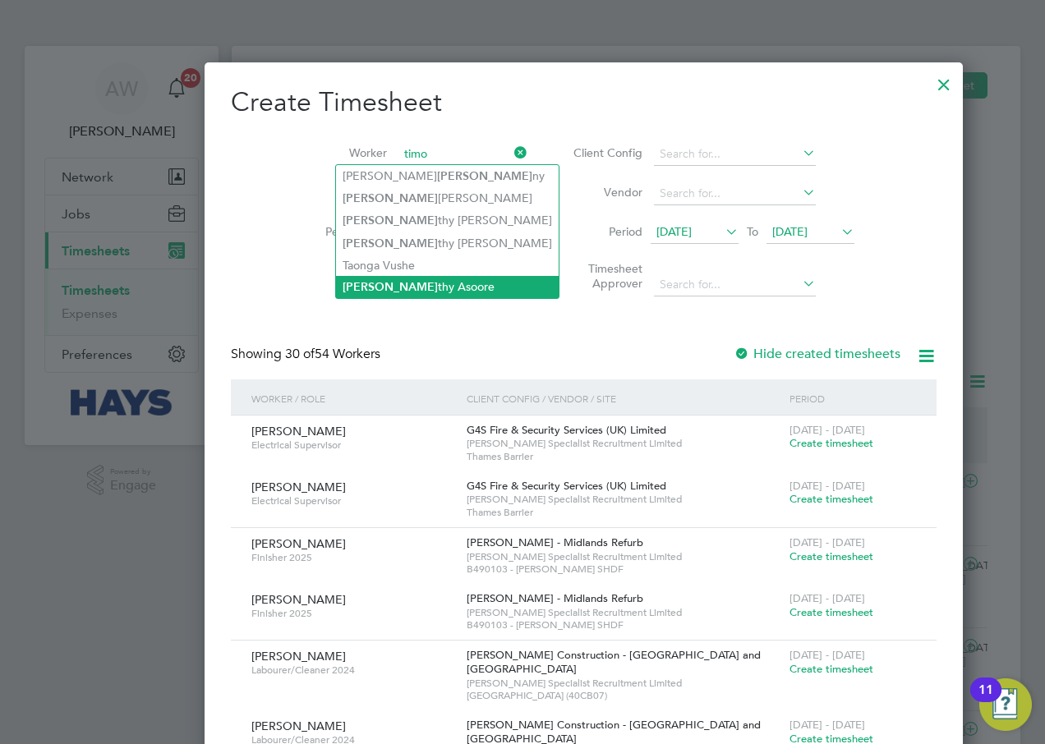
click at [408, 283] on li "Timo thy Asoore" at bounding box center [447, 287] width 223 height 22
type input "[PERSON_NAME]"
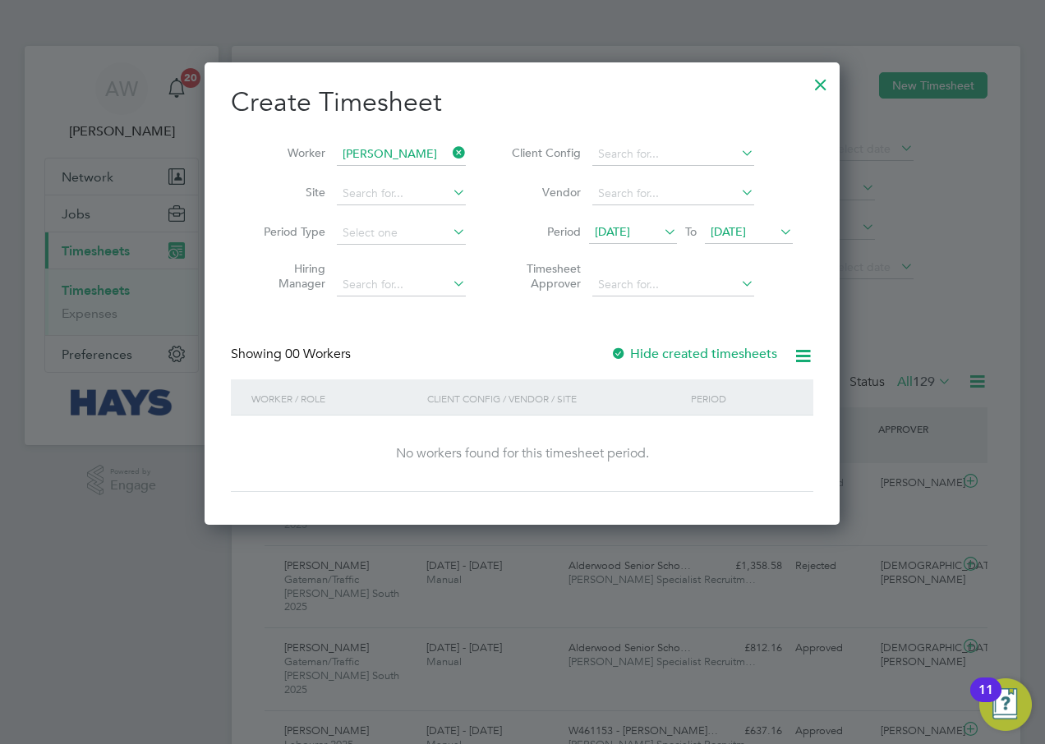
click at [629, 353] on label "Hide created timesheets" at bounding box center [693, 354] width 167 height 16
click at [746, 233] on span "[DATE]" at bounding box center [728, 231] width 35 height 15
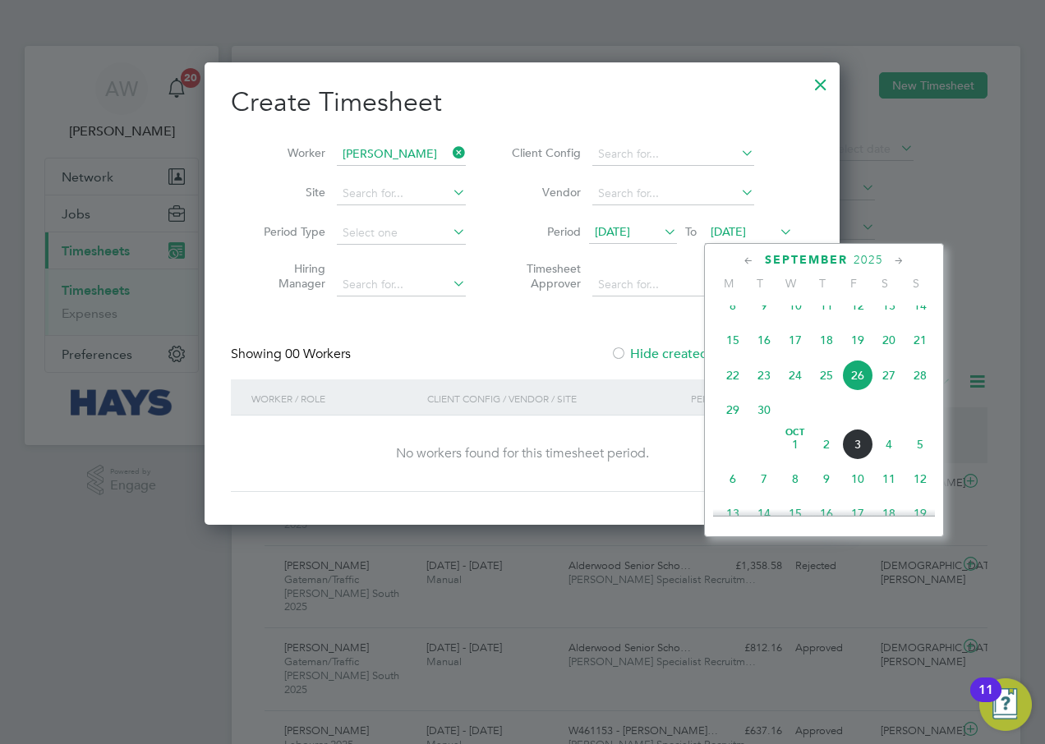
click at [860, 451] on span "3" at bounding box center [857, 444] width 31 height 31
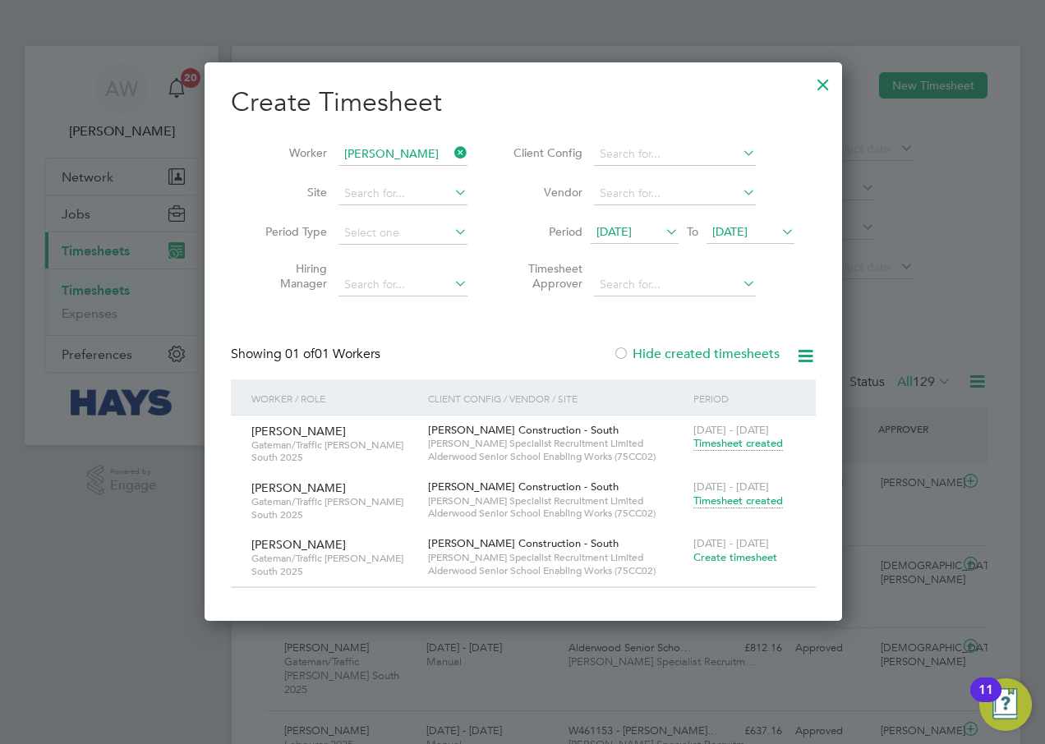
click at [720, 555] on span "Create timesheet" at bounding box center [735, 557] width 84 height 14
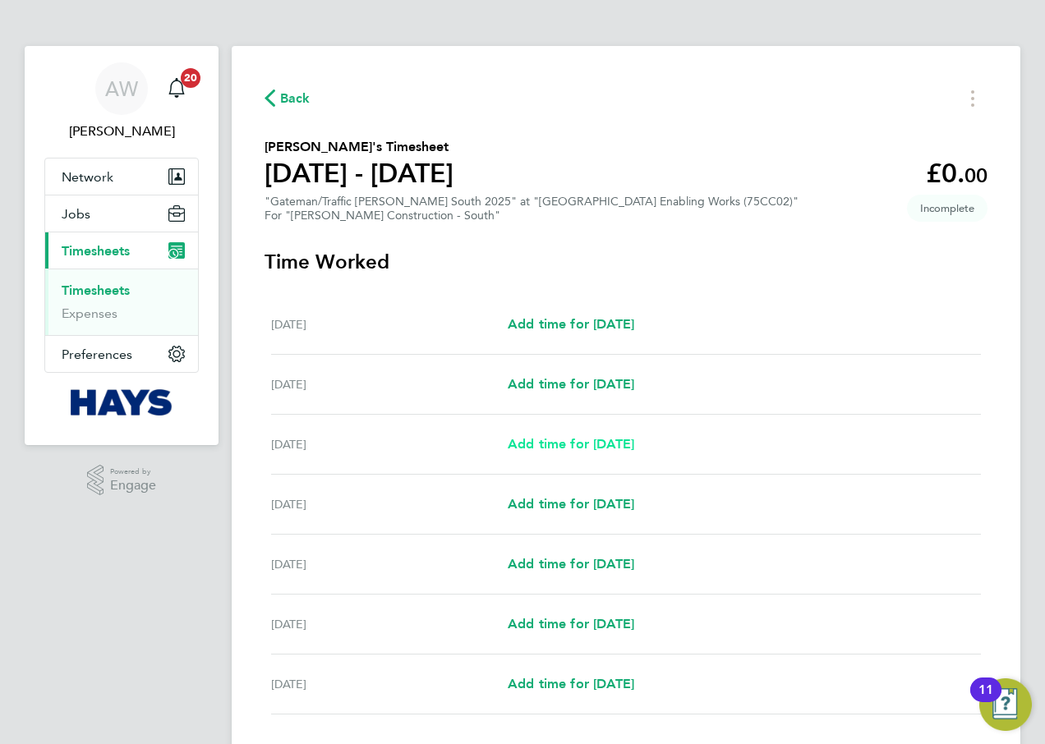
click at [578, 449] on span "Add time for Mon 29 Sep" at bounding box center [571, 444] width 127 height 16
select select "60"
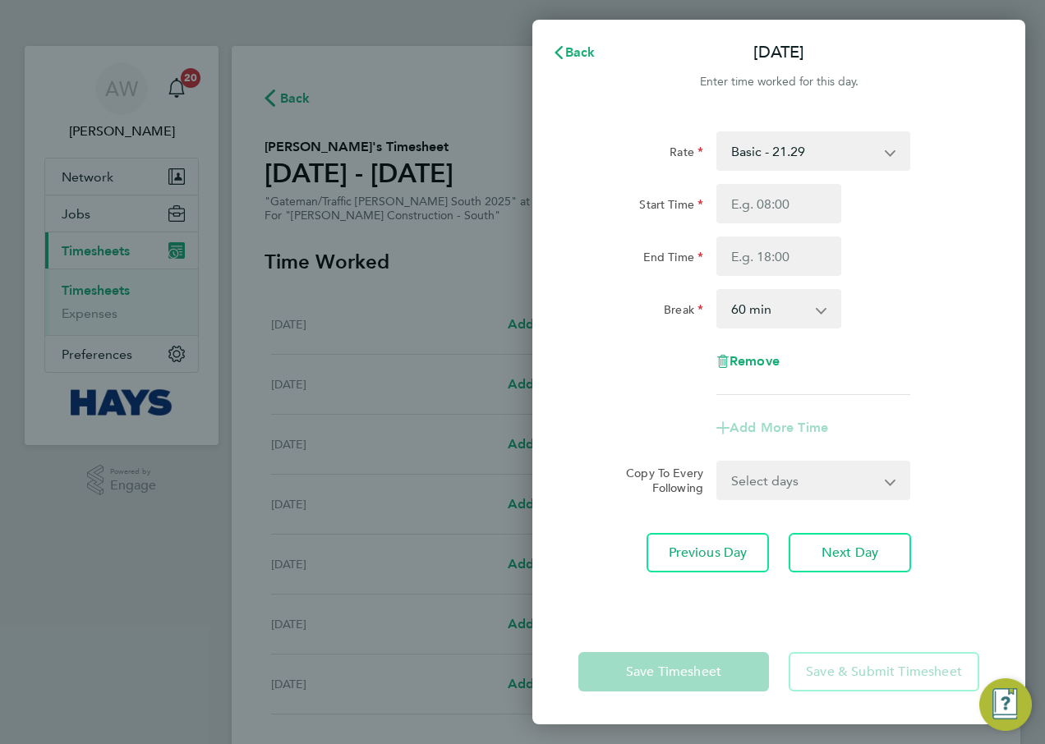
click at [773, 154] on select "Basic - 21.29 Weekday OT 45h+ - 31.01 Sat first 4h - 31.01 Sat after 4h - 40.48…" at bounding box center [803, 151] width 171 height 36
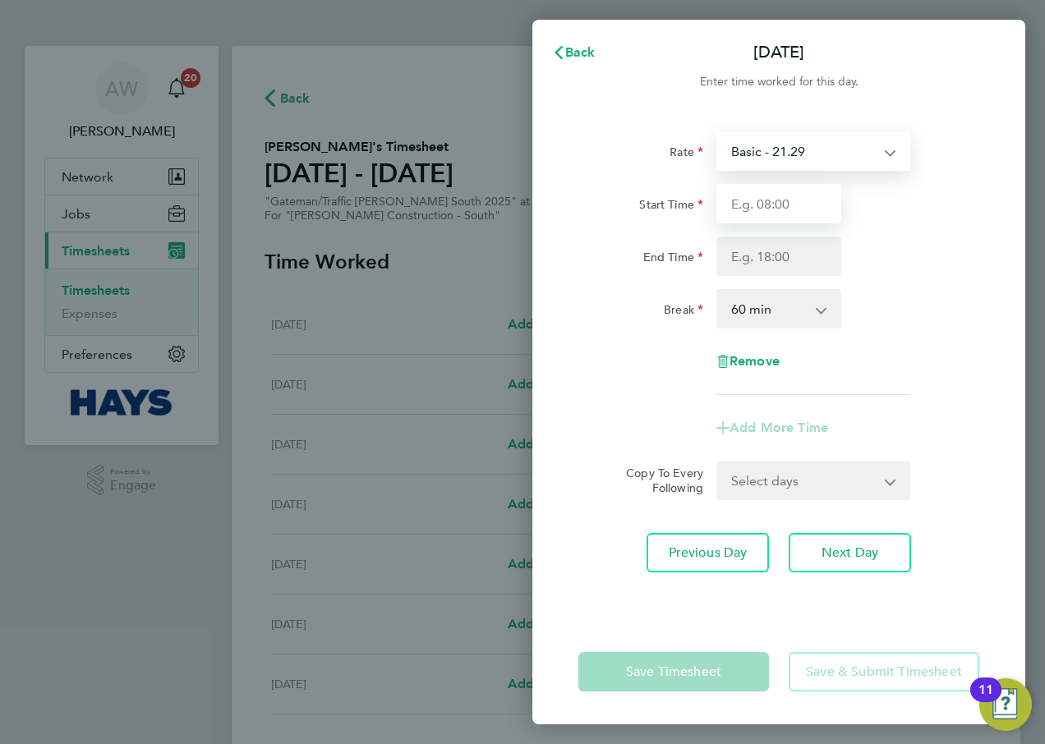
click at [796, 211] on input "Start Time" at bounding box center [778, 203] width 125 height 39
type input "07:30"
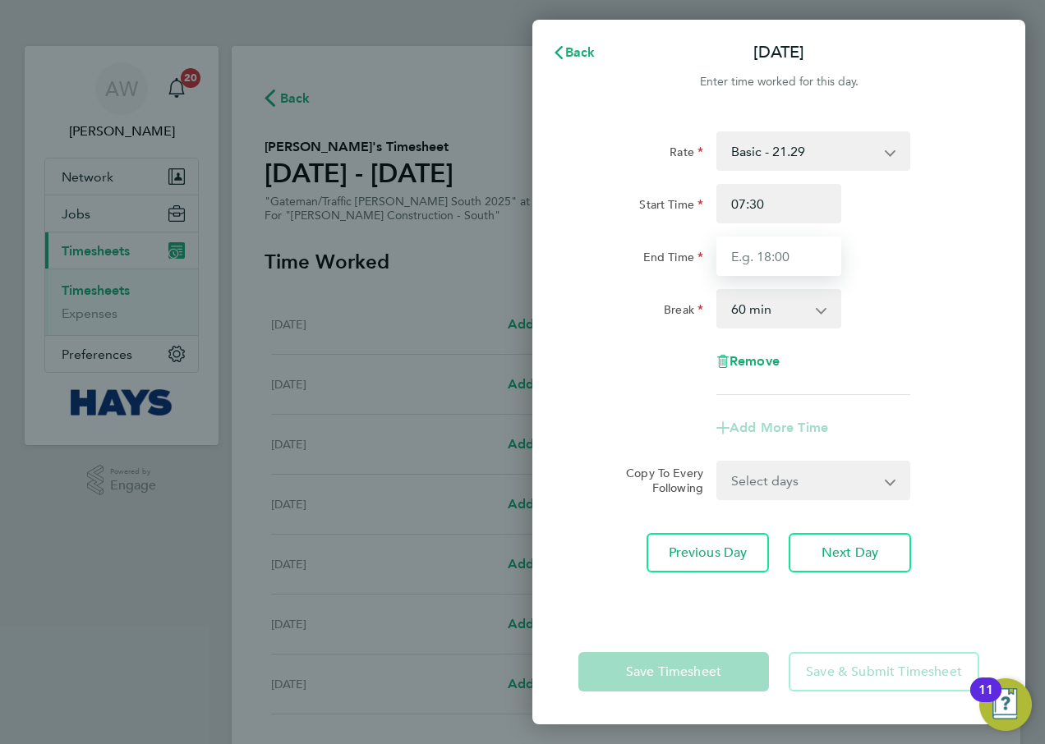
click at [783, 259] on input "End Time" at bounding box center [778, 256] width 125 height 39
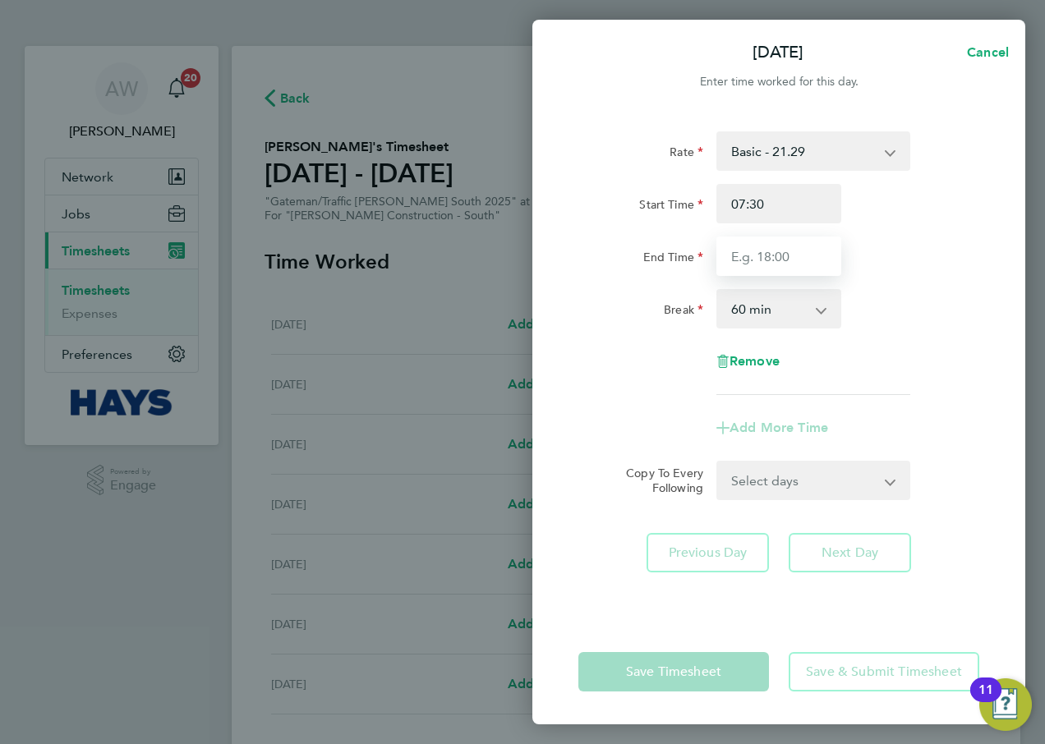
type input "17:00"
click at [790, 326] on select "0 min 15 min 30 min 45 min 60 min 75 min 90 min" at bounding box center [769, 309] width 102 height 36
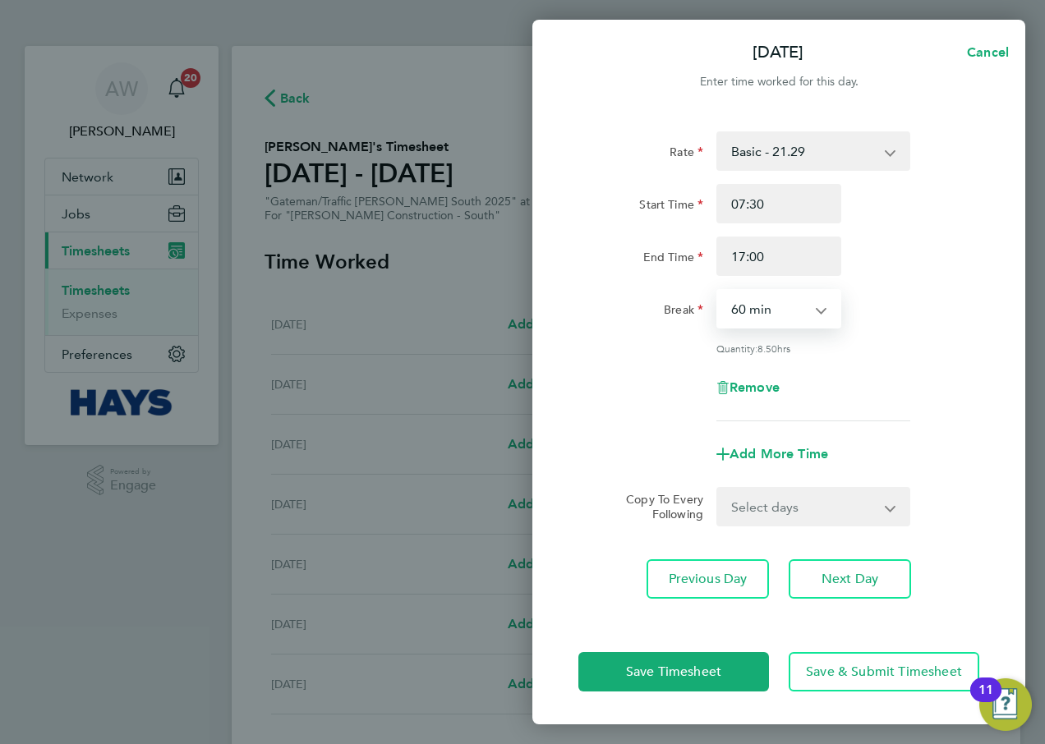
select select "30"
click at [718, 291] on select "0 min 15 min 30 min 45 min 60 min 75 min 90 min" at bounding box center [769, 309] width 102 height 36
click at [906, 314] on div "Break 0 min 15 min 30 min 45 min 60 min 75 min 90 min" at bounding box center [779, 308] width 414 height 39
click at [780, 446] on span "Add More Time" at bounding box center [779, 454] width 99 height 16
select select "null"
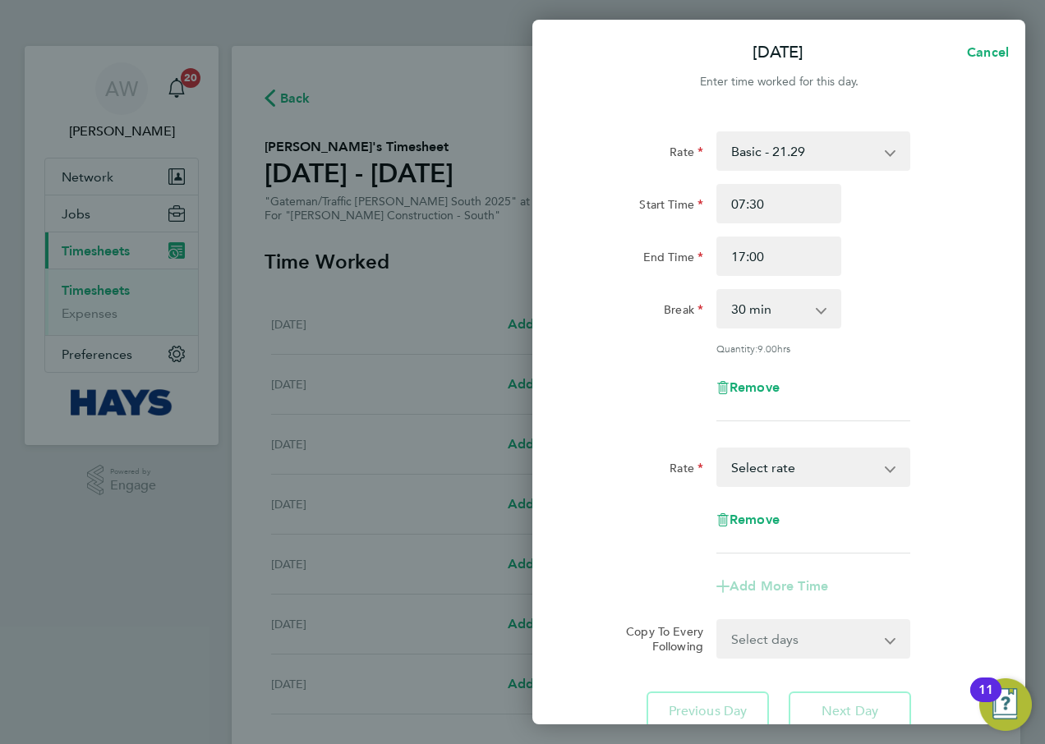
click at [780, 467] on select "Basic - 21.29 Weekday OT 45h+ - 31.01 Sat first 4h - 31.01 Sat after 4h - 40.48…" at bounding box center [803, 467] width 171 height 36
select select "60"
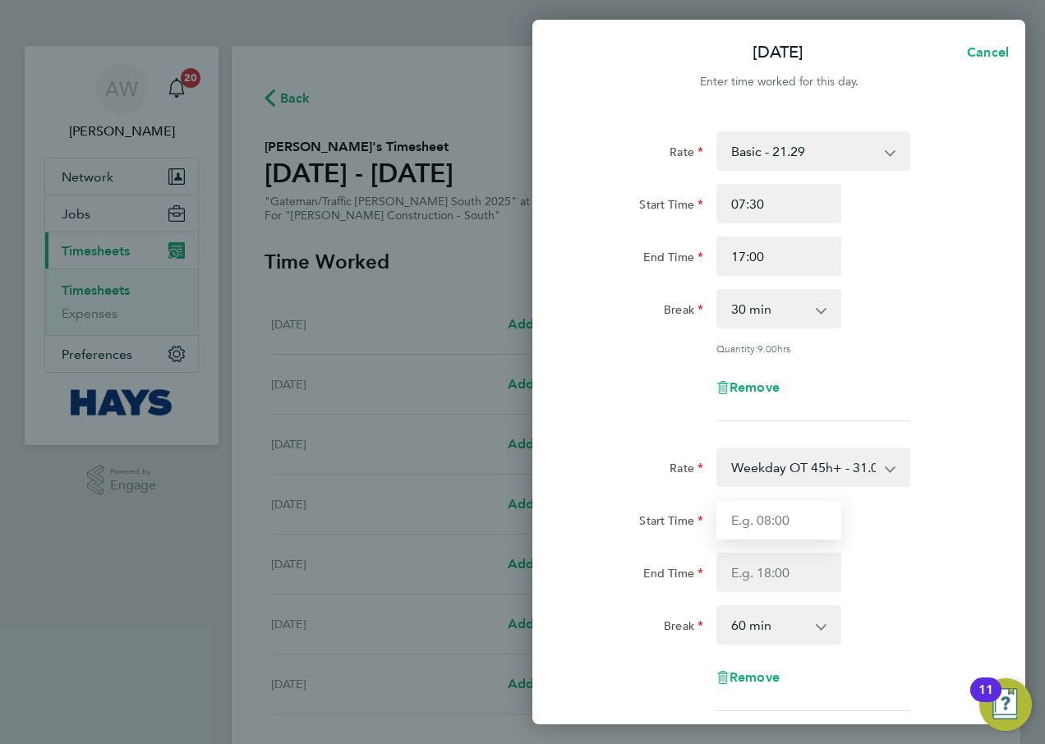
click at [782, 527] on input "Start Time" at bounding box center [778, 519] width 125 height 39
type input "17:00"
type input "18:00"
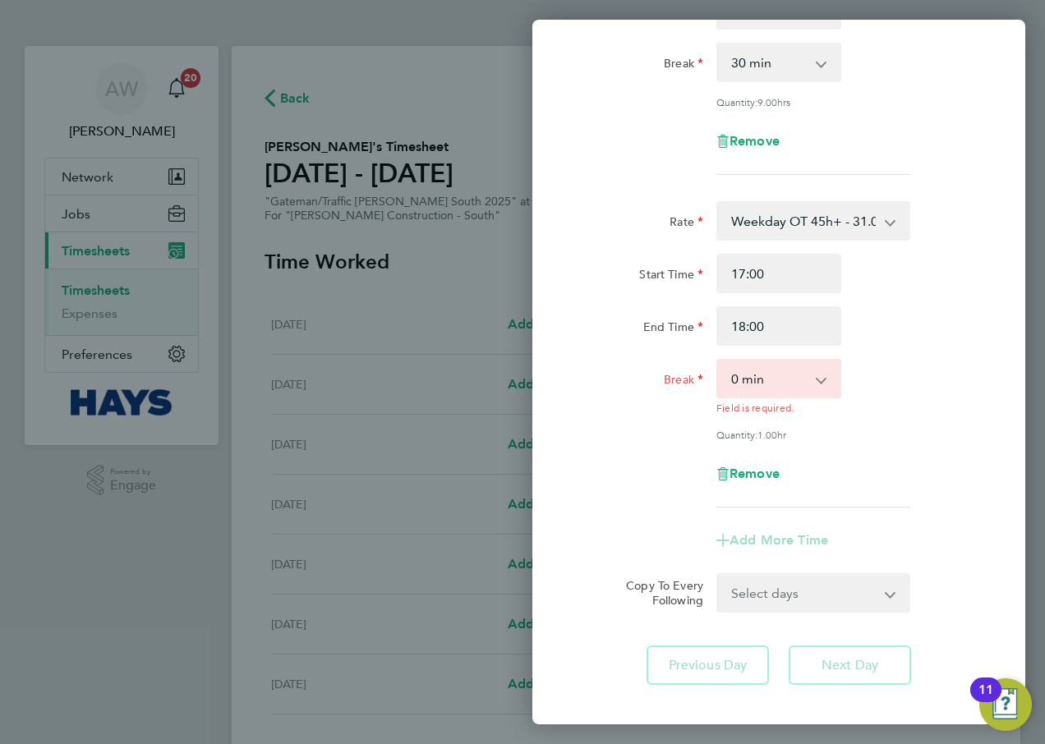
click at [760, 389] on select "0 min 15 min 30 min 45 min" at bounding box center [769, 379] width 102 height 36
select select "0"
click at [718, 361] on select "0 min 15 min 30 min 45 min" at bounding box center [769, 379] width 102 height 36
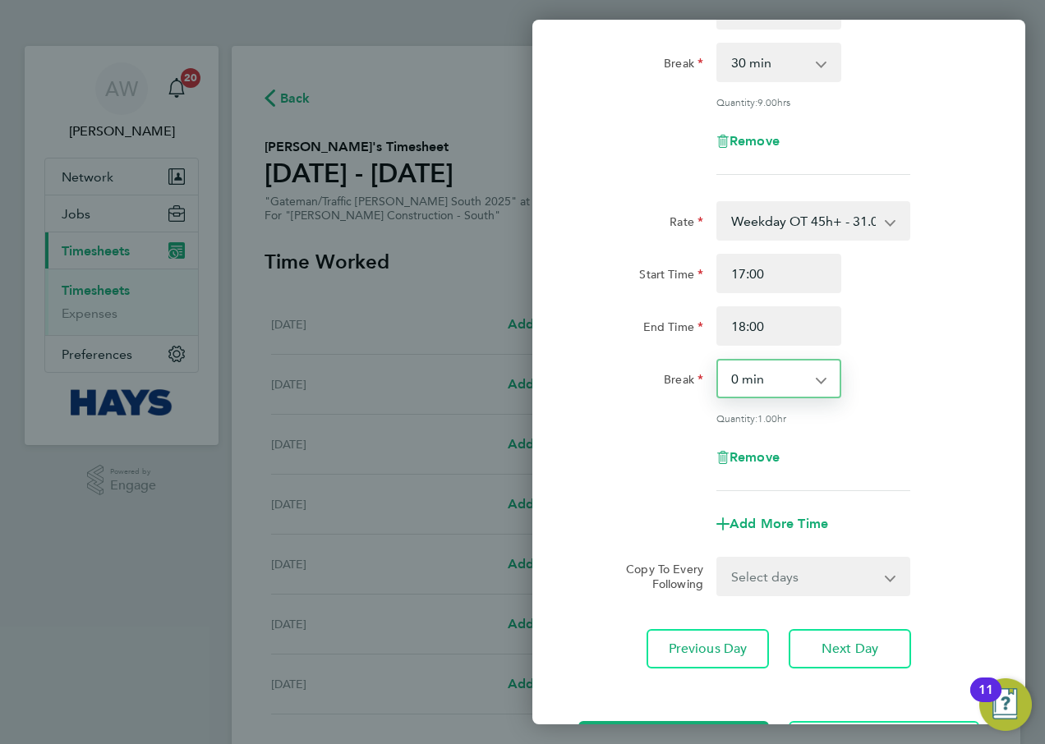
click at [860, 389] on div "Break 0 min 15 min 30 min 45 min" at bounding box center [779, 378] width 414 height 39
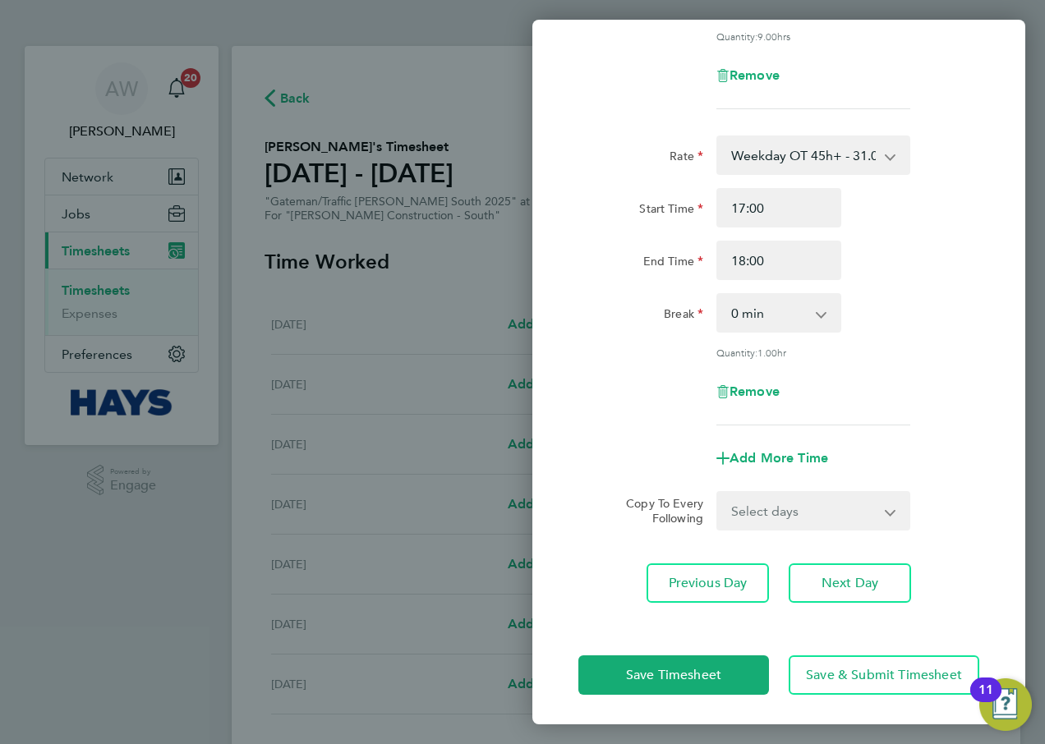
click at [795, 508] on select "Select days Day Tuesday Wednesday Thursday Friday" at bounding box center [804, 511] width 173 height 36
select select "DAY"
click at [718, 493] on select "Select days Day Tuesday Wednesday Thursday Friday" at bounding box center [804, 511] width 173 height 36
select select "2025-10-03"
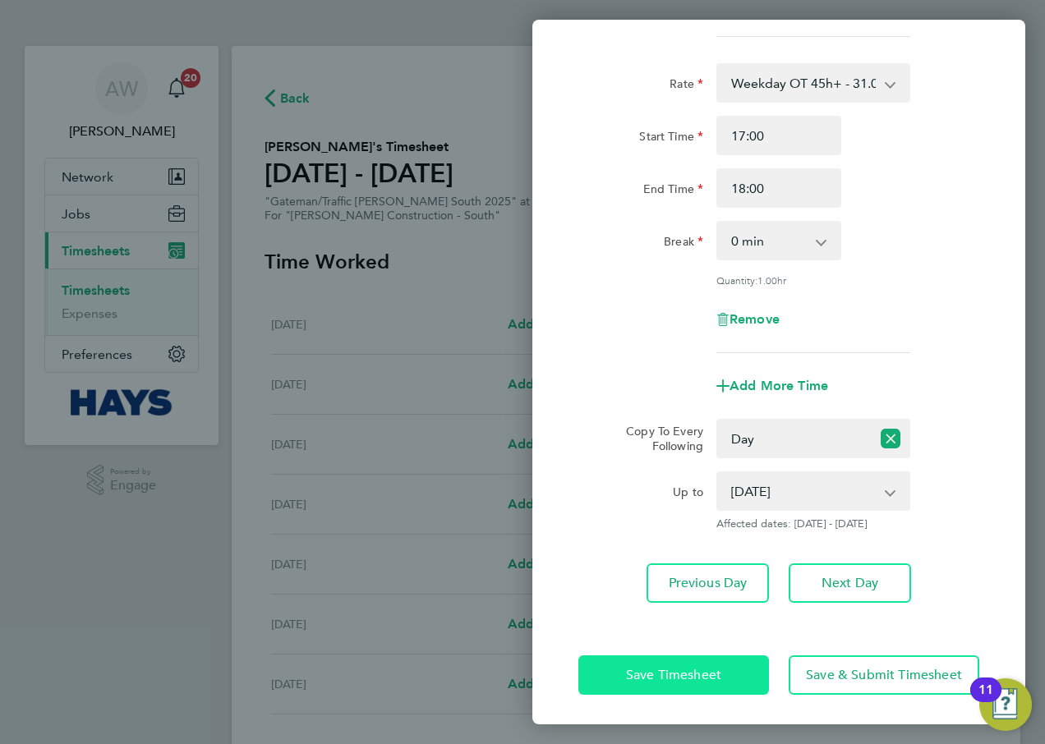
click at [711, 679] on span "Save Timesheet" at bounding box center [673, 675] width 95 height 16
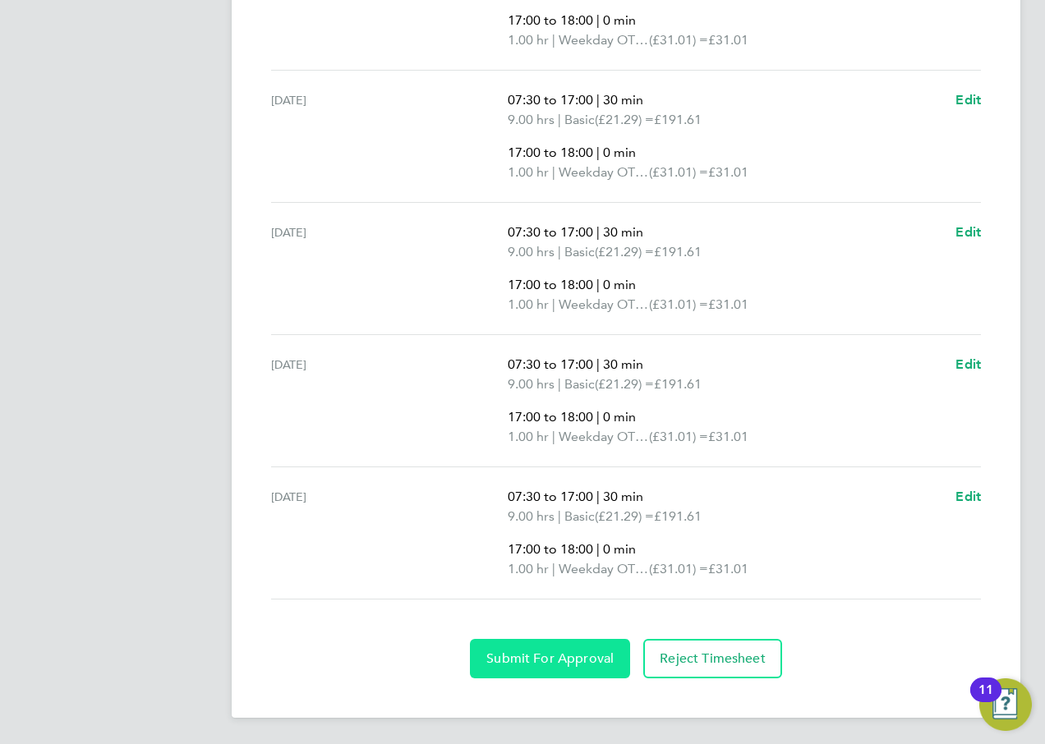
click at [570, 656] on span "Submit For Approval" at bounding box center [549, 659] width 127 height 16
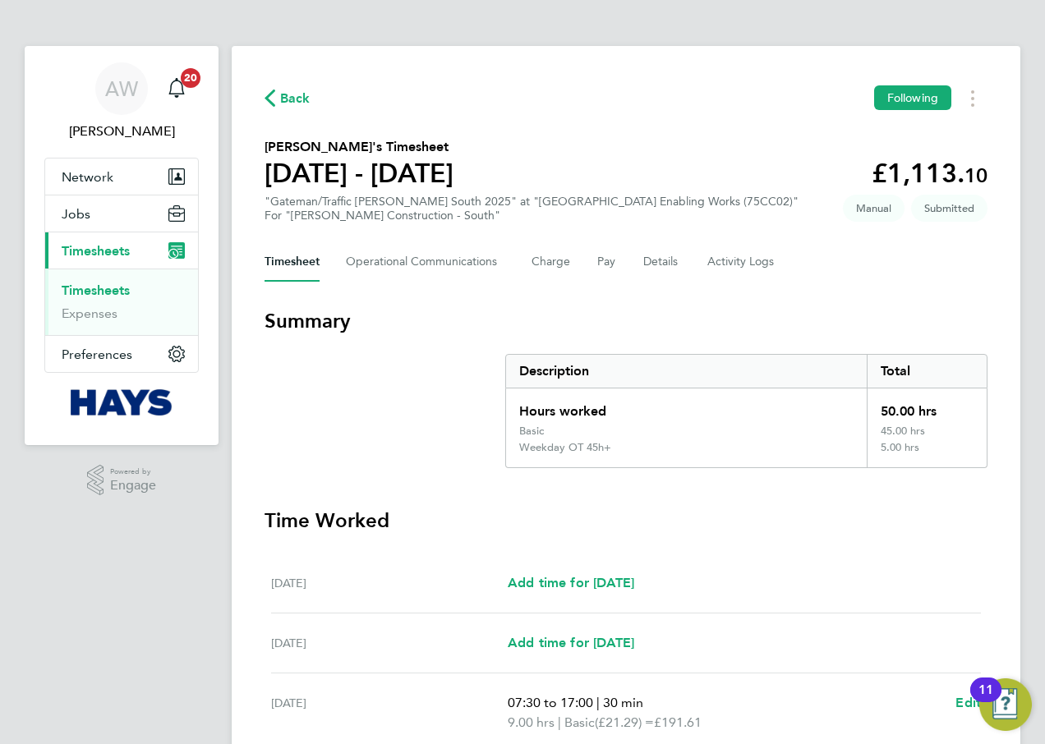
click at [111, 285] on link "Timesheets" at bounding box center [96, 291] width 68 height 16
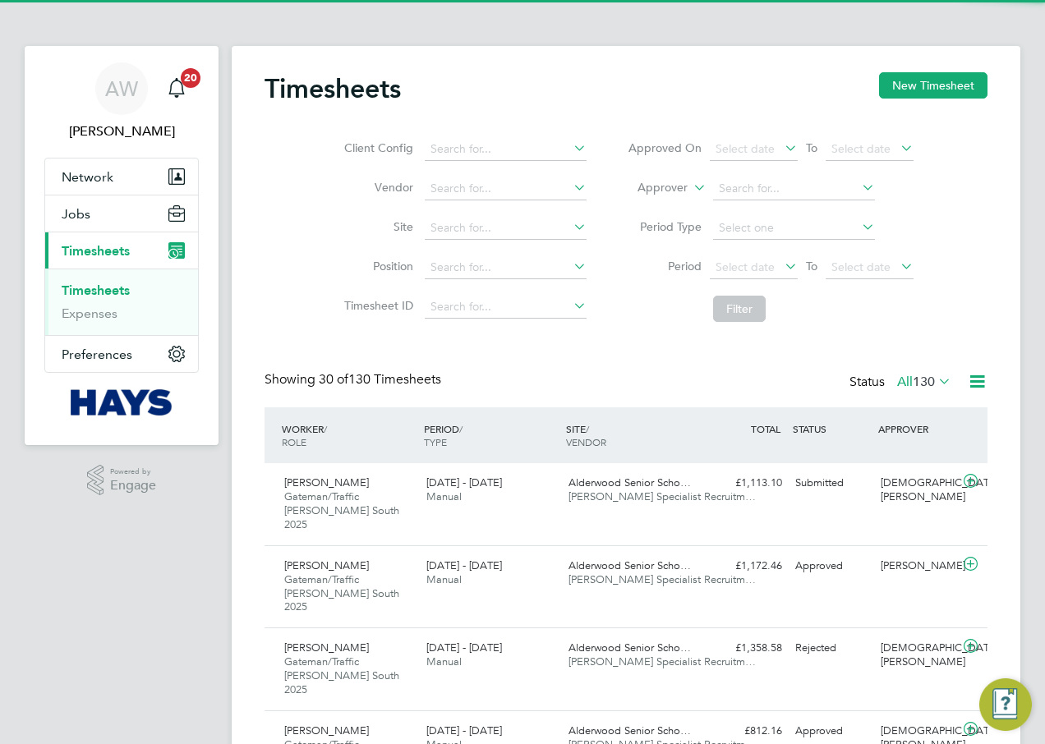
scroll to position [55, 143]
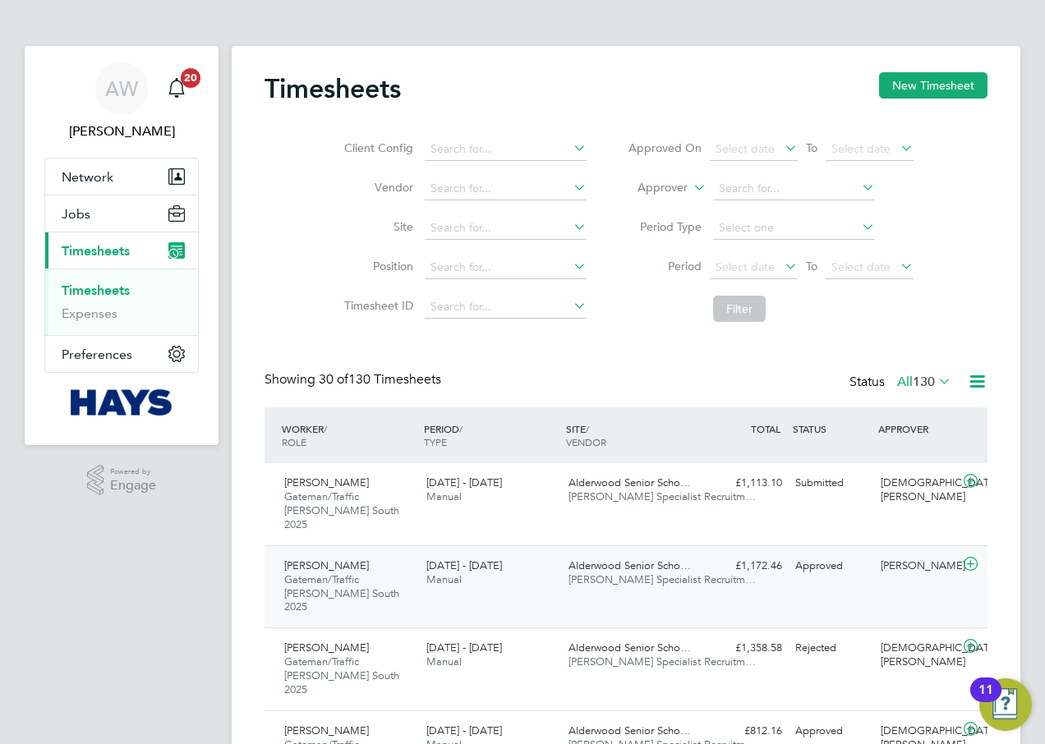
click at [528, 561] on div "27 Sep - 3 Oct 2025 Manual" at bounding box center [491, 573] width 142 height 41
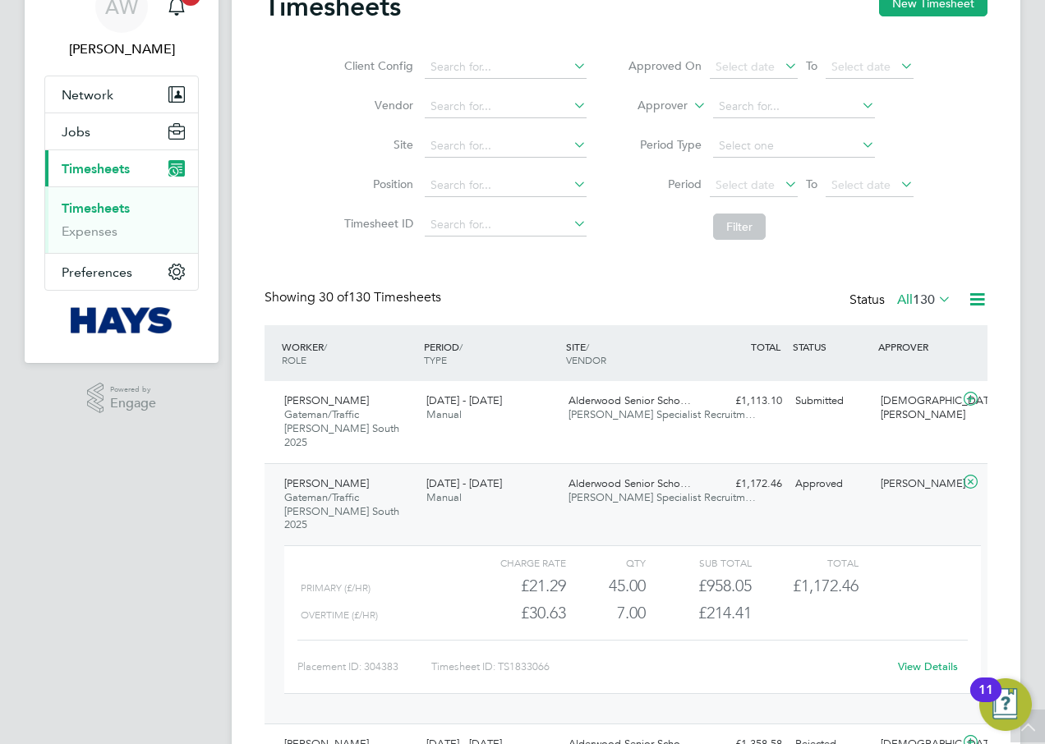
click at [905, 660] on link "View Details" at bounding box center [928, 667] width 60 height 14
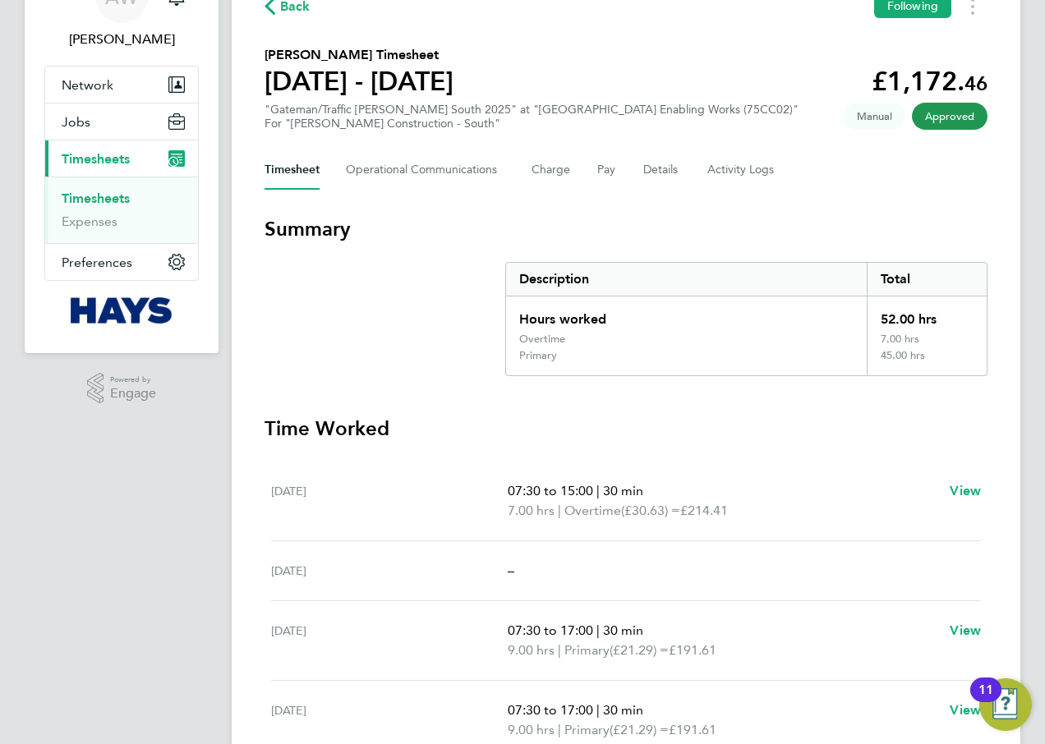
scroll to position [82, 0]
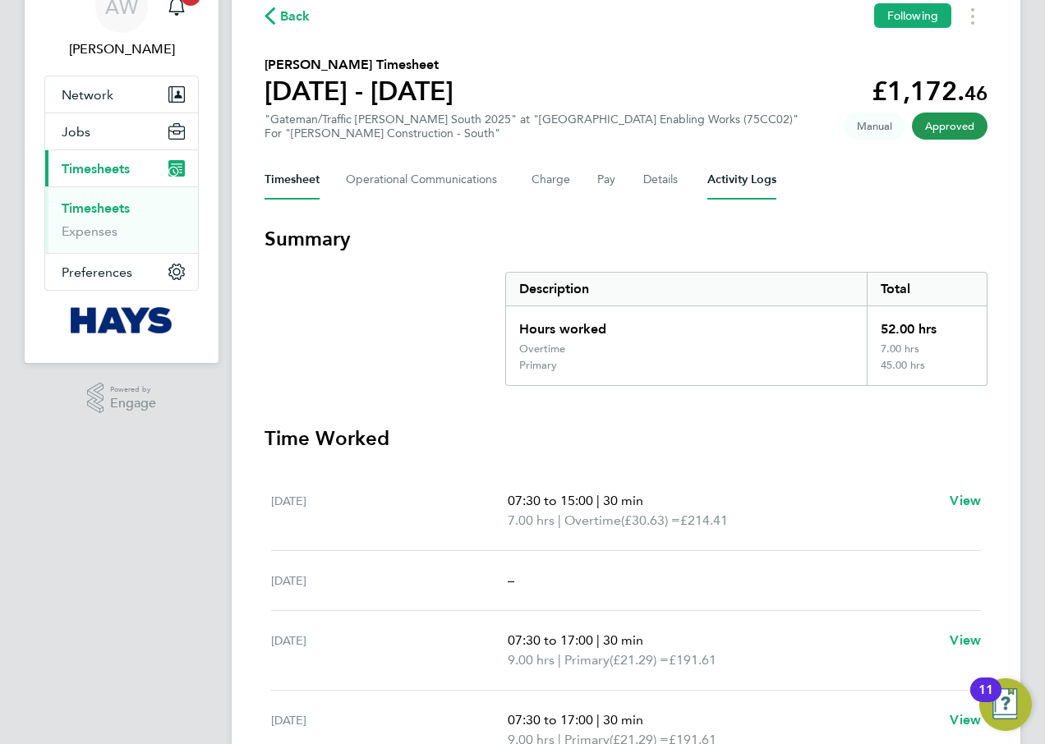
click at [721, 182] on Logs-tab "Activity Logs" at bounding box center [741, 179] width 69 height 39
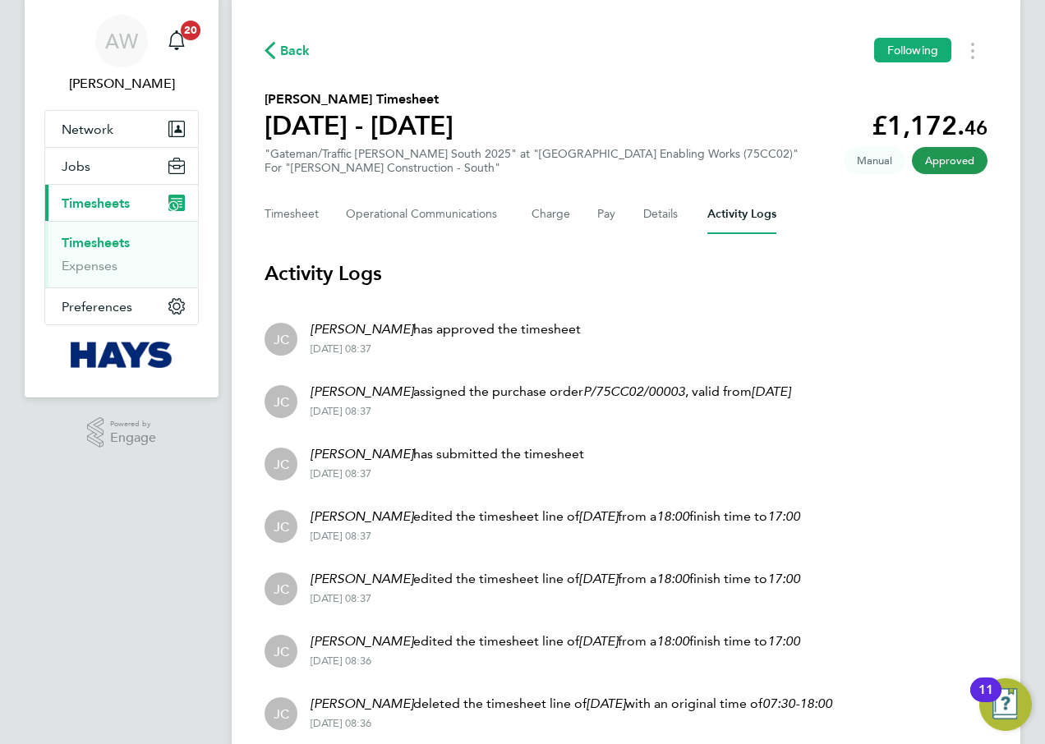
scroll to position [34, 0]
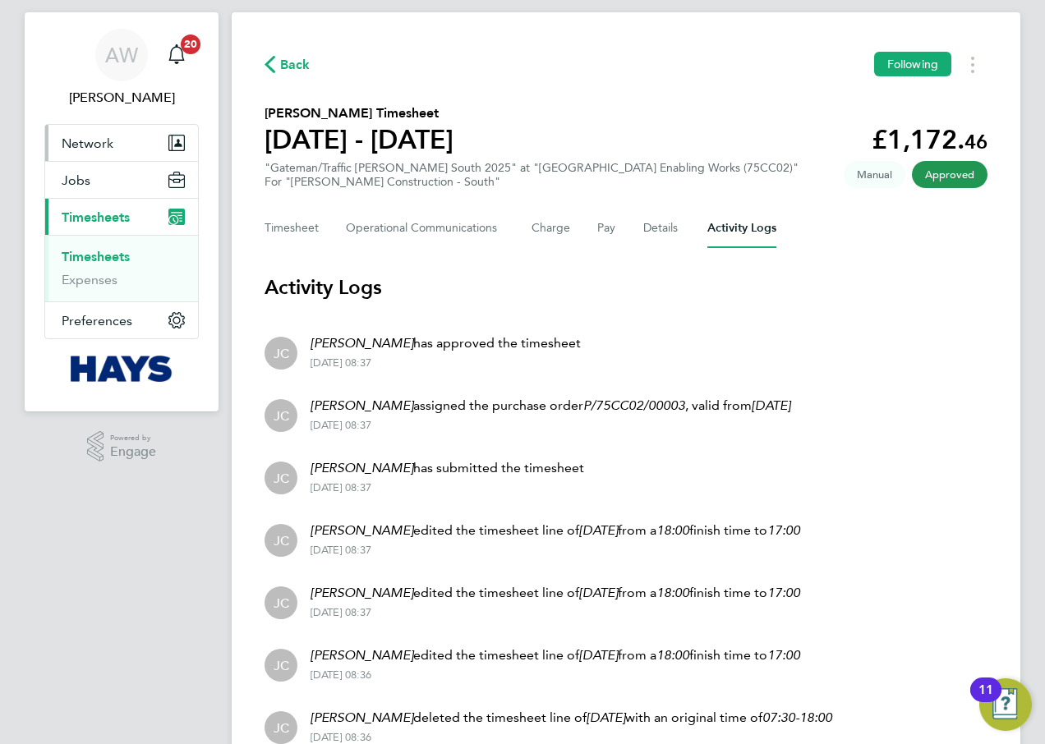
click at [127, 138] on button "Network" at bounding box center [121, 143] width 153 height 36
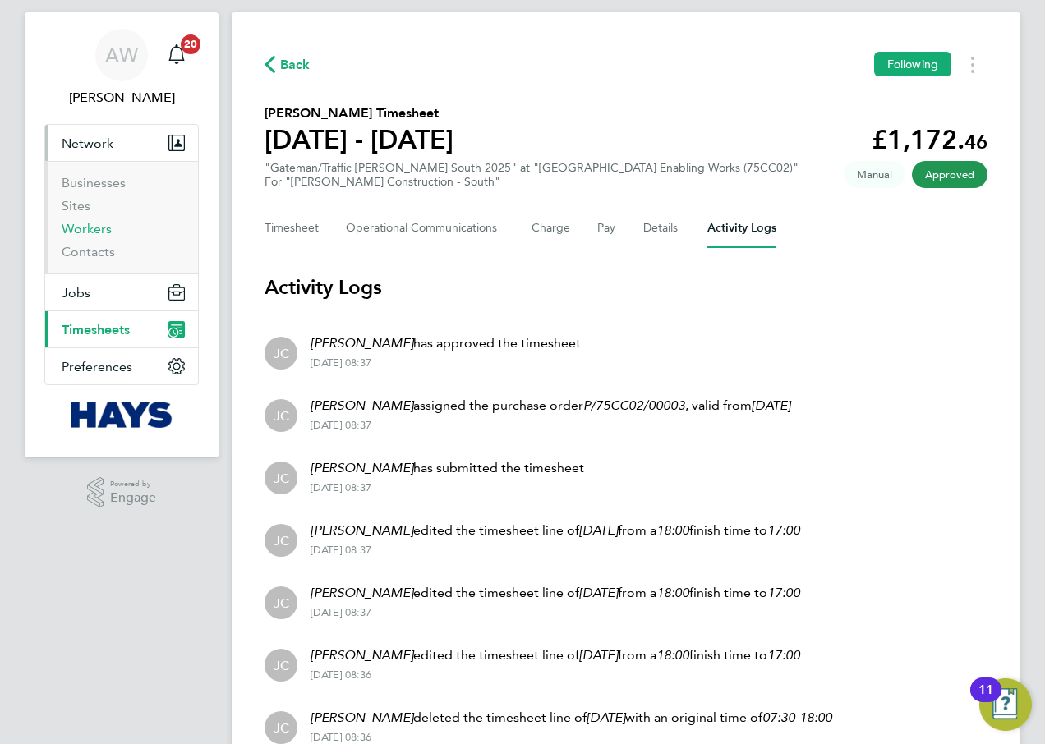
click at [99, 234] on link "Workers" at bounding box center [87, 229] width 50 height 16
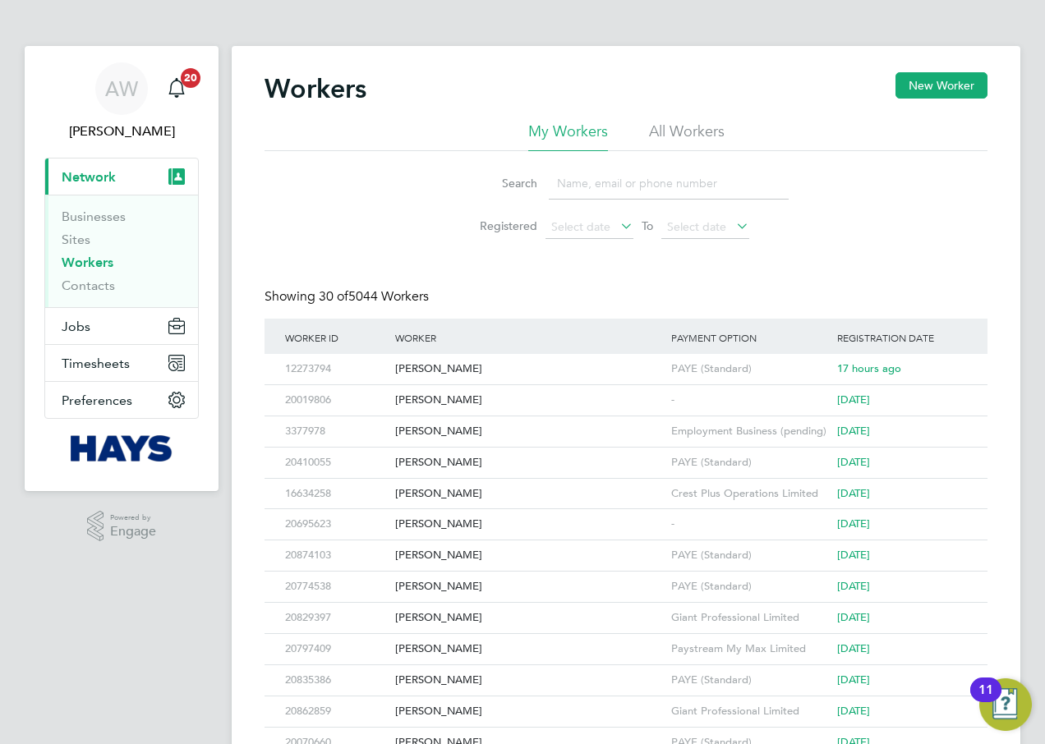
click at [666, 120] on div "Workers New Worker" at bounding box center [626, 96] width 723 height 49
click at [659, 138] on li "All Workers" at bounding box center [687, 137] width 76 height 30
click at [648, 175] on input at bounding box center [669, 184] width 240 height 32
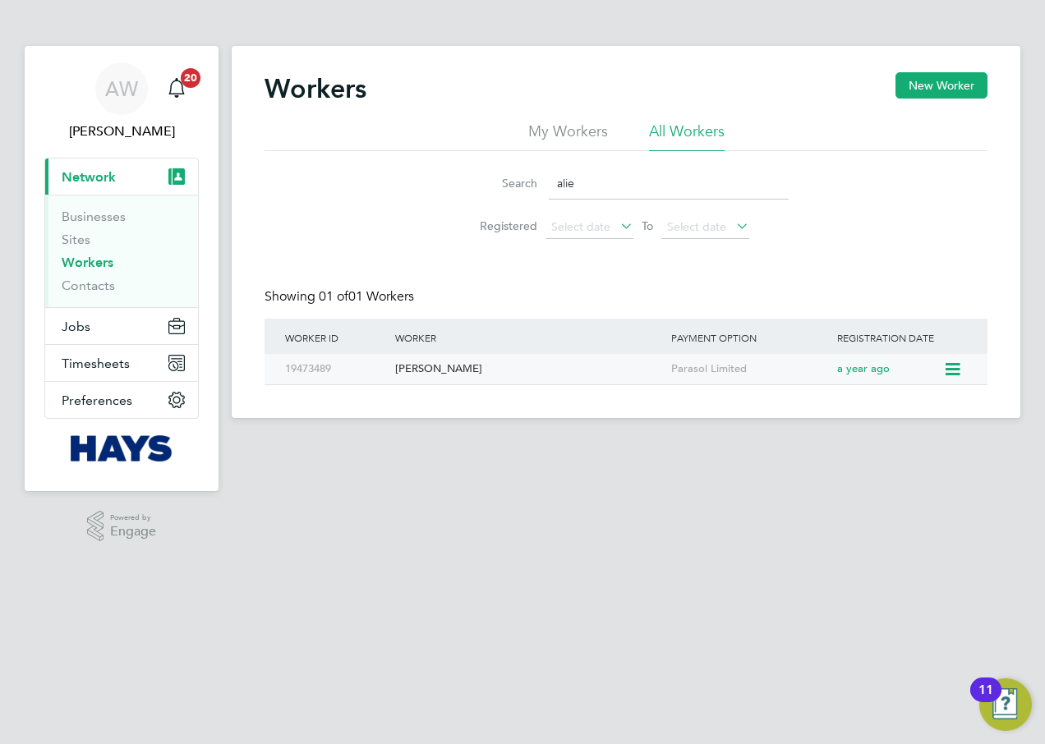
type input "alie"
click at [513, 369] on div "Alieu Touray" at bounding box center [529, 369] width 276 height 30
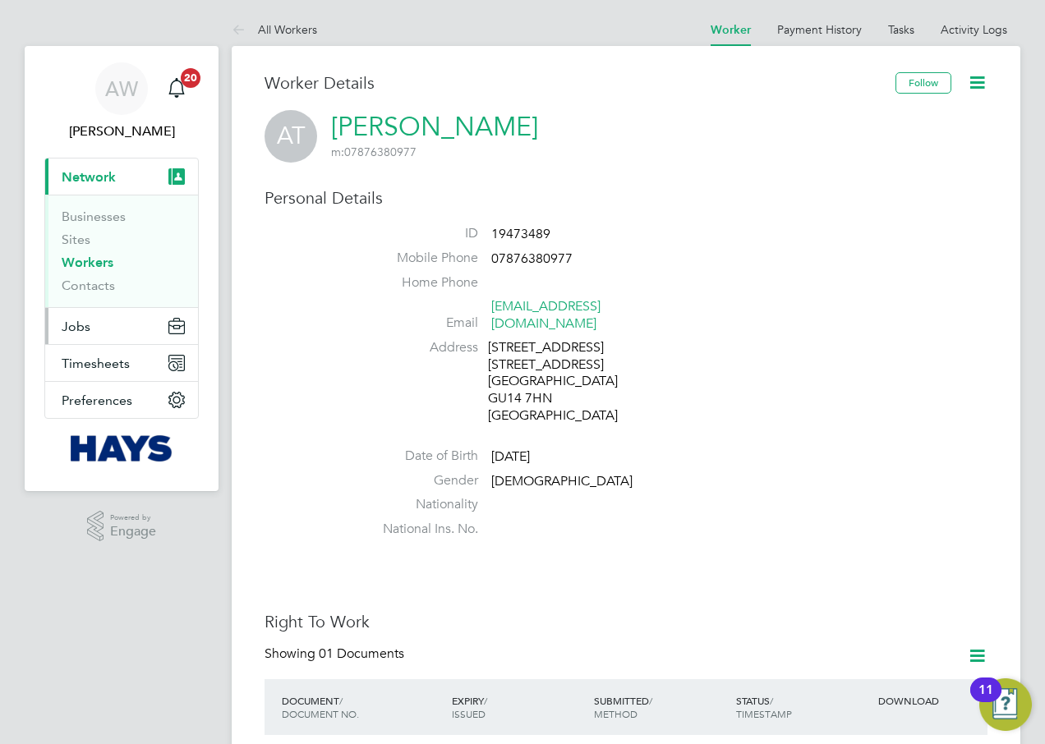
click at [83, 333] on span "Jobs" at bounding box center [76, 327] width 29 height 16
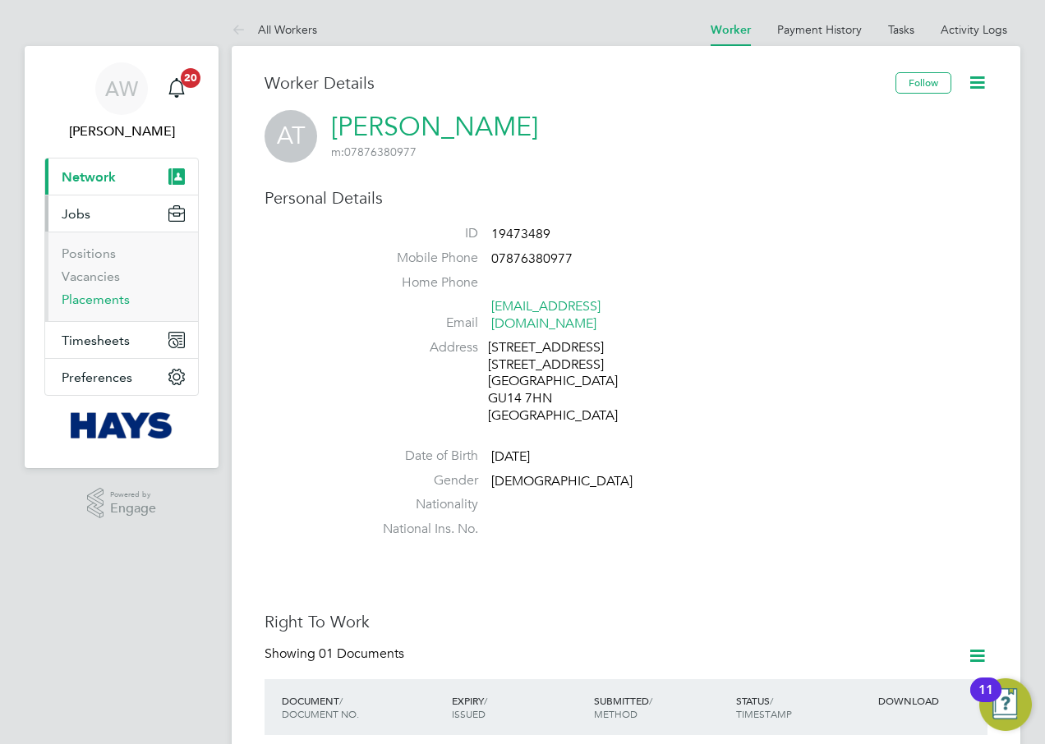
click at [108, 302] on link "Placements" at bounding box center [96, 300] width 68 height 16
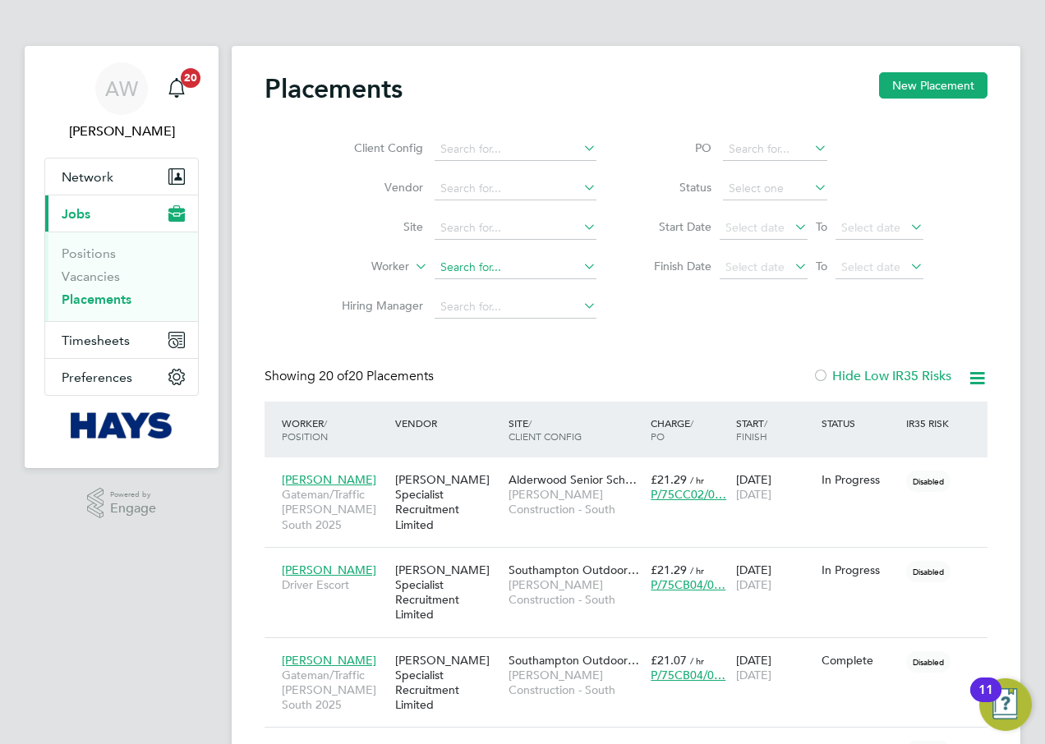
click at [452, 269] on input at bounding box center [516, 267] width 162 height 23
click at [509, 281] on li "[PERSON_NAME]" at bounding box center [516, 290] width 164 height 22
type input "[PERSON_NAME]"
